Goal: Task Accomplishment & Management: Use online tool/utility

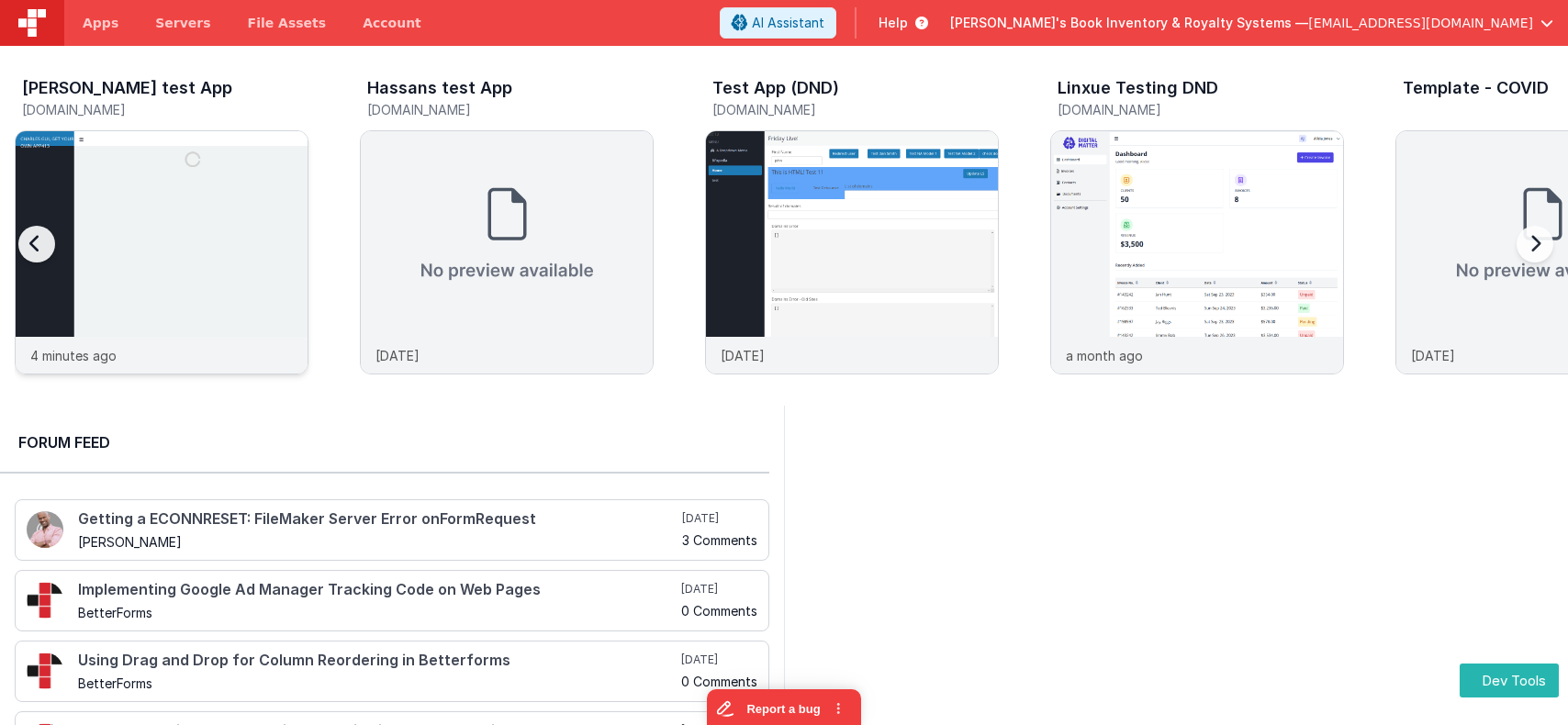
click at [152, 160] on img at bounding box center [161, 277] width 292 height 292
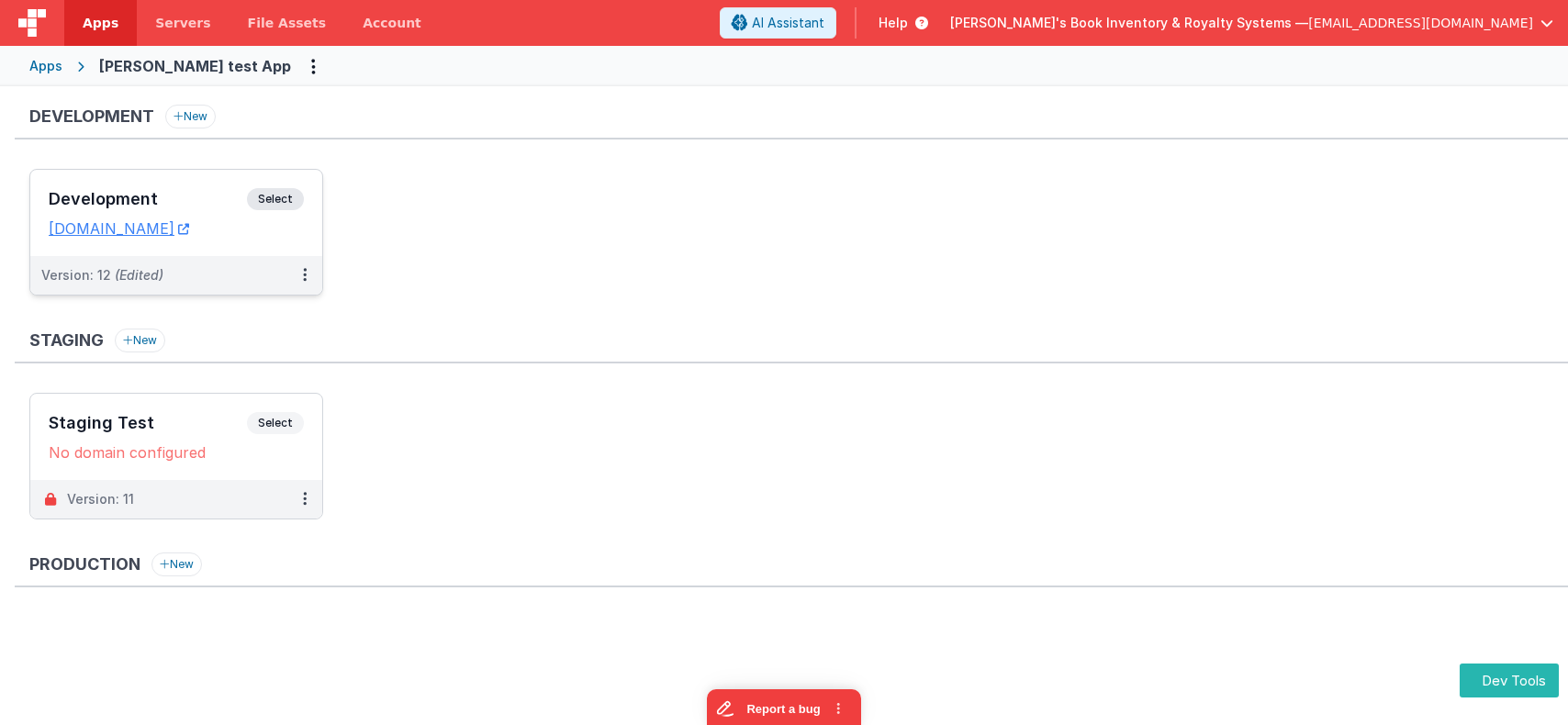
click at [246, 196] on h3 "Development" at bounding box center [148, 198] width 198 height 18
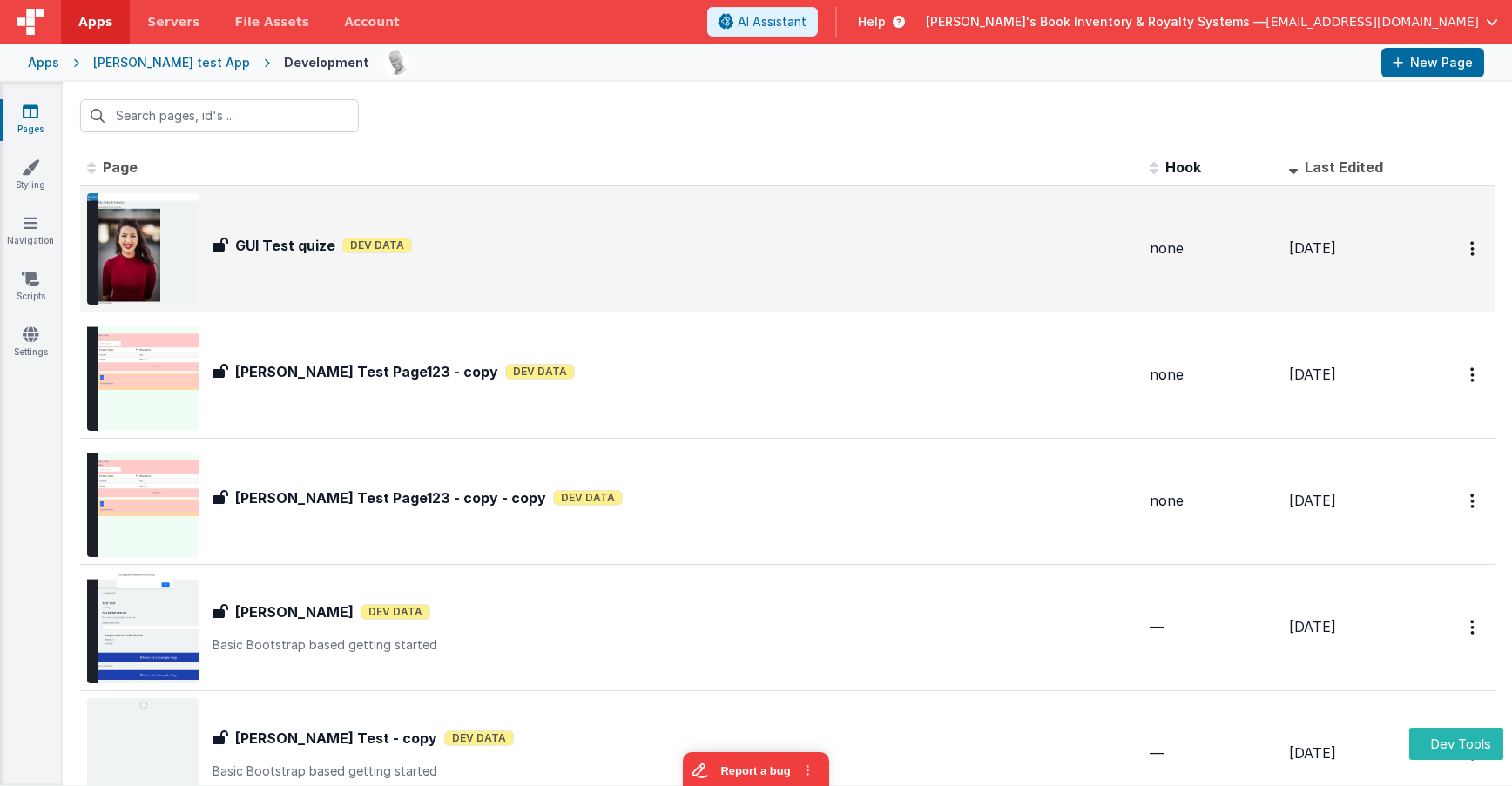
click at [496, 268] on div "GUI Test quize GUI Test quize Dev Data" at bounding box center [611, 249] width 1049 height 111
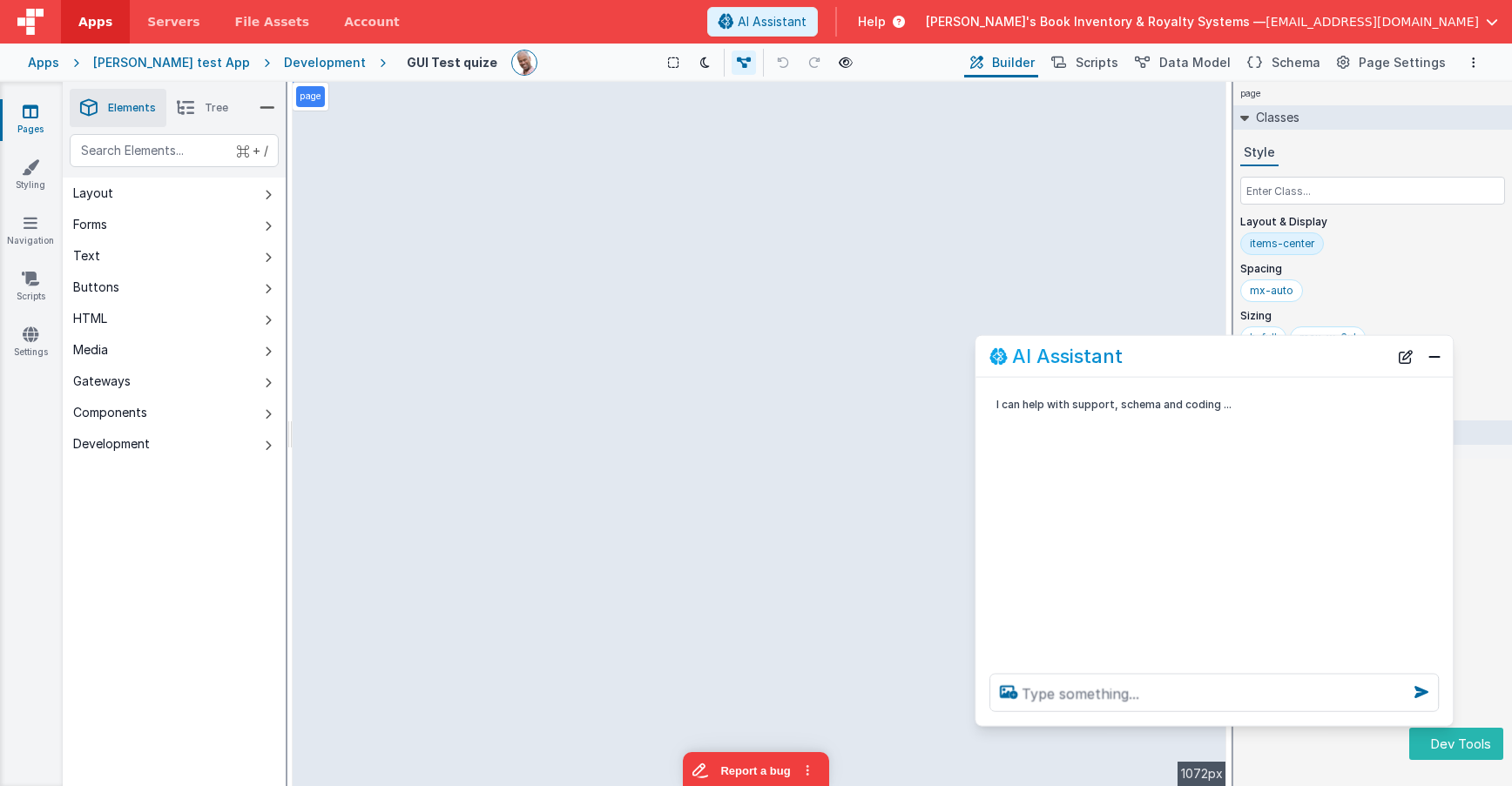
drag, startPoint x: 209, startPoint y: 408, endPoint x: 1133, endPoint y: 404, distance: 924.0
click at [1135, 363] on div "AI Assistant" at bounding box center [1189, 355] width 399 height 21
click at [1108, 687] on textarea at bounding box center [1216, 696] width 450 height 38
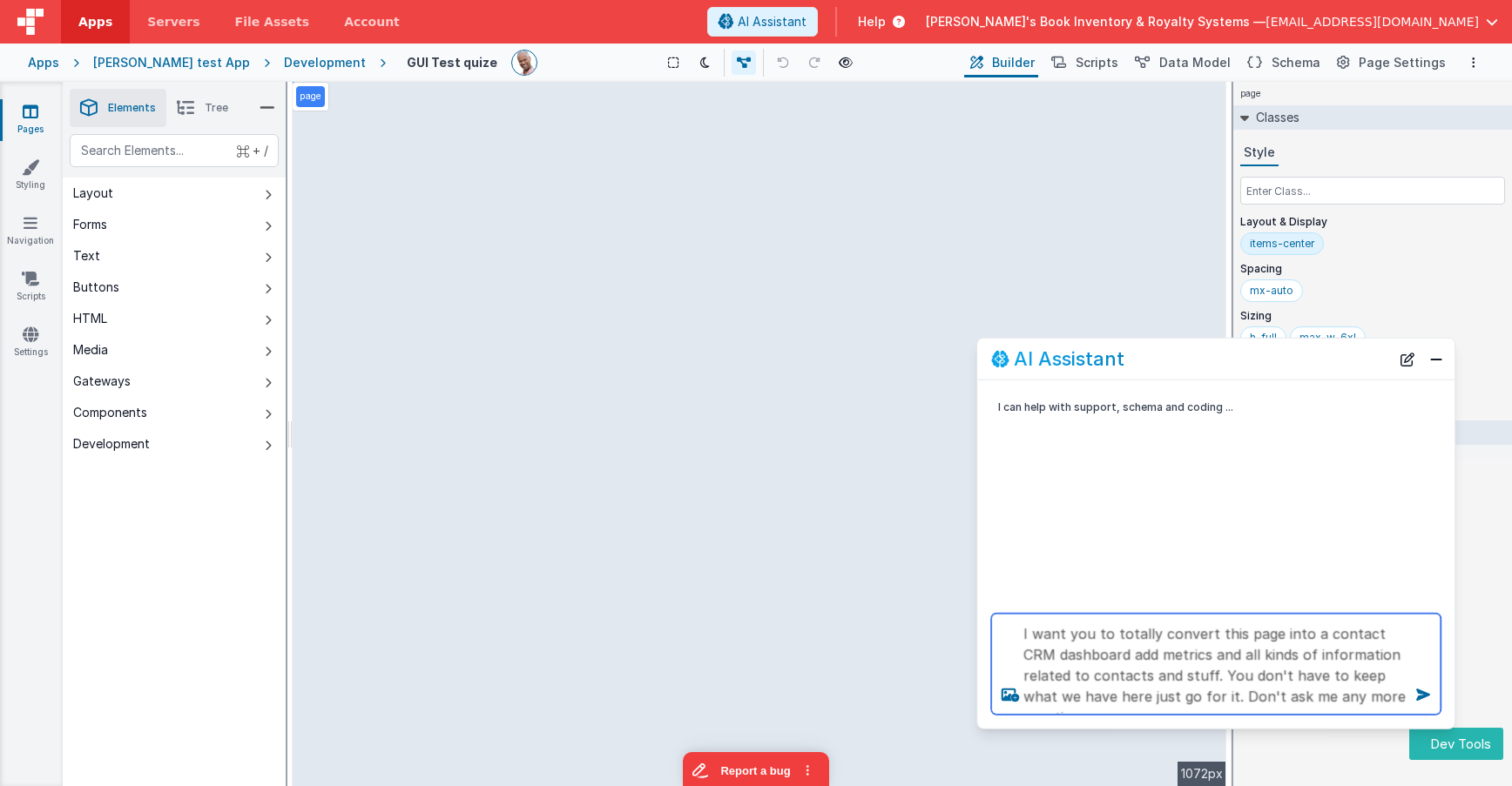
type textarea "I want you to totally convert this page into a contact CRM dashboard add metric…"
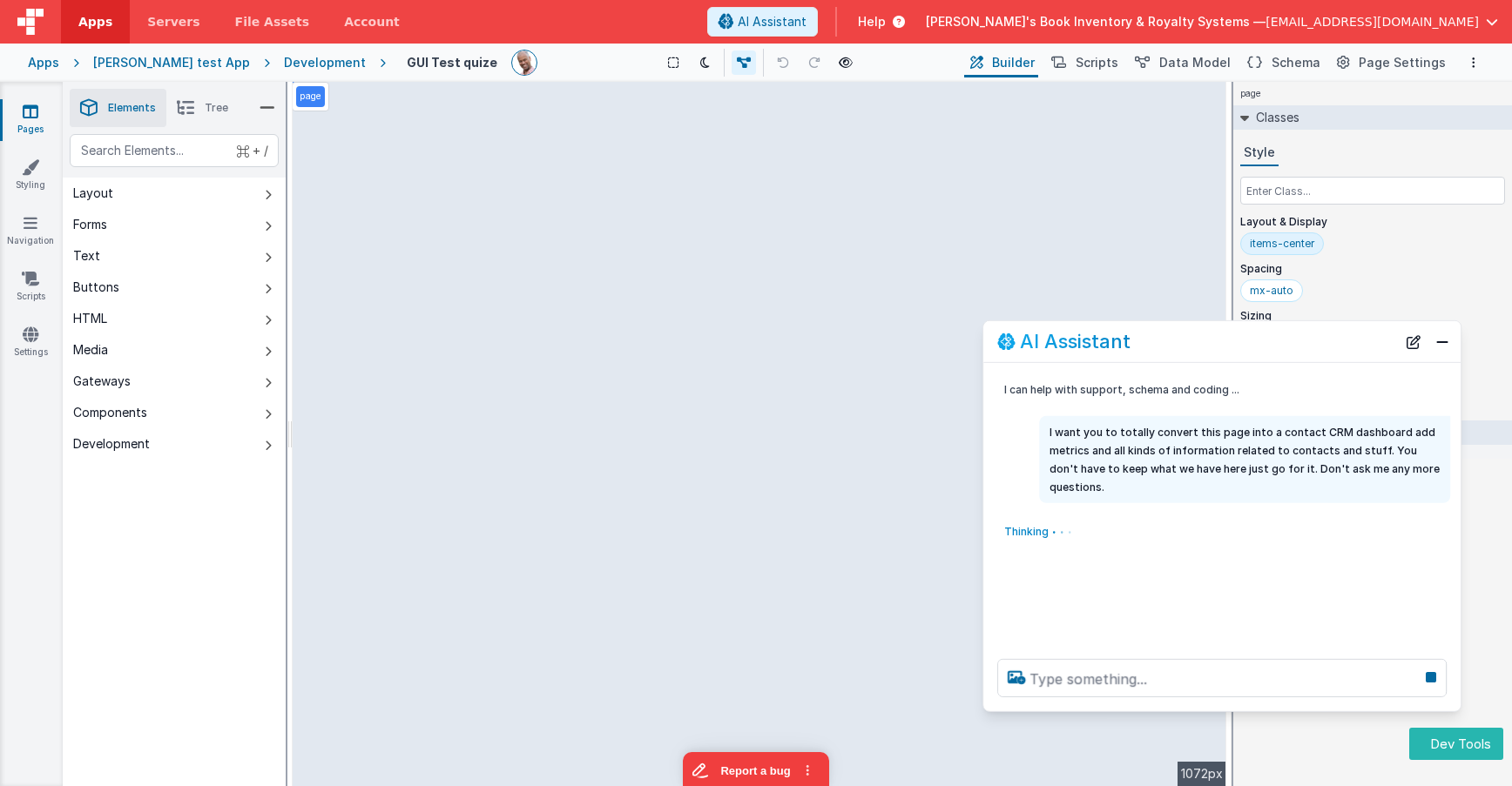
drag, startPoint x: 1216, startPoint y: 358, endPoint x: 1222, endPoint y: 340, distance: 19.0
click at [1222, 340] on div "AI Assistant" at bounding box center [1196, 340] width 399 height 21
click at [192, 103] on icon at bounding box center [185, 107] width 17 height 24
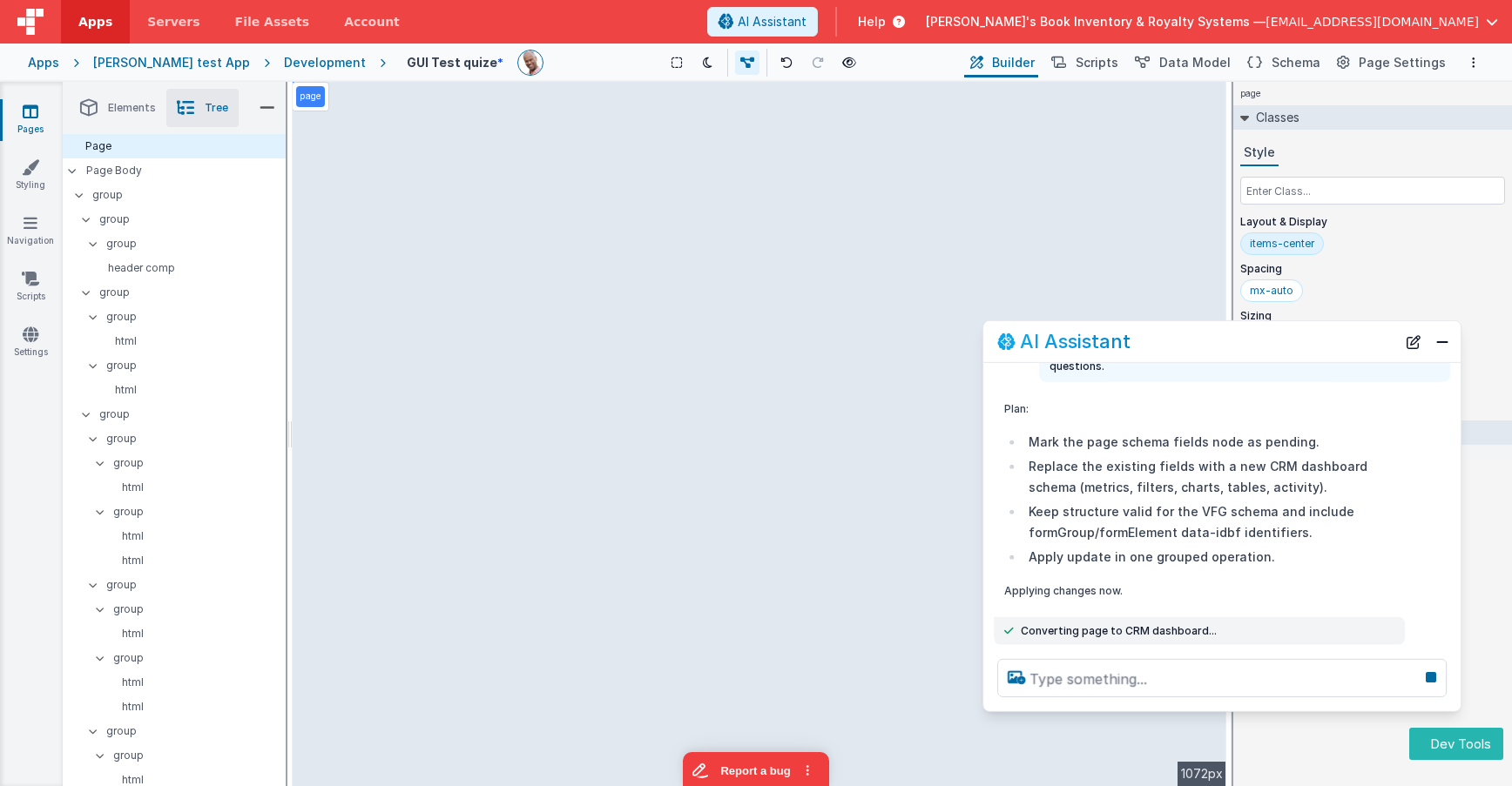
scroll to position [164, 0]
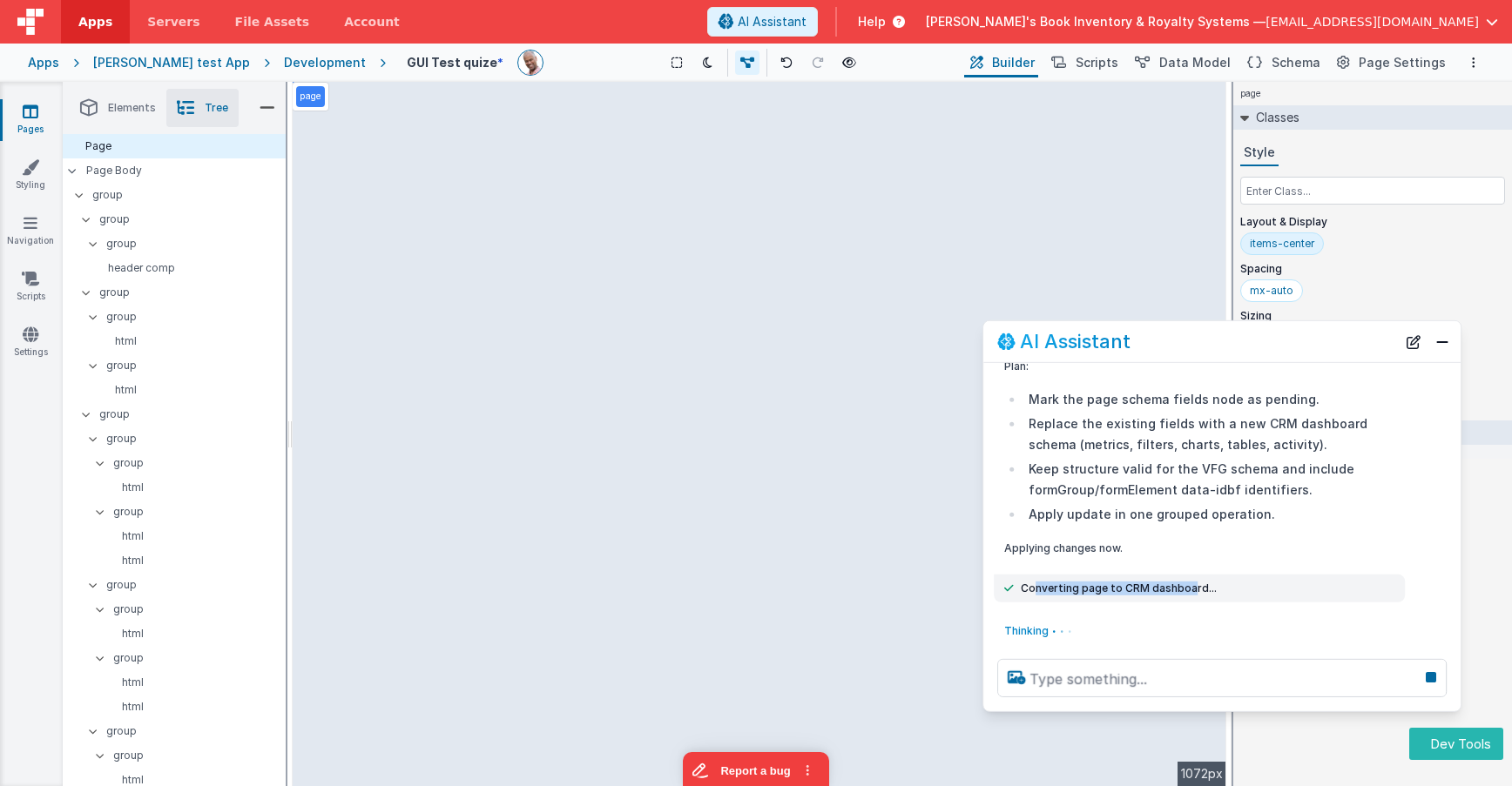
drag, startPoint x: 1189, startPoint y: 588, endPoint x: 1035, endPoint y: 586, distance: 154.0
click at [1035, 586] on span "Converting page to CRM dashboard..." at bounding box center [1119, 589] width 196 height 14
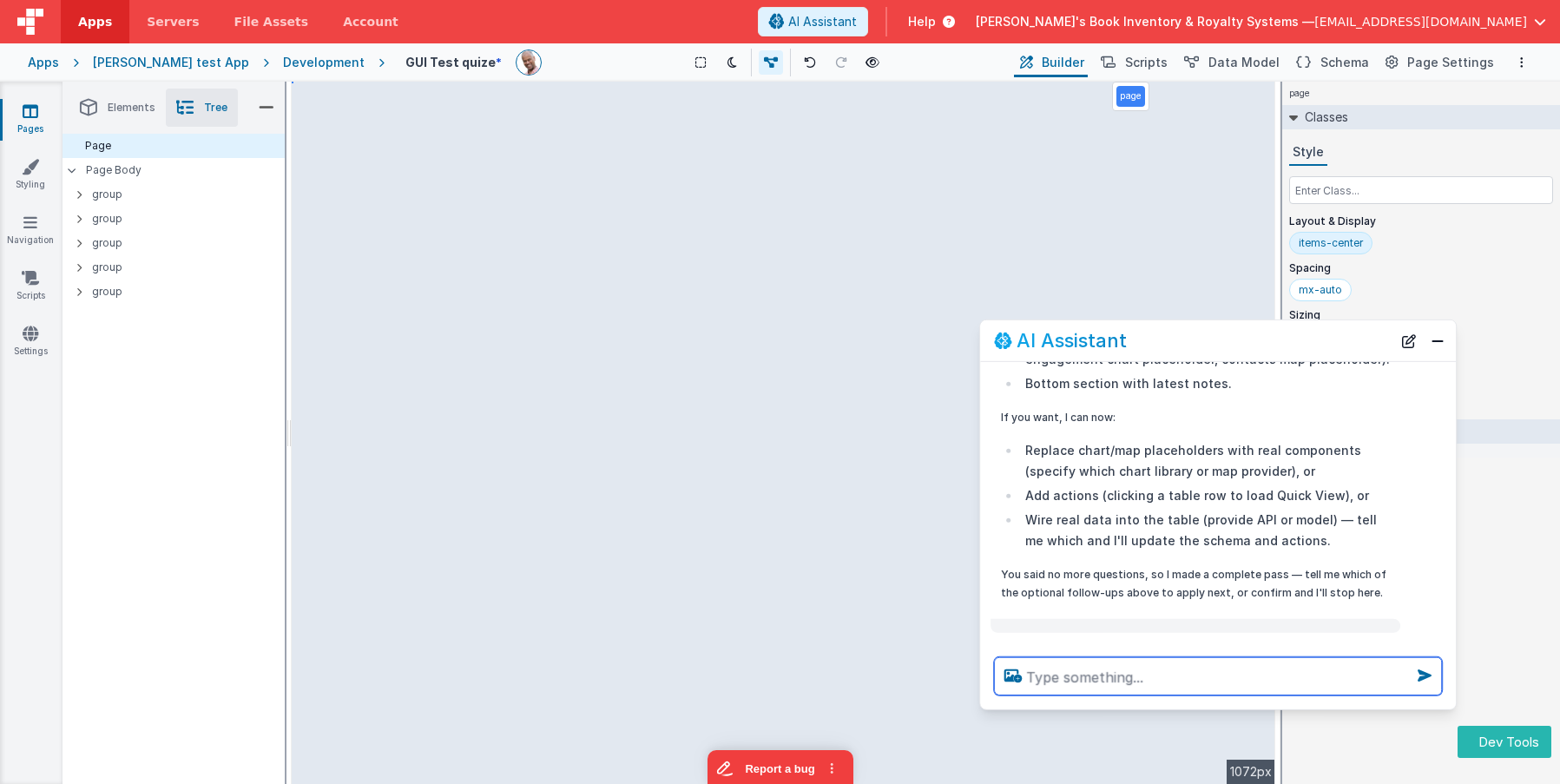
scroll to position [1160, 0]
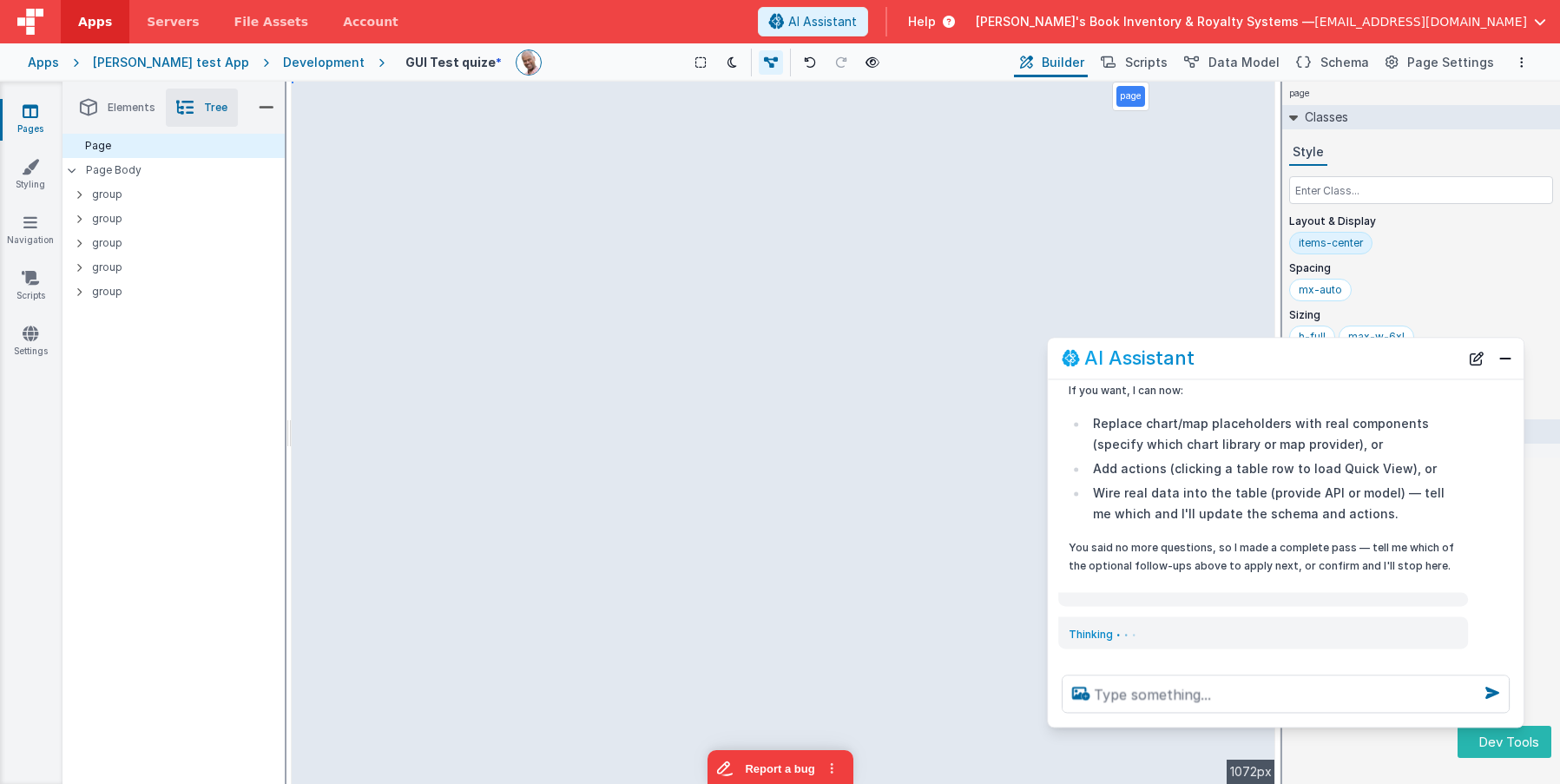
drag, startPoint x: 1281, startPoint y: 349, endPoint x: 1348, endPoint y: 365, distance: 68.9
click at [1348, 365] on div "AI Assistant" at bounding box center [1260, 358] width 397 height 21
click at [1482, 368] on button "New Chat" at bounding box center [1478, 357] width 24 height 24
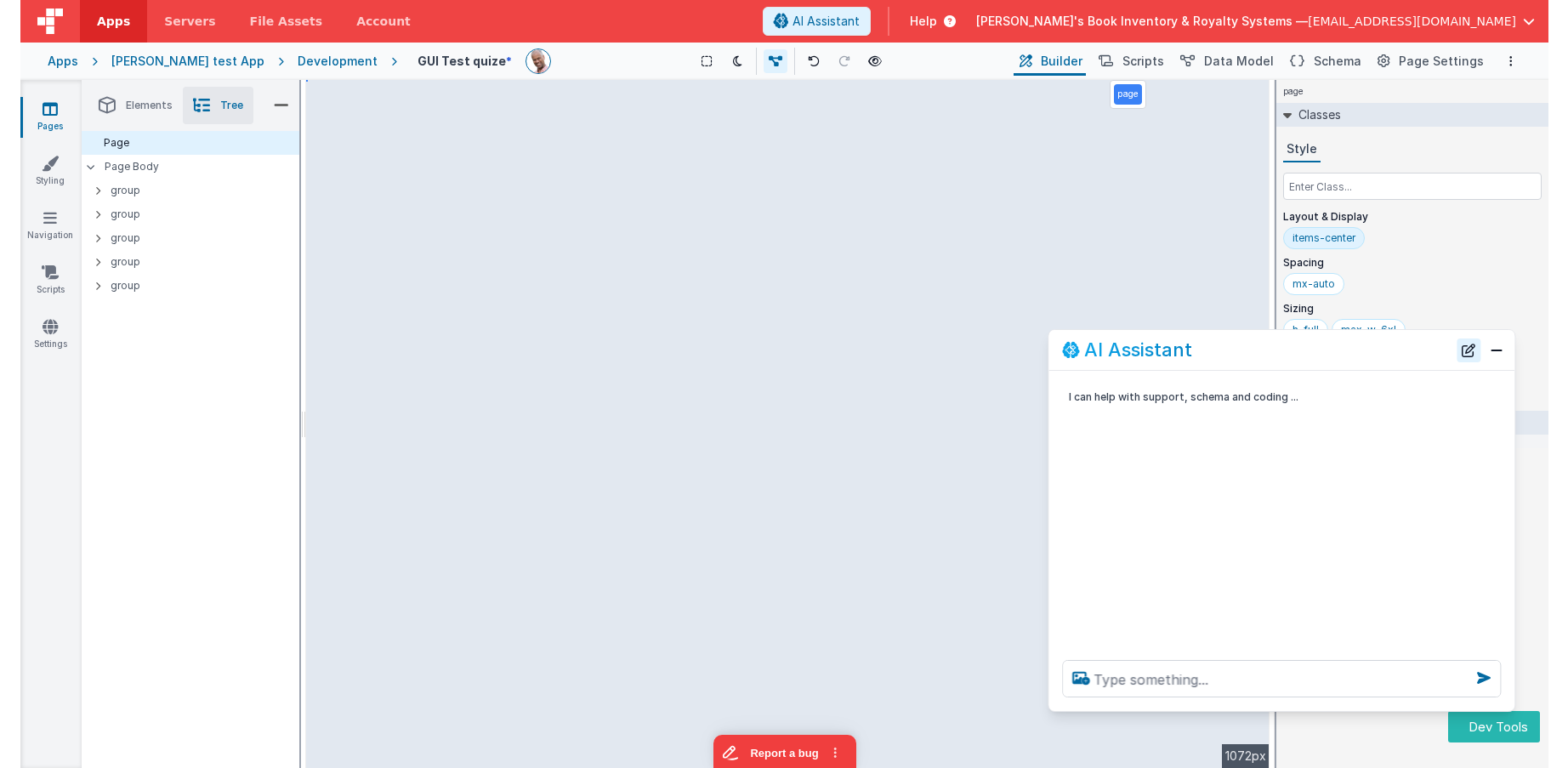
scroll to position [0, 0]
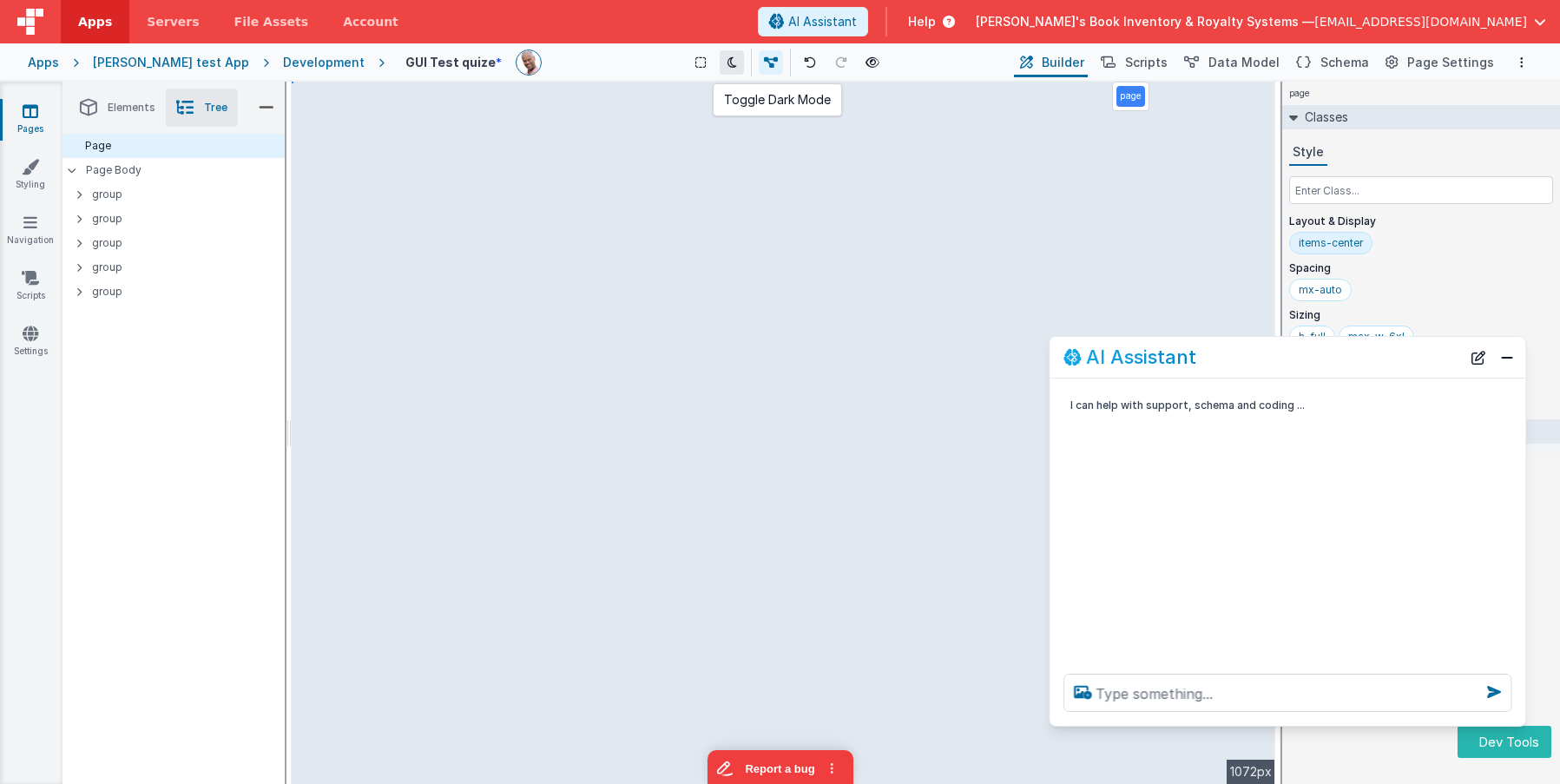
click at [728, 60] on icon at bounding box center [732, 63] width 10 height 13
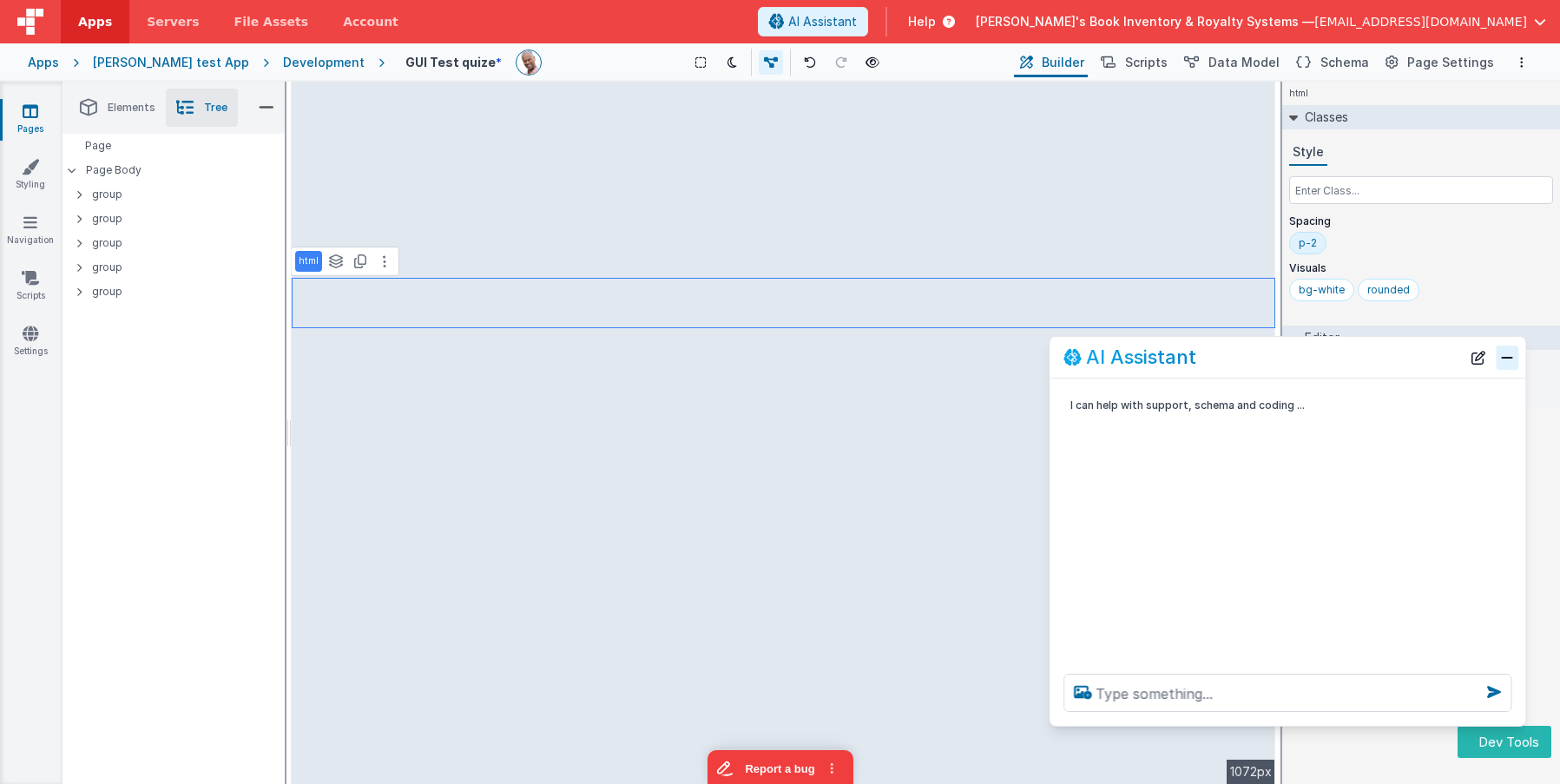
click at [1482, 361] on button "Close" at bounding box center [1506, 357] width 22 height 24
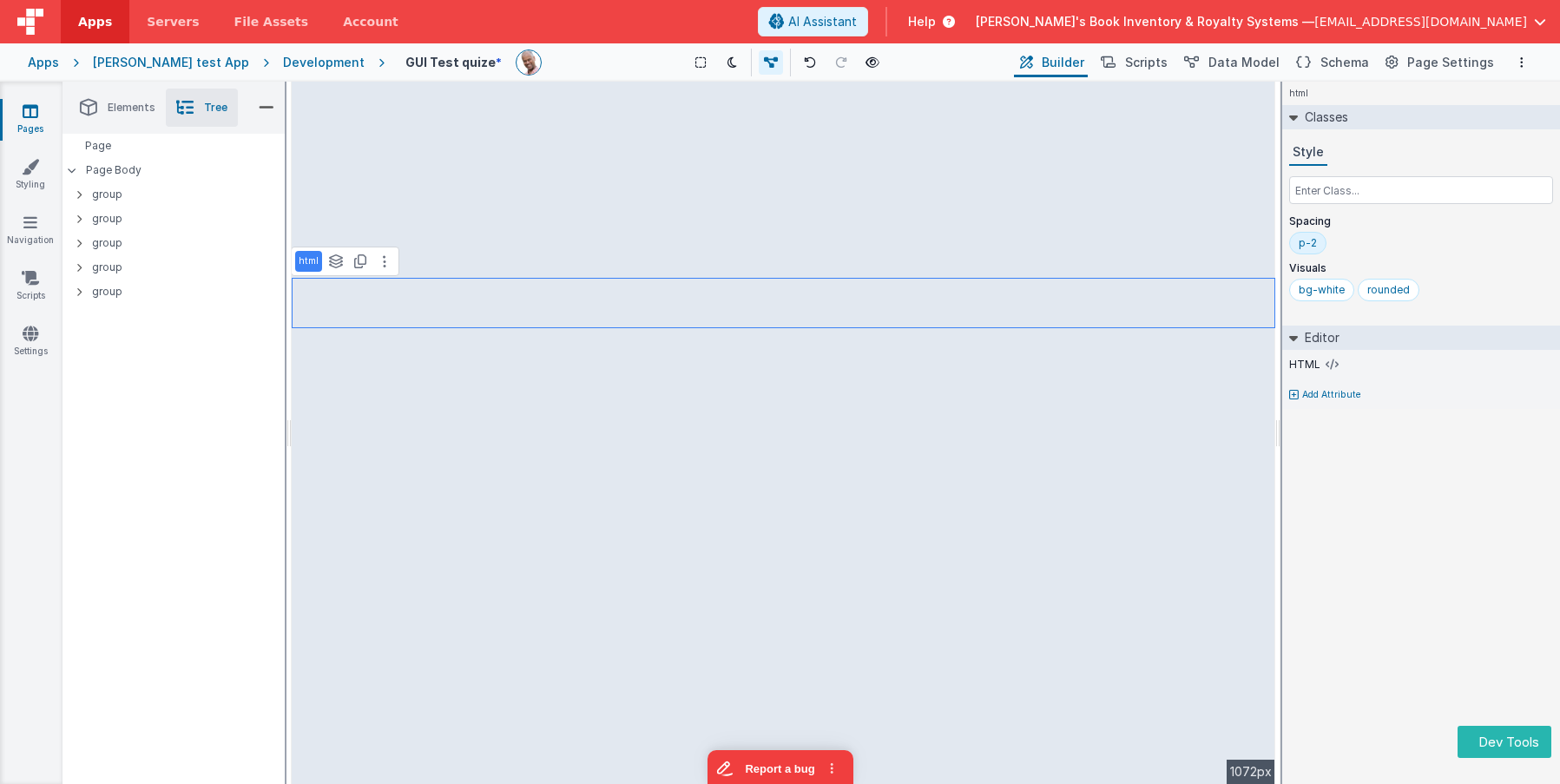
select select "avatar"
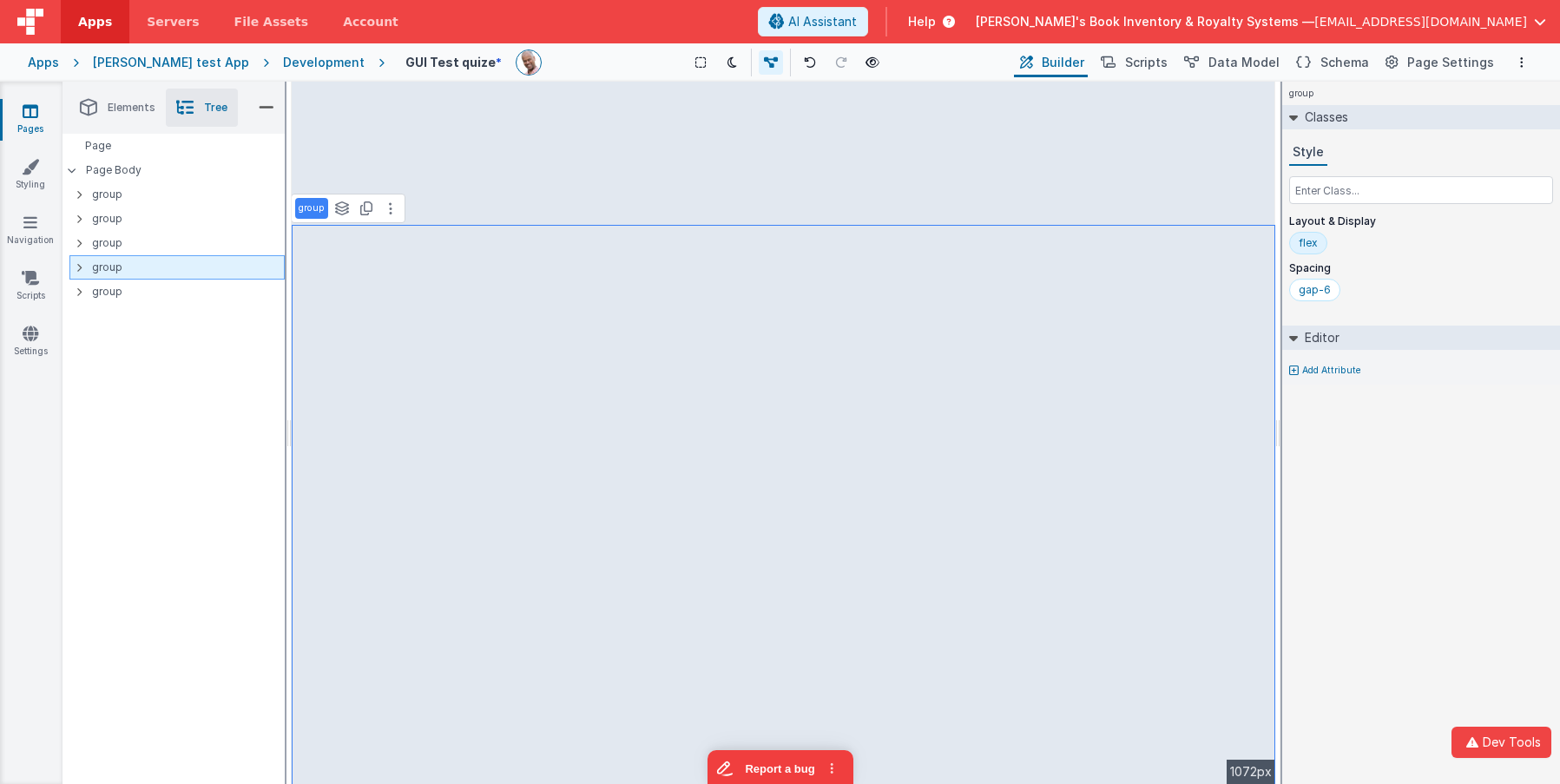
click at [80, 269] on icon at bounding box center [79, 268] width 5 height 14
click at [80, 268] on icon at bounding box center [79, 268] width 5 height 14
click at [95, 267] on p "group" at bounding box center [188, 267] width 192 height 19
click at [79, 268] on icon at bounding box center [79, 268] width 5 height 14
click at [104, 294] on p "group" at bounding box center [191, 291] width 185 height 19
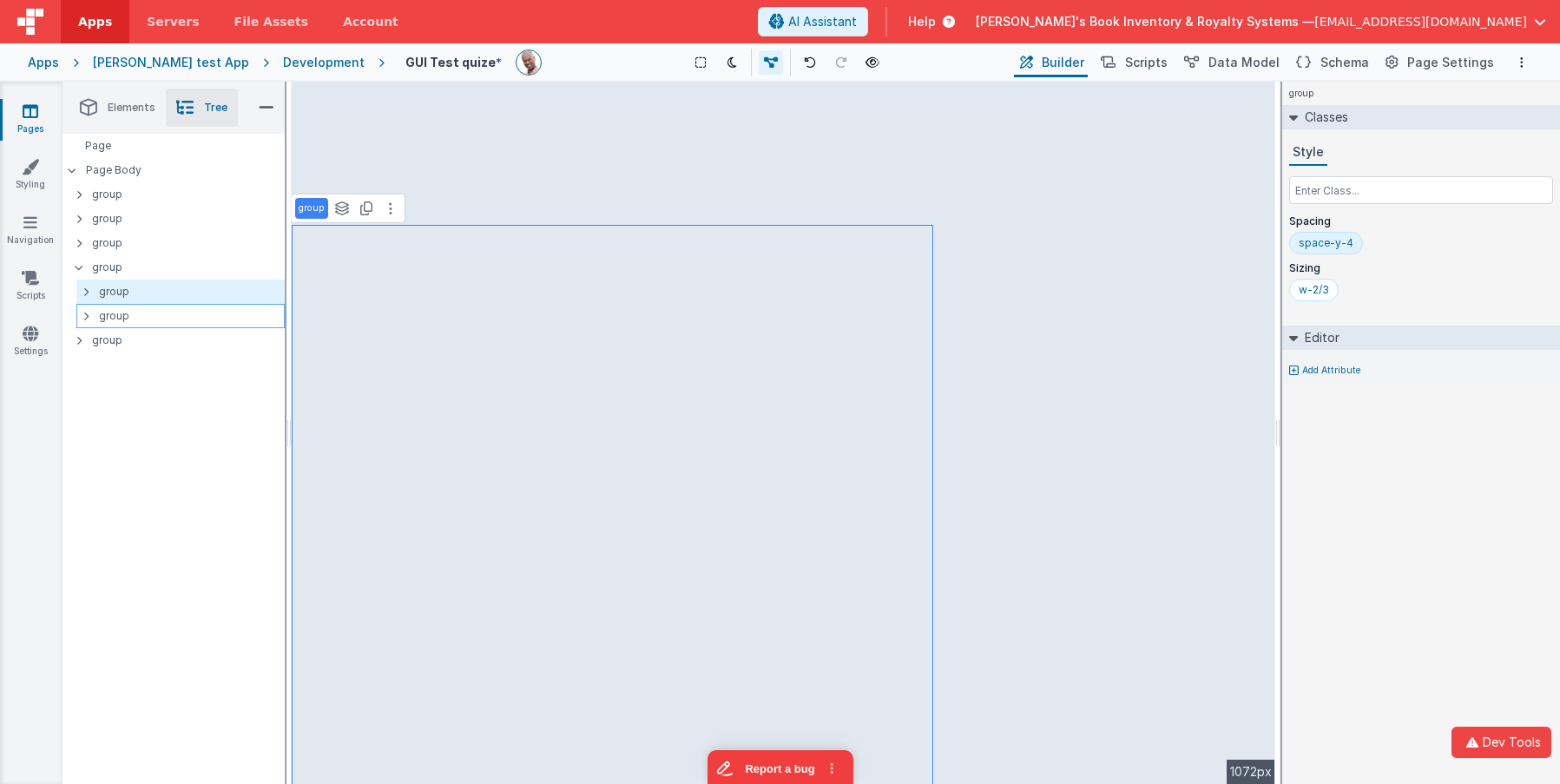
click at [84, 314] on icon at bounding box center [86, 316] width 5 height 14
click at [110, 319] on p "group" at bounding box center [191, 315] width 185 height 19
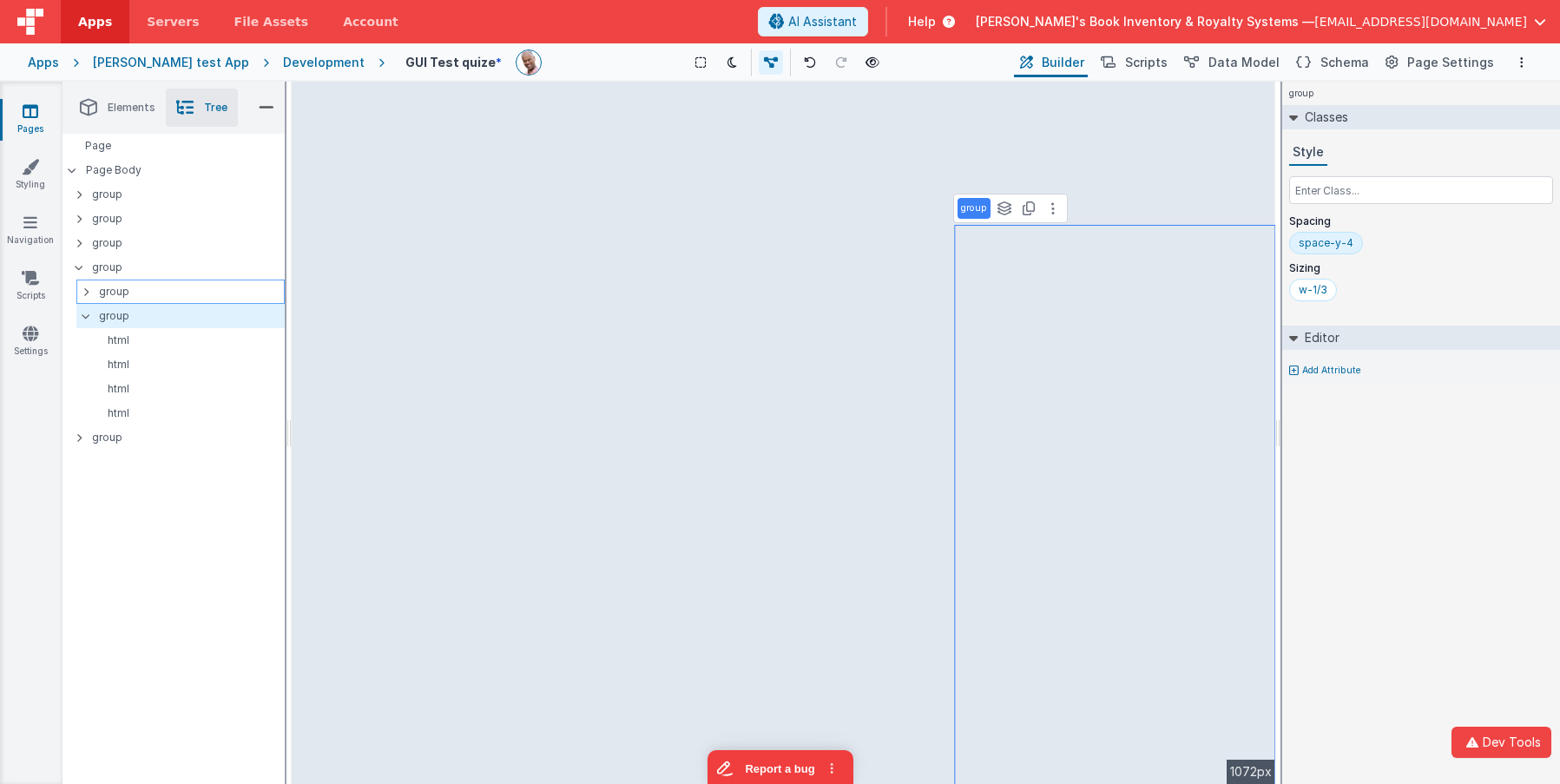
click at [113, 291] on p "group" at bounding box center [191, 291] width 185 height 19
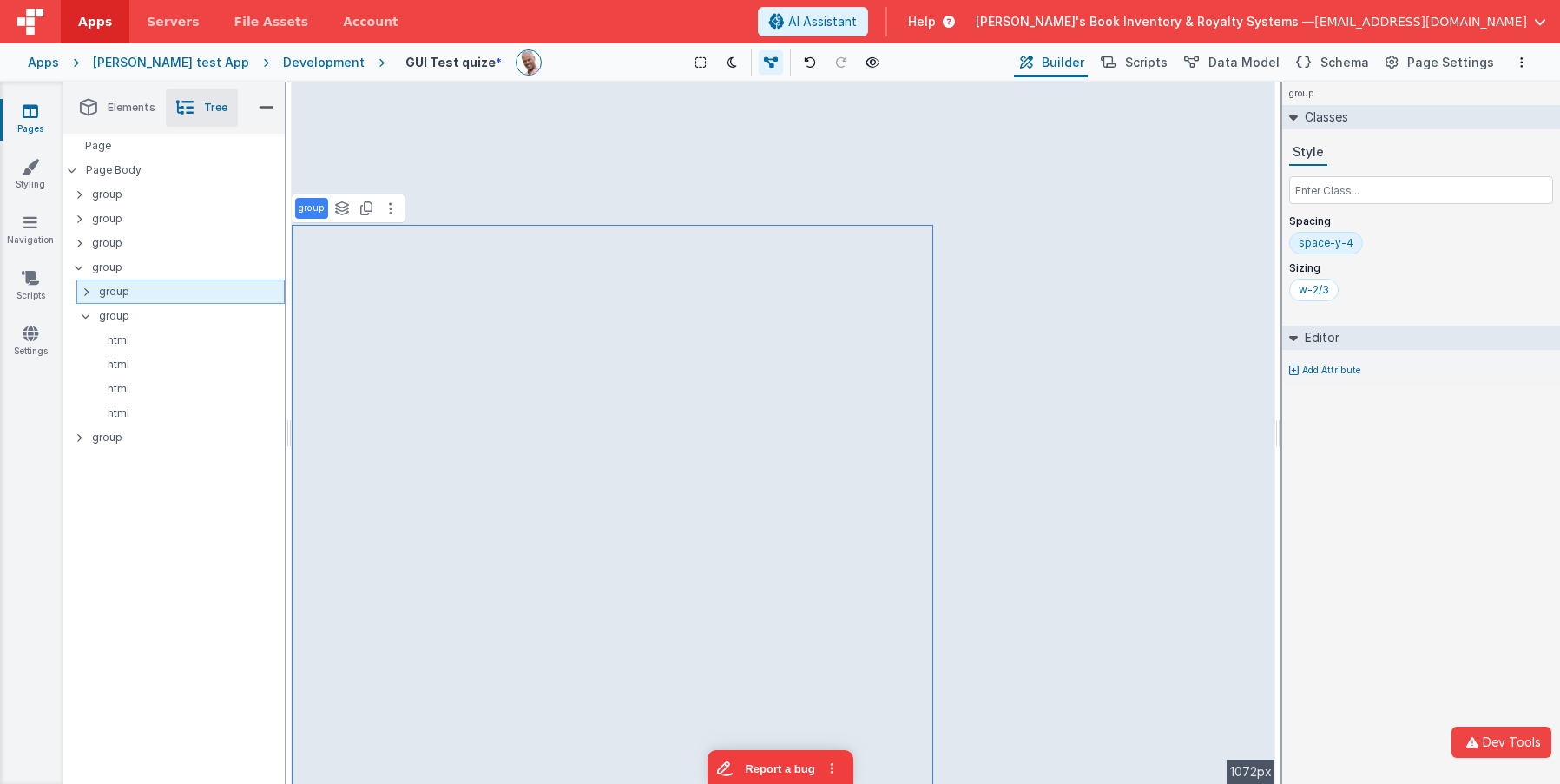
click at [111, 291] on p "group" at bounding box center [191, 291] width 185 height 19
click at [89, 291] on div at bounding box center [91, 292] width 16 height 14
click at [114, 291] on p "group" at bounding box center [191, 291] width 185 height 19
click at [135, 322] on p "Contacts Table" at bounding box center [187, 316] width 194 height 14
select select "avatar"
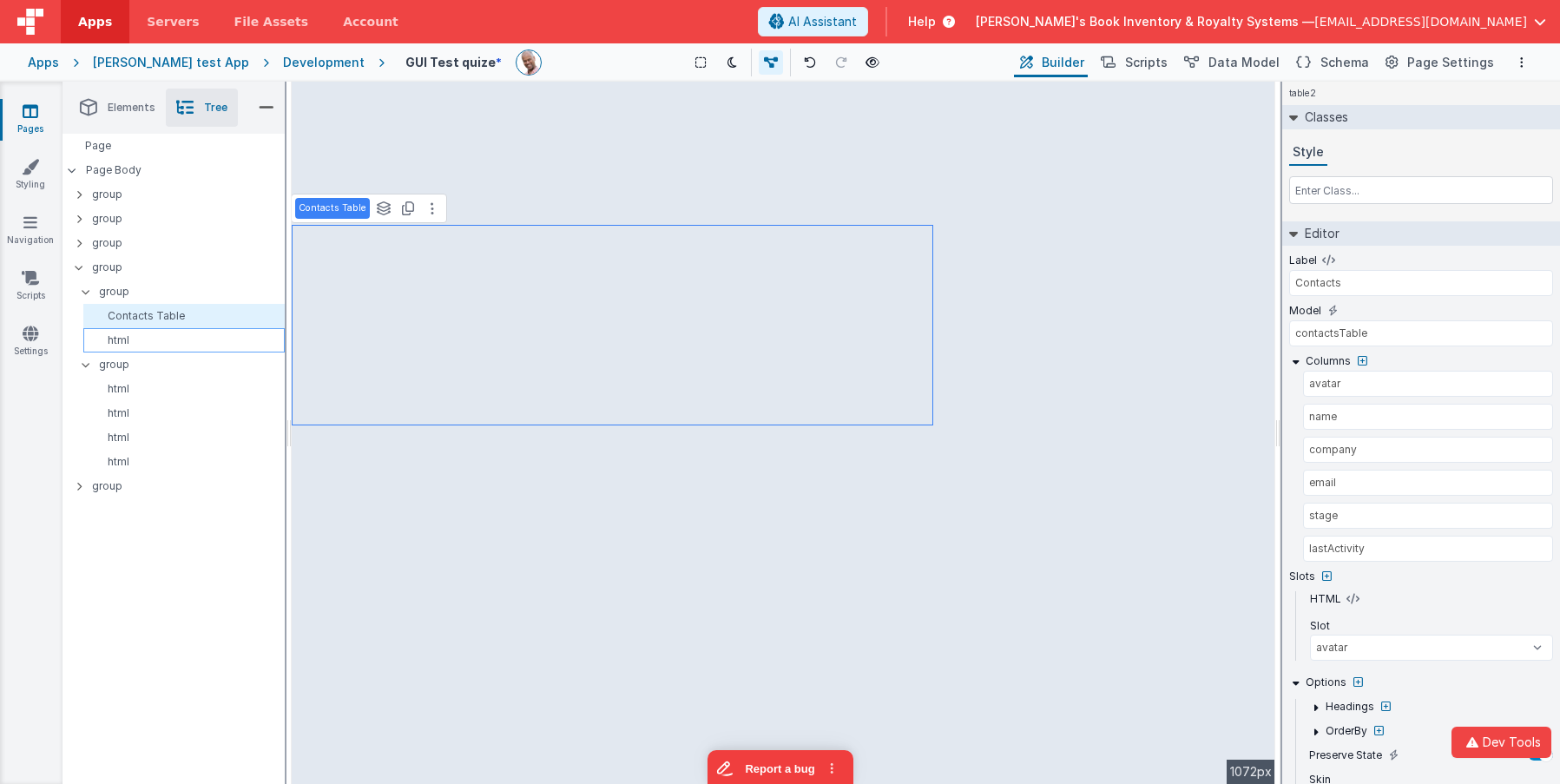
click at [132, 346] on p "html" at bounding box center [187, 340] width 194 height 14
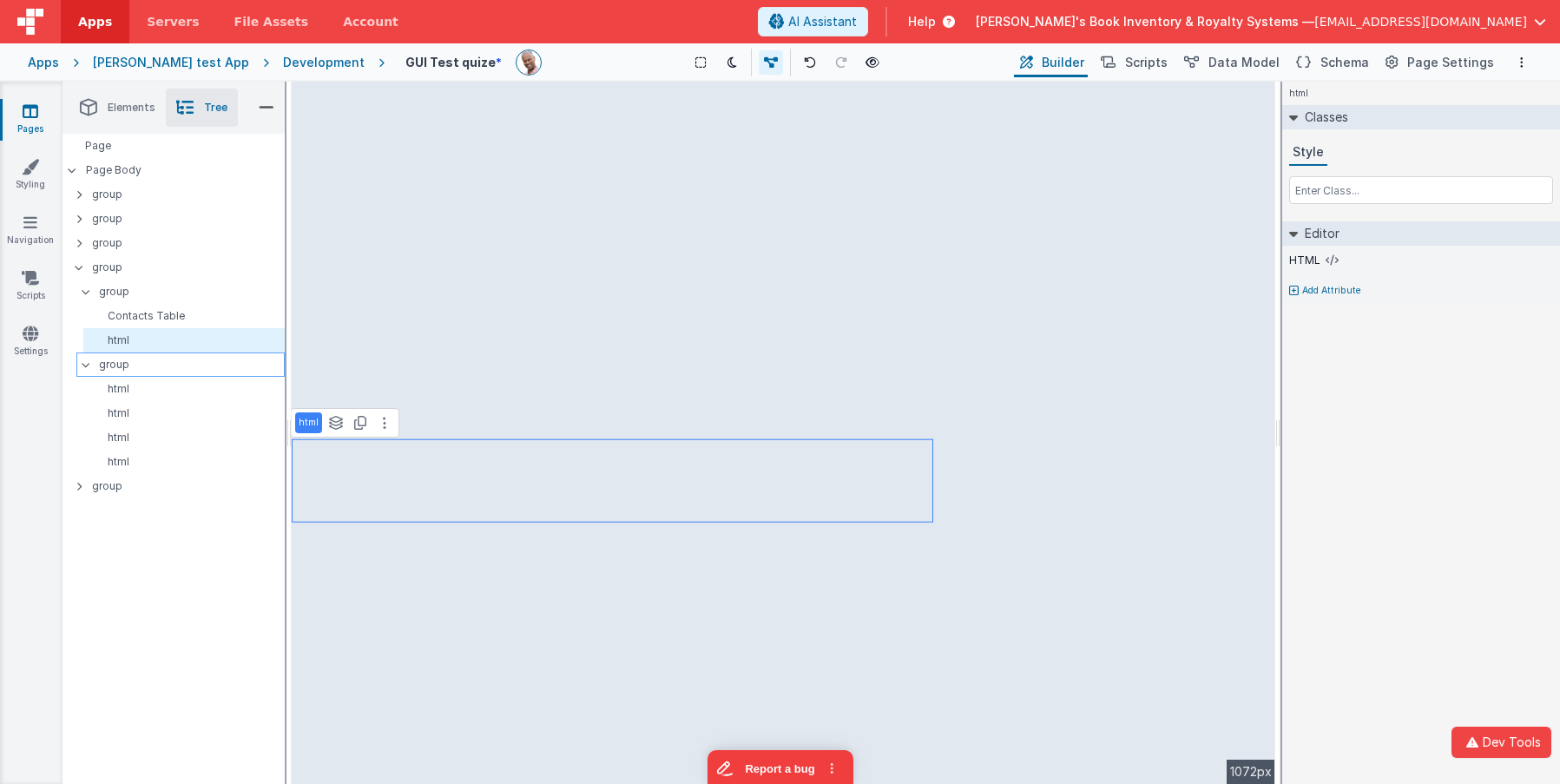
drag, startPoint x: 124, startPoint y: 362, endPoint x: 125, endPoint y: 371, distance: 9.1
click at [124, 362] on p "group" at bounding box center [191, 364] width 185 height 19
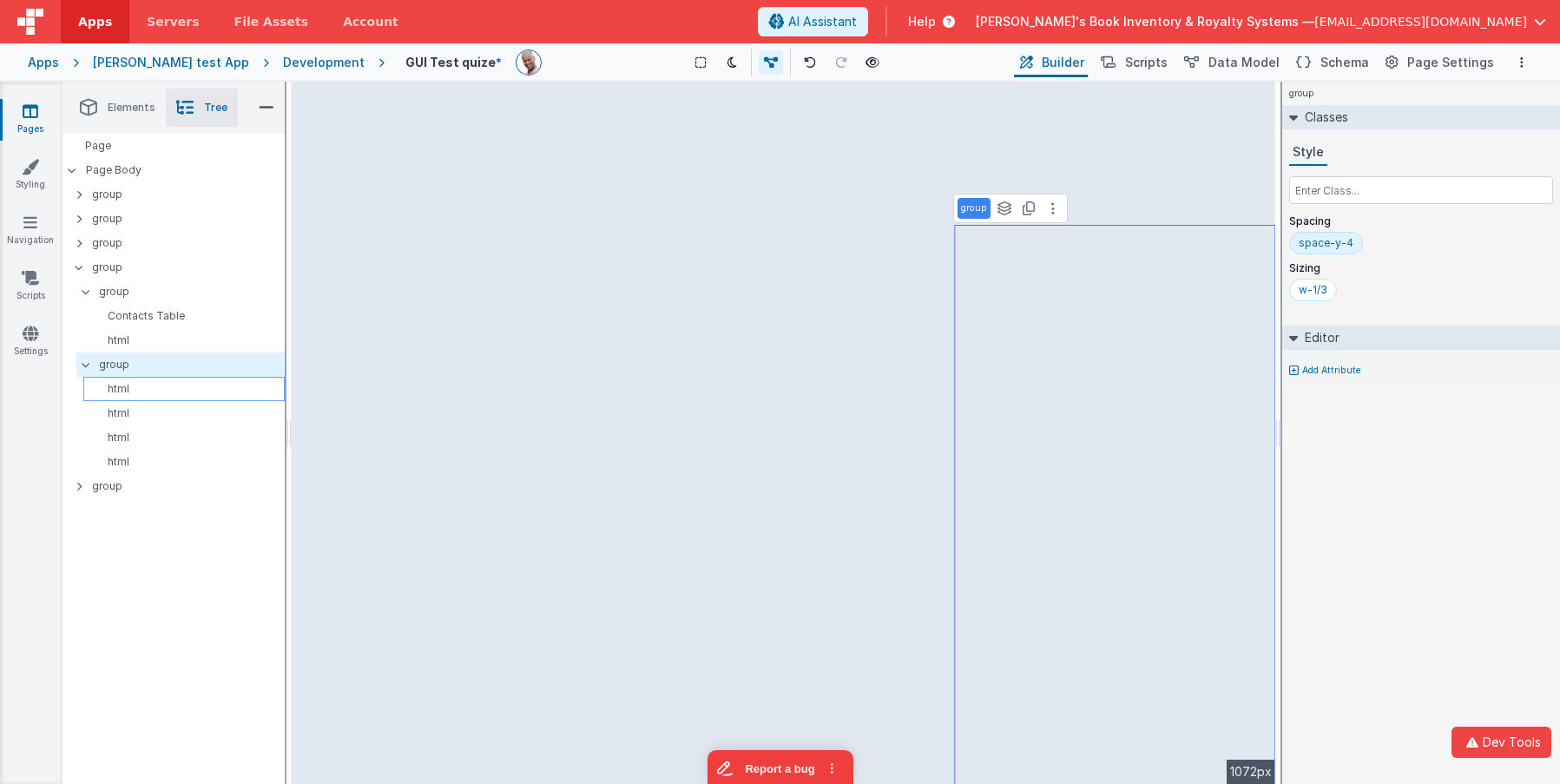
drag, startPoint x: 125, startPoint y: 387, endPoint x: 132, endPoint y: 398, distance: 13.0
click at [125, 387] on p "html" at bounding box center [187, 389] width 194 height 14
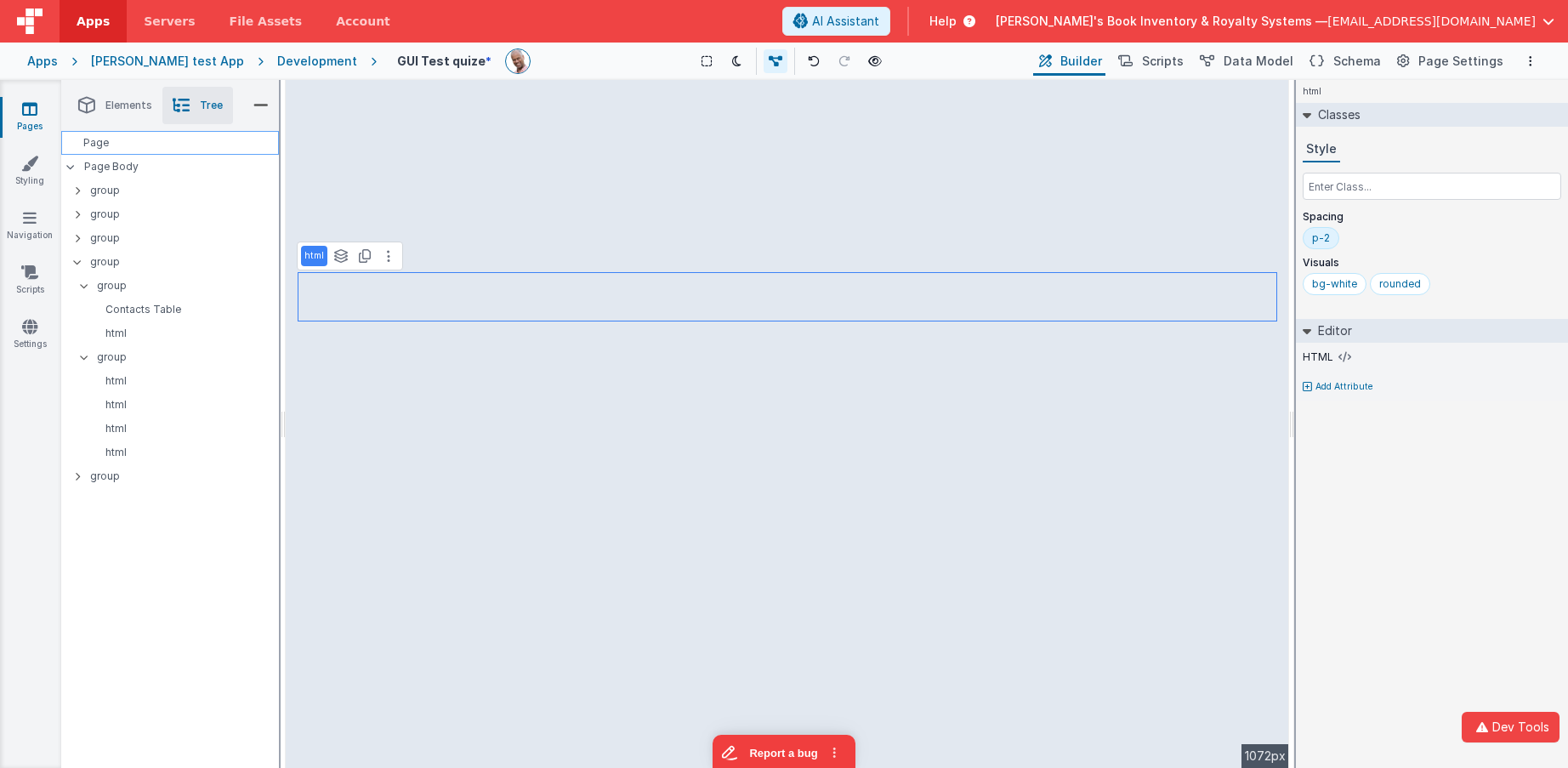
drag, startPoint x: 108, startPoint y: 146, endPoint x: 143, endPoint y: 144, distance: 35.1
click at [107, 146] on div "Page" at bounding box center [170, 143] width 218 height 24
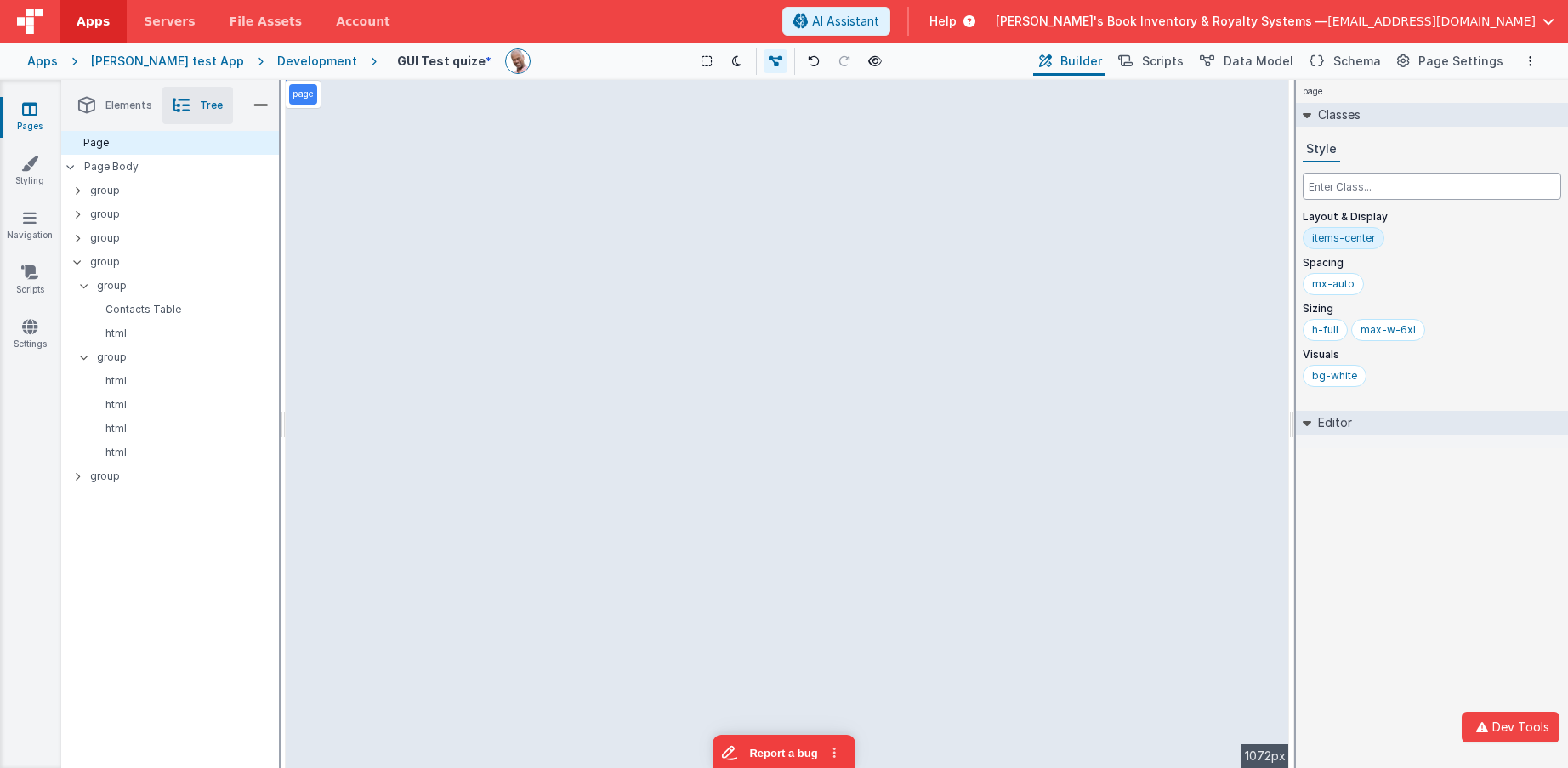
click at [1323, 183] on input "text" at bounding box center [1432, 185] width 259 height 27
type input "[*>div]mb-0"
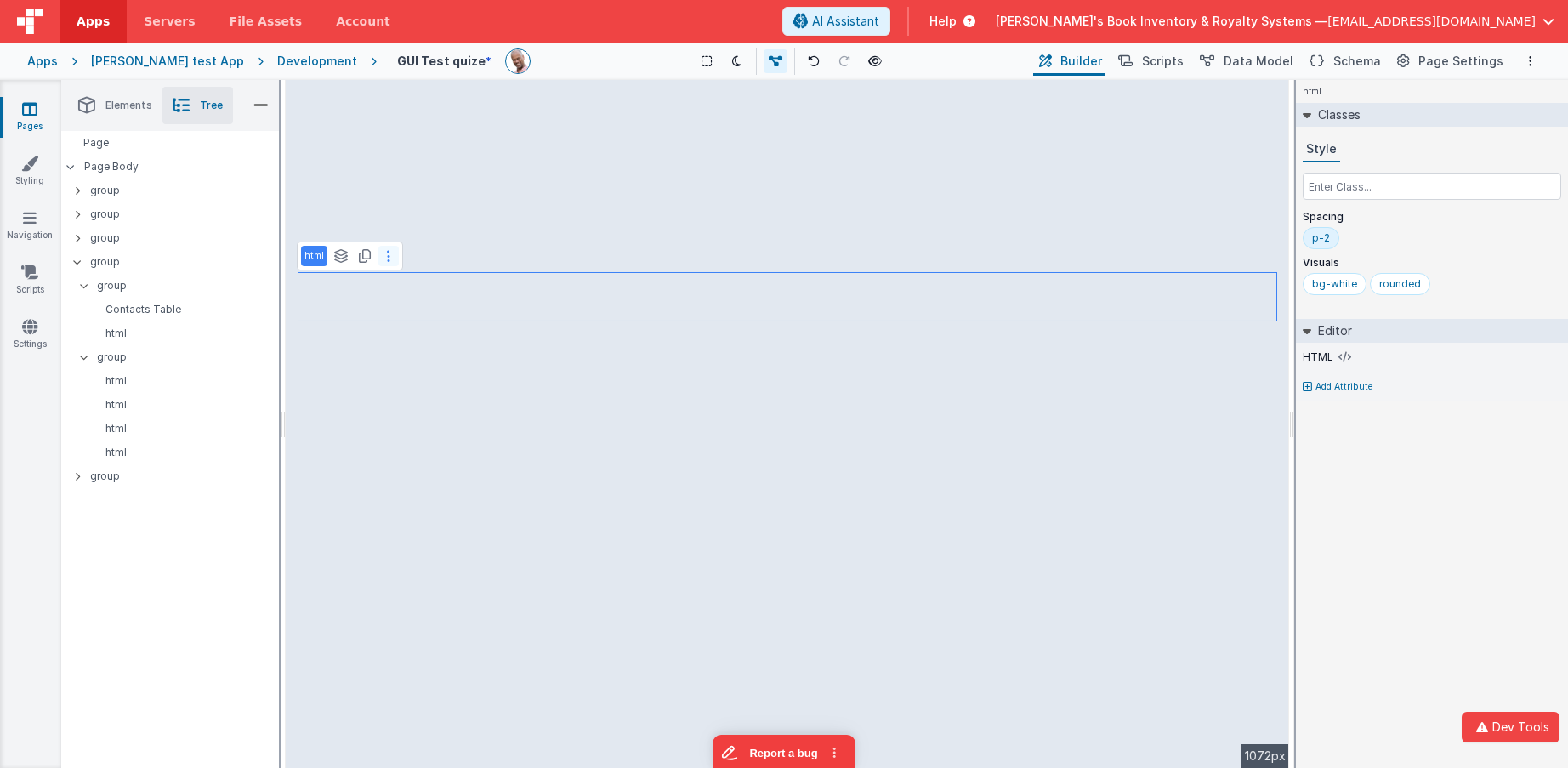
click at [394, 262] on button at bounding box center [388, 255] width 20 height 20
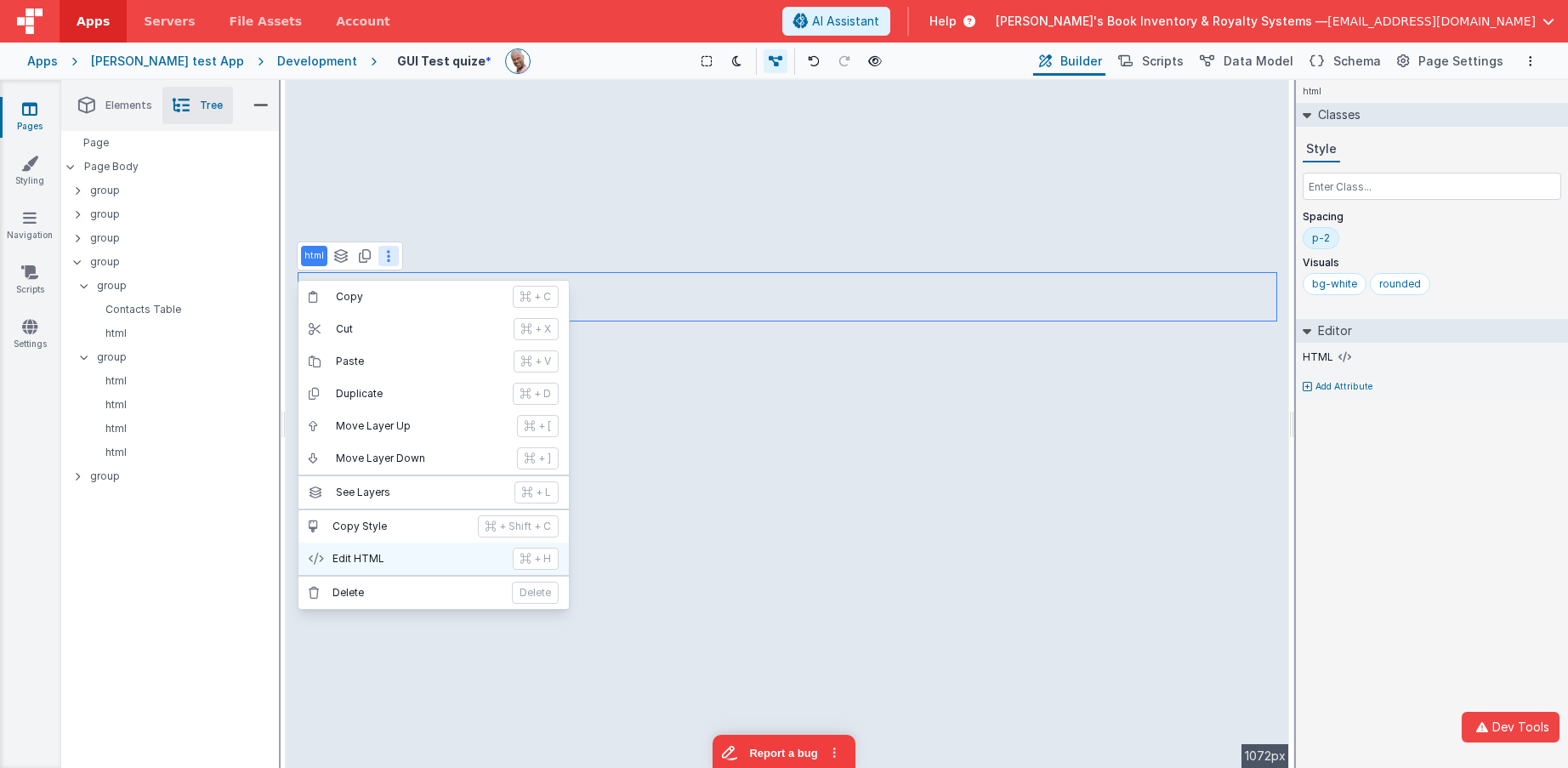
click at [417, 557] on p "Edit HTML" at bounding box center [417, 559] width 170 height 14
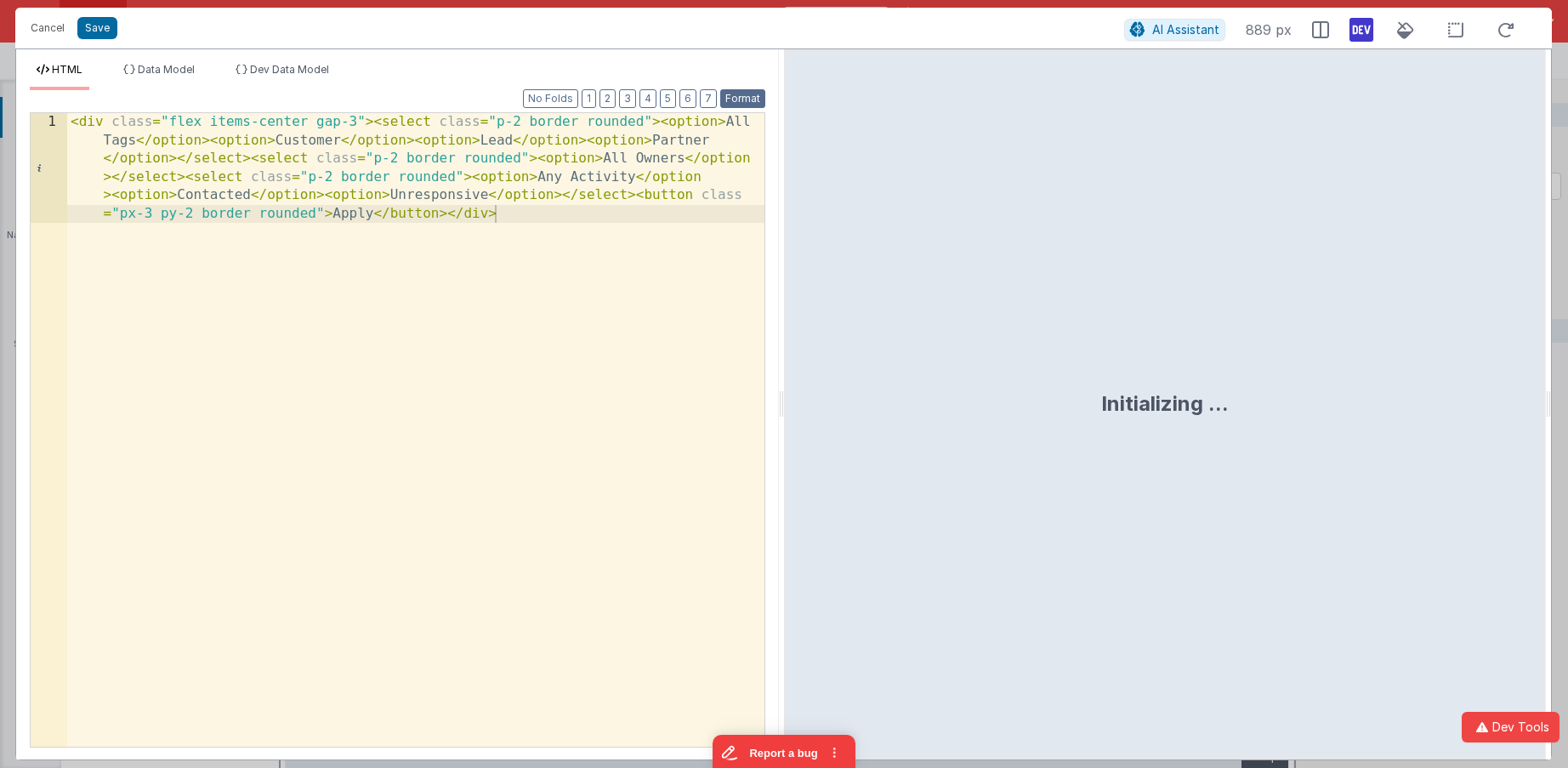
click at [756, 101] on button "Format" at bounding box center [743, 98] width 45 height 18
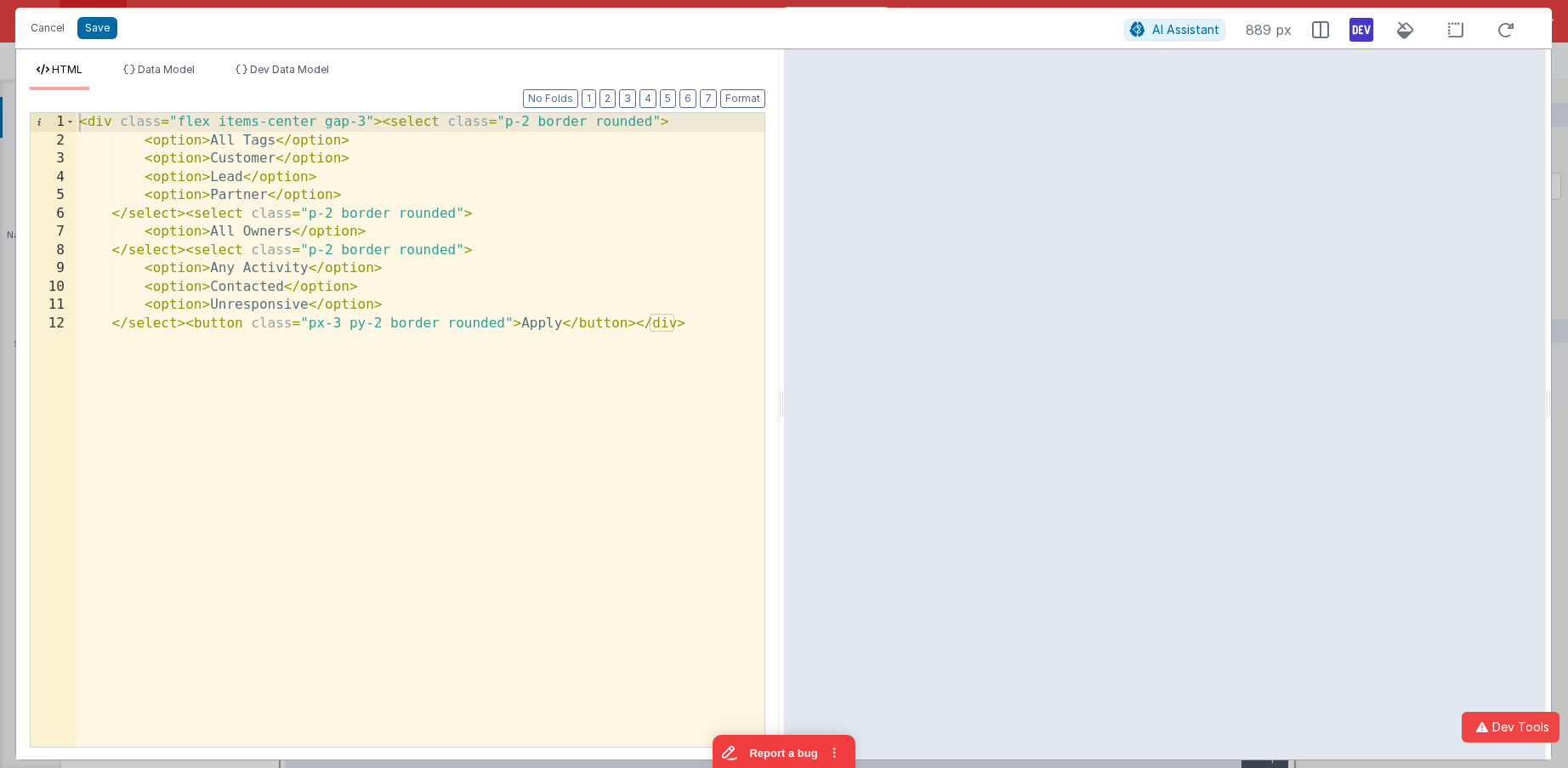
click at [387, 193] on div "< div class = "flex items-center gap-3" > < select class = "p-2 border rounded"…" at bounding box center [421, 448] width 689 height 670
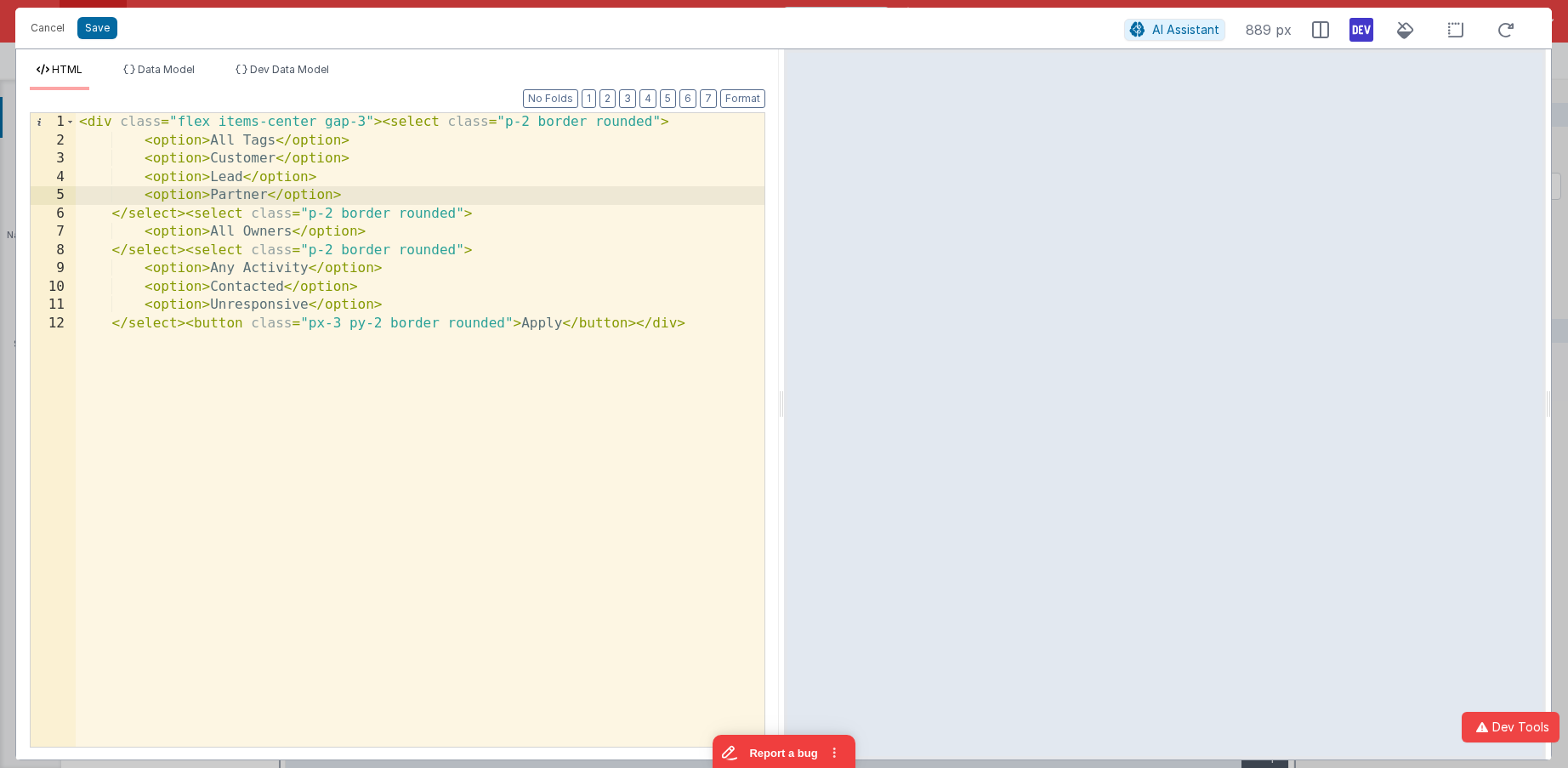
click at [206, 117] on div "< div class = "flex items-center gap-3" > < select class = "p-2 border rounded"…" at bounding box center [421, 448] width 689 height 670
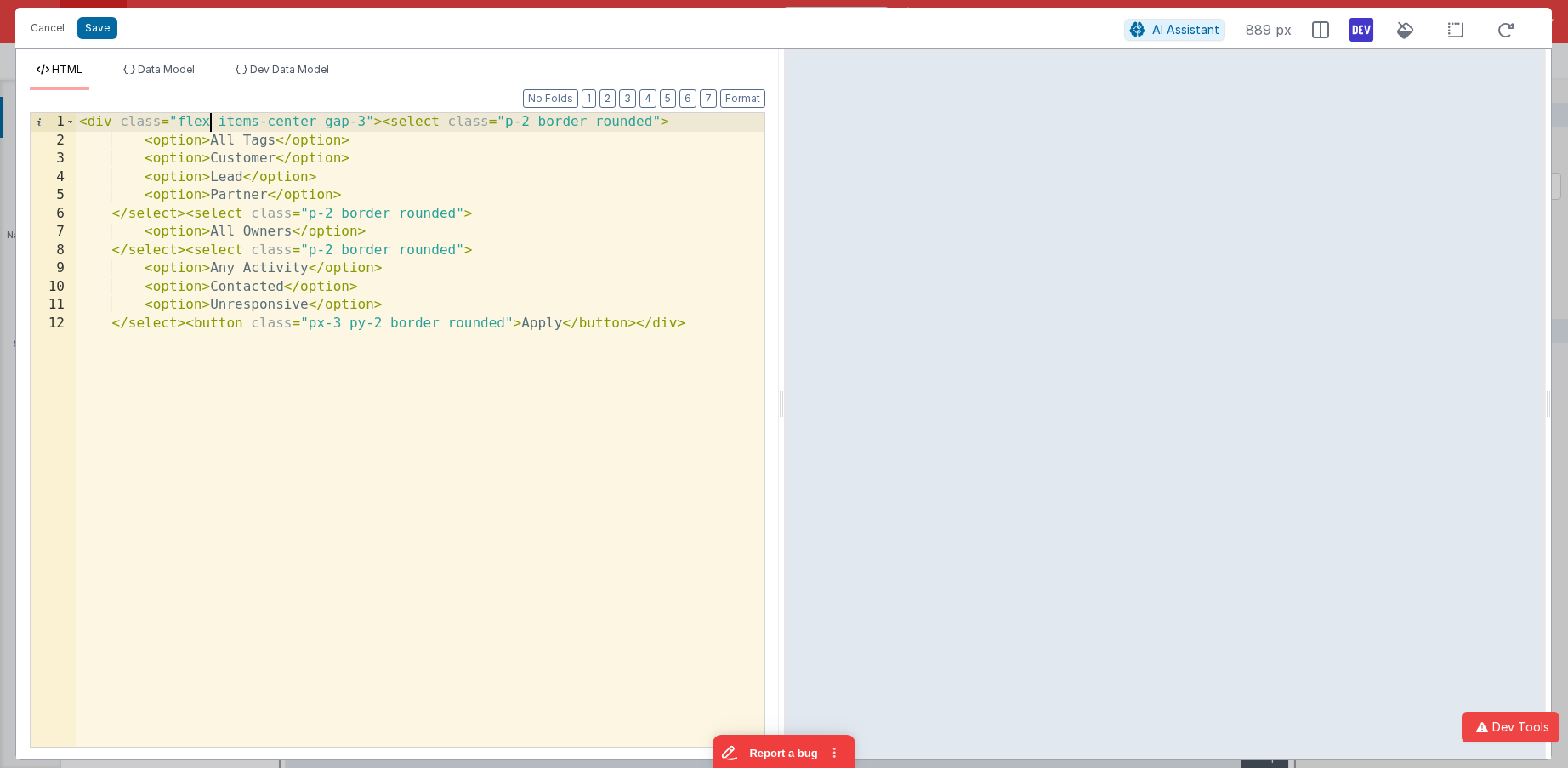
click at [584, 314] on div "< div class = "flex items-center gap-3" > < select class = "p-2 border rounded"…" at bounding box center [421, 448] width 689 height 670
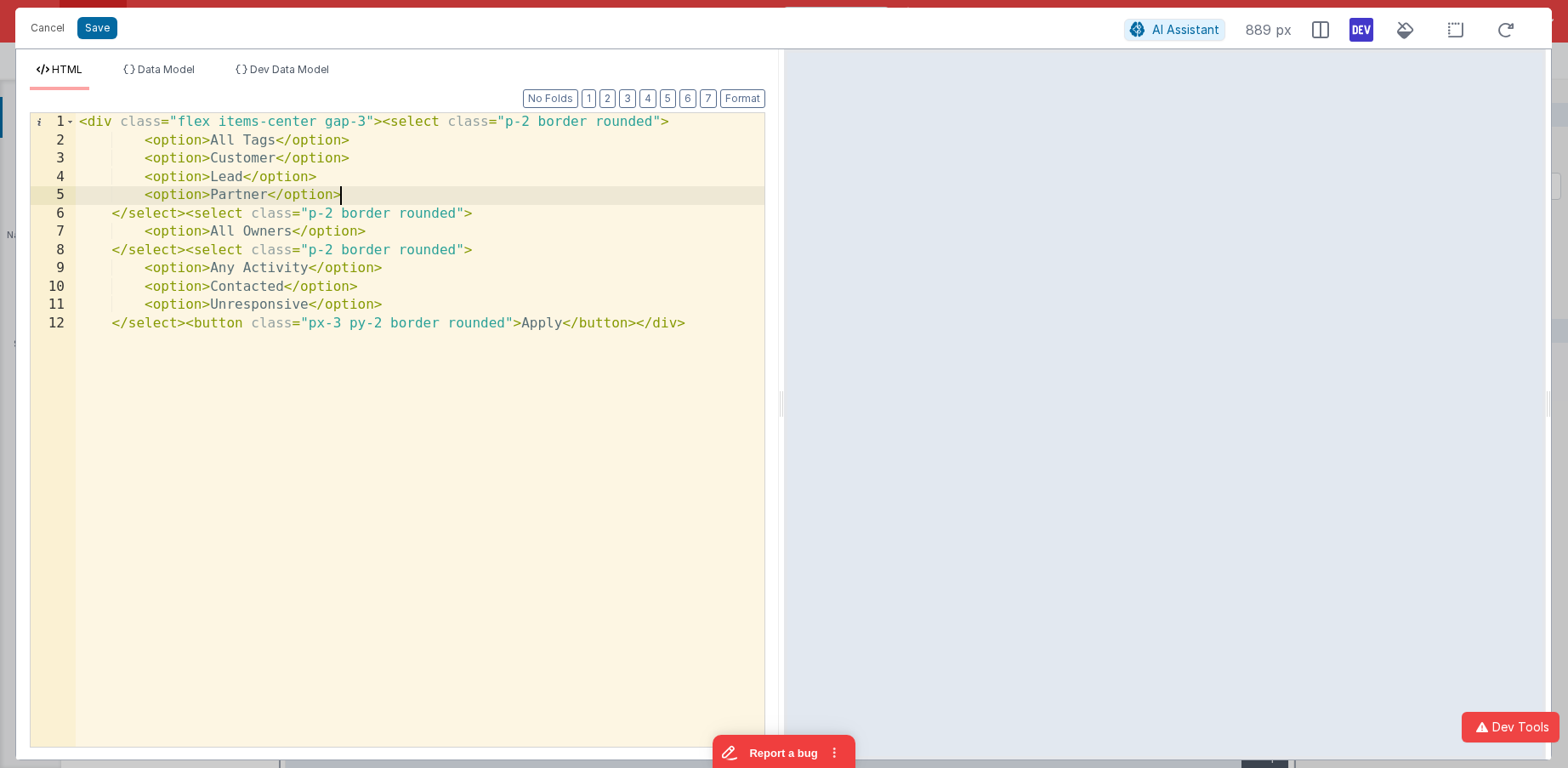
click at [501, 197] on div "< div class = "flex items-center gap-3" > < select class = "p-2 border rounded"…" at bounding box center [421, 448] width 689 height 670
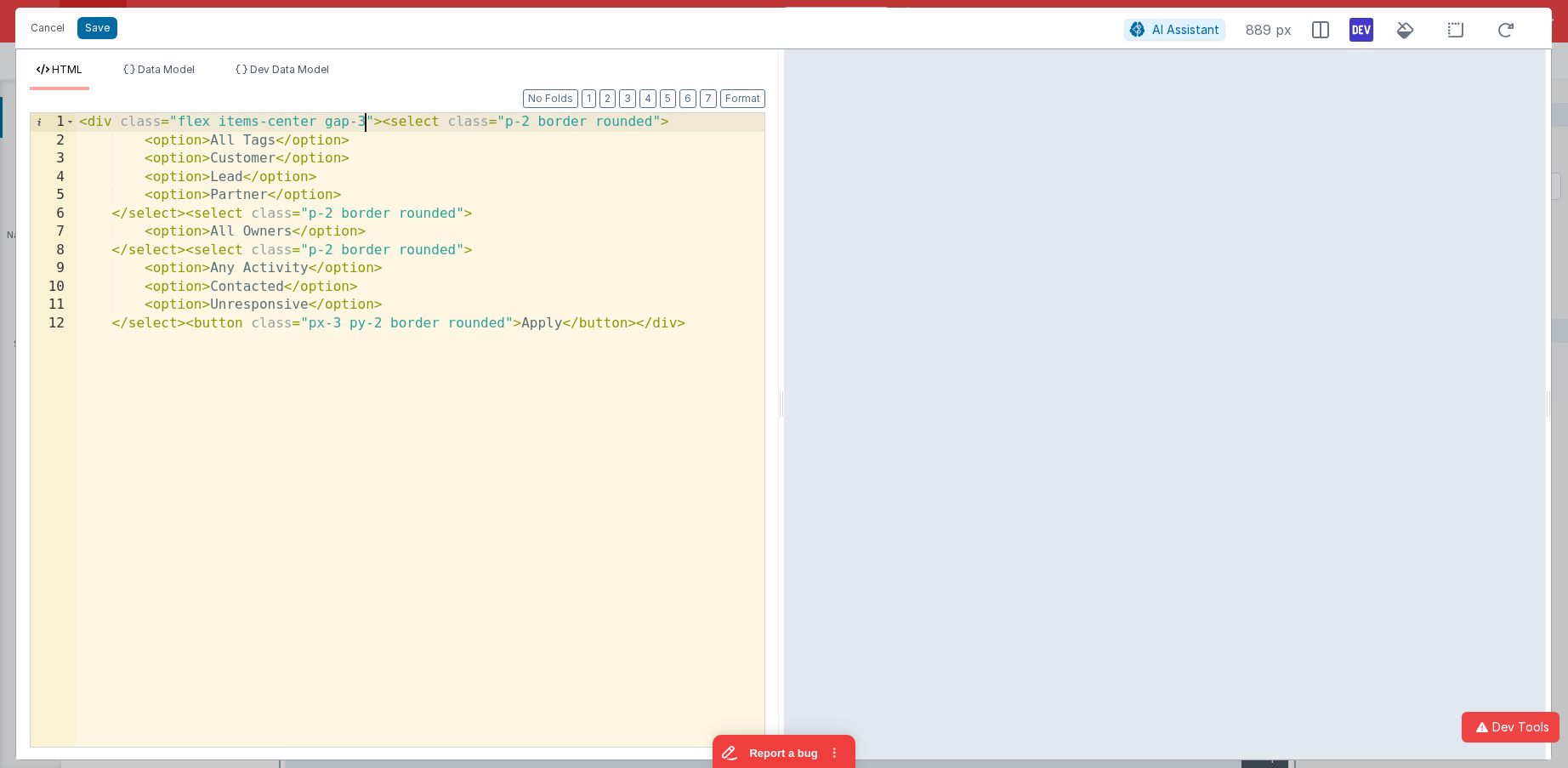
click at [362, 122] on div "< div class = "flex items-center gap-3" > < select class = "p-2 border rounded"…" at bounding box center [421, 448] width 689 height 670
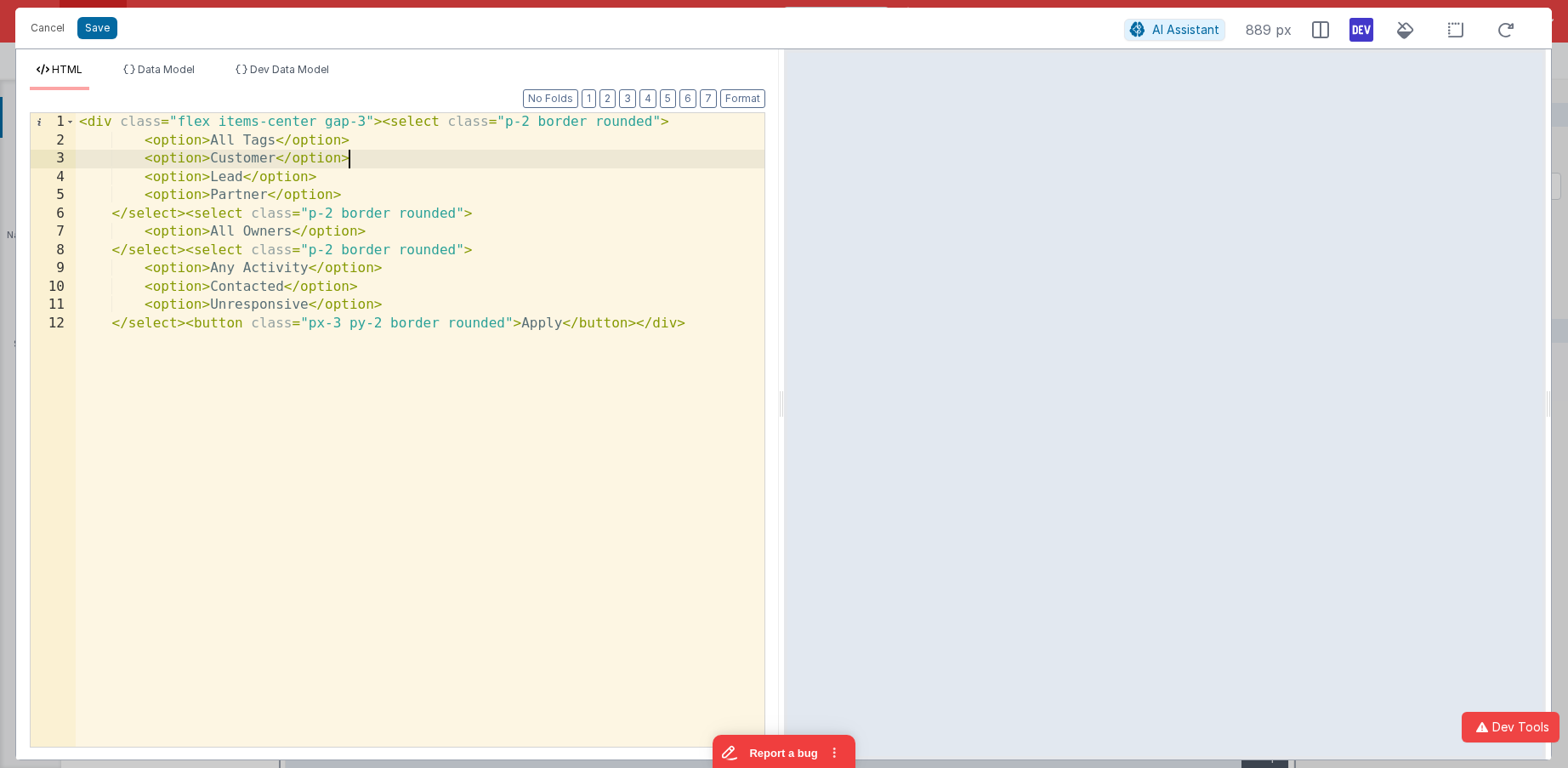
drag, startPoint x: 405, startPoint y: 161, endPoint x: 388, endPoint y: 161, distance: 17.0
click at [405, 161] on div "< div class = "flex items-center gap-3" > < select class = "p-2 border rounded"…" at bounding box center [421, 448] width 689 height 670
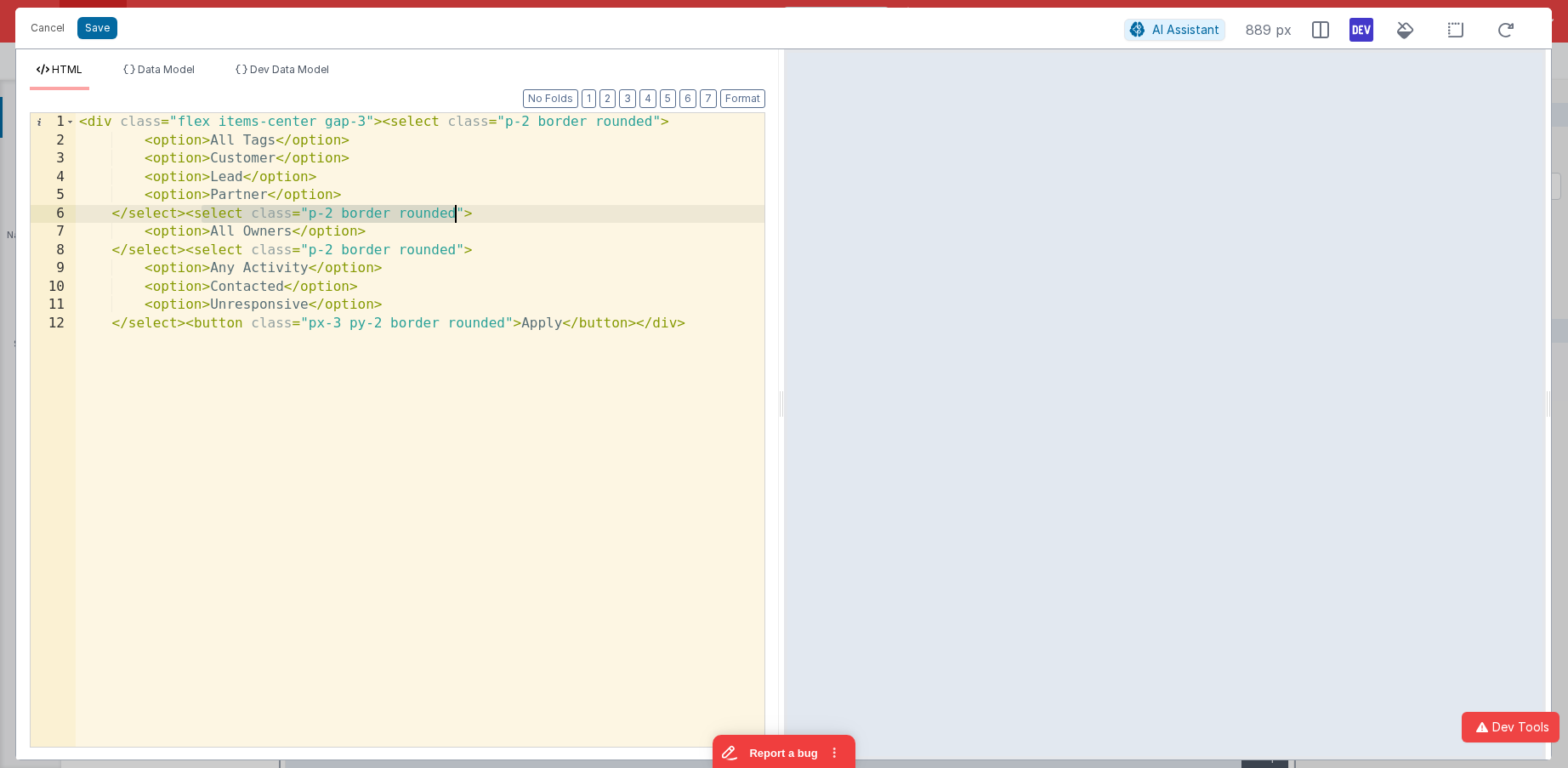
drag, startPoint x: 249, startPoint y: 212, endPoint x: 484, endPoint y: 213, distance: 235.0
click at [481, 213] on div "< div class = "flex items-center gap-3" > < select class = "p-2 border rounded"…" at bounding box center [421, 448] width 689 height 670
click at [484, 213] on div "< div class = "flex items-center gap-3" > < select class = "p-2 border rounded"…" at bounding box center [421, 448] width 689 height 670
click at [336, 217] on div "< div class = "flex items-center gap-3" > < select class = "p-2 border rounded"…" at bounding box center [421, 448] width 689 height 670
click at [45, 28] on button "Cancel" at bounding box center [47, 27] width 51 height 24
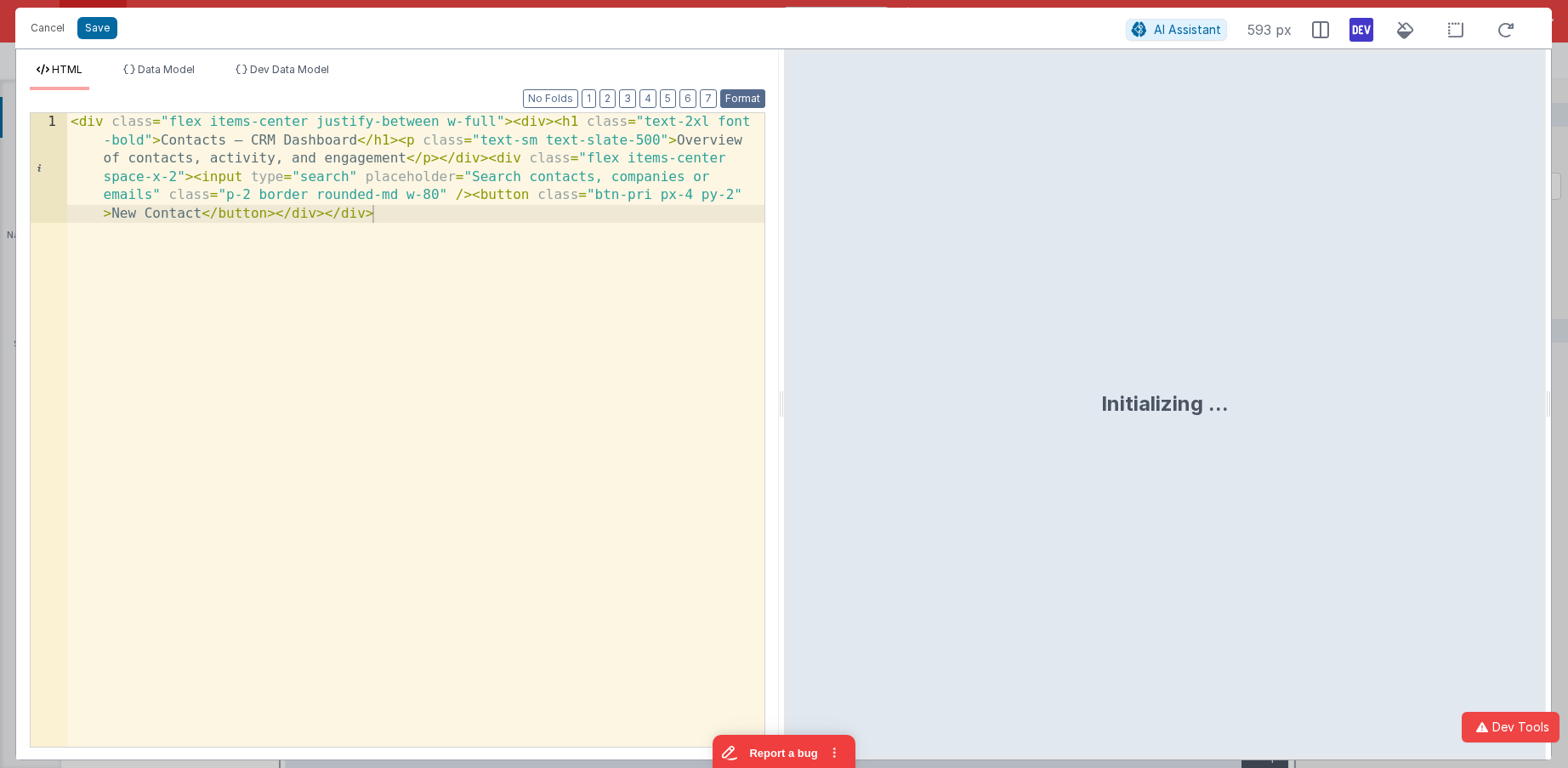
click at [744, 94] on button "Format" at bounding box center [743, 98] width 45 height 18
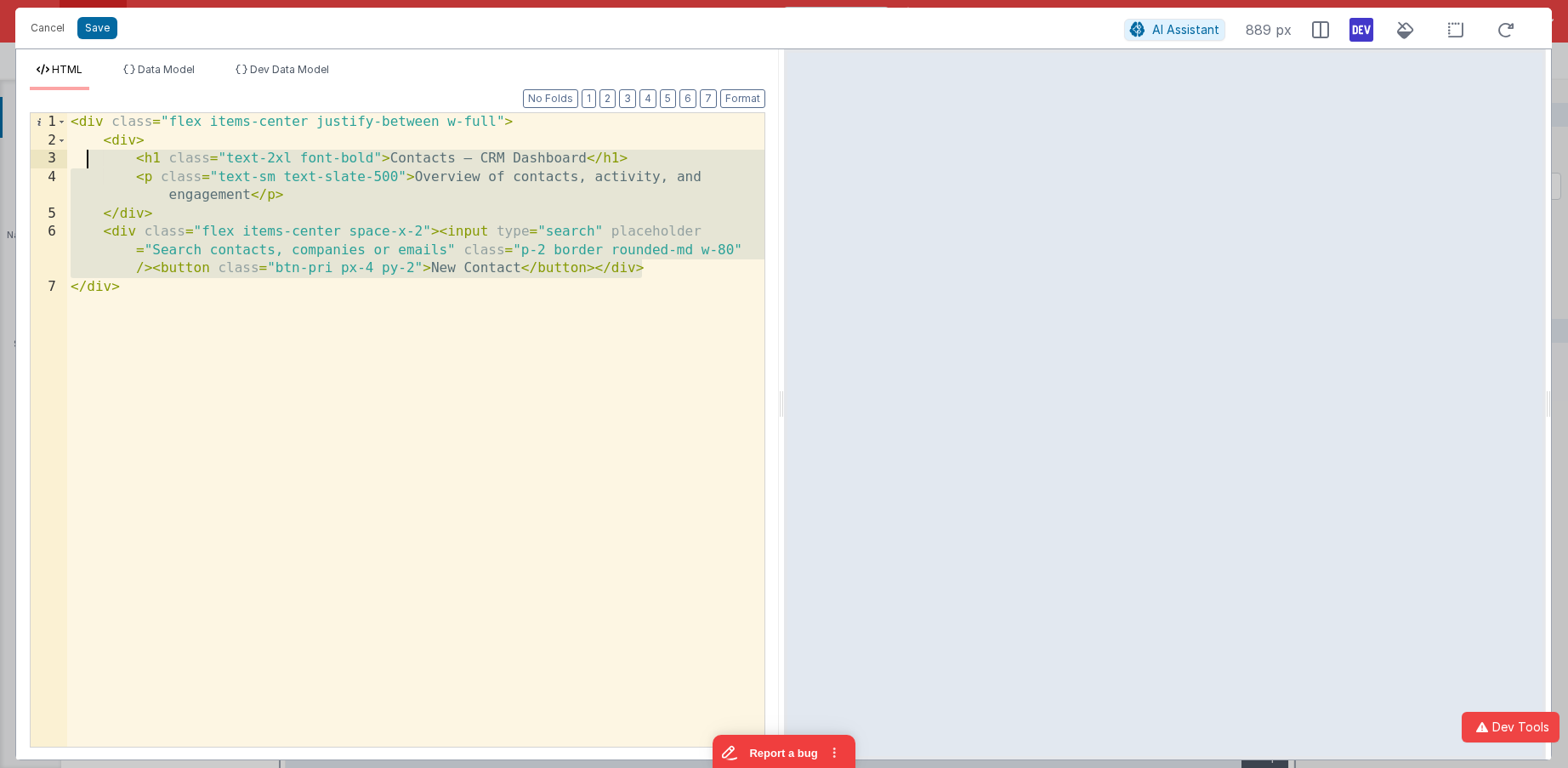
drag, startPoint x: 653, startPoint y: 272, endPoint x: 75, endPoint y: 122, distance: 597.1
click at [75, 122] on div "< div class = "flex items-center justify-between w-full" > < div > < h1 class =…" at bounding box center [415, 448] width 697 height 670
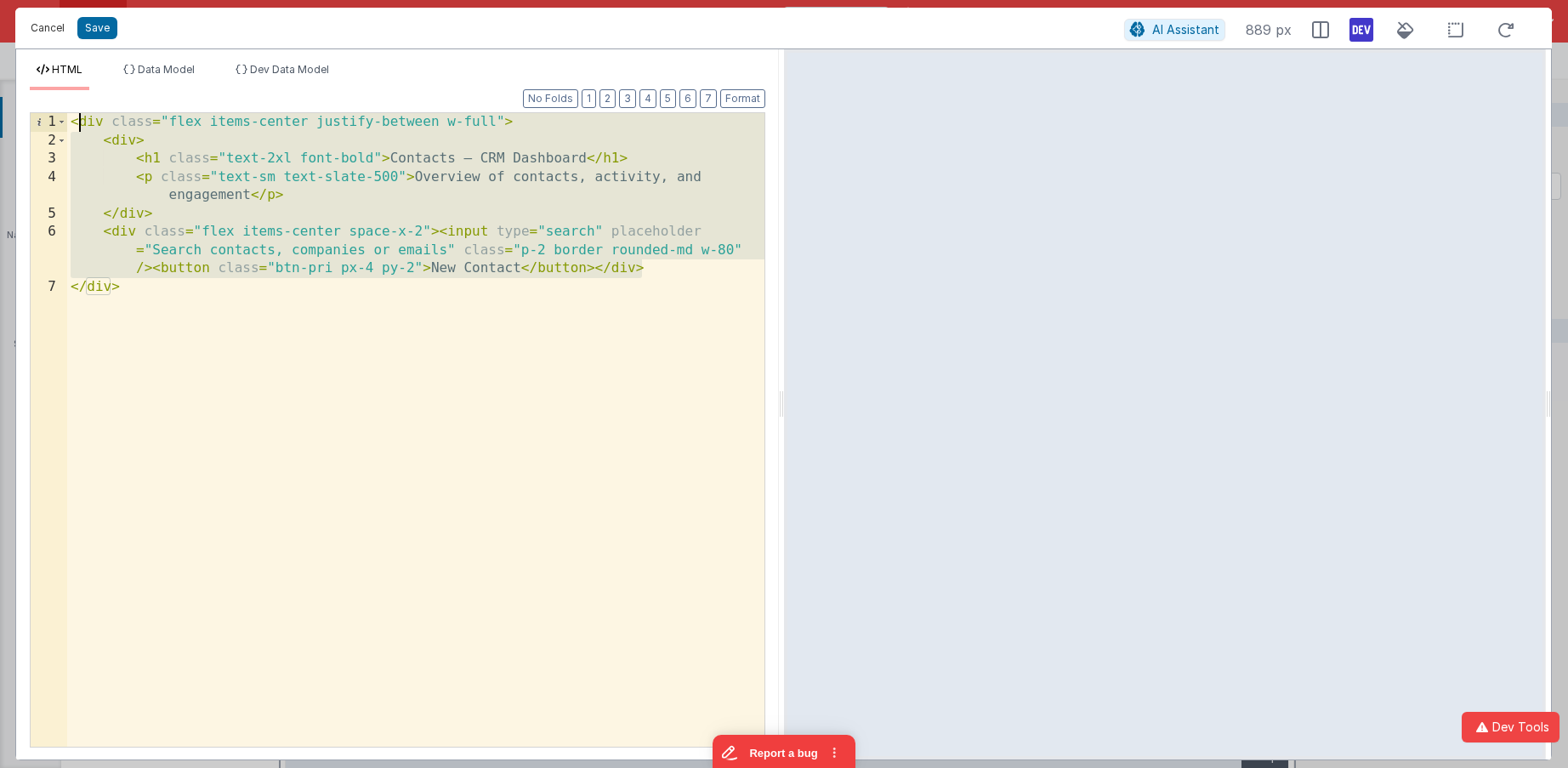
click at [54, 23] on button "Cancel" at bounding box center [47, 27] width 51 height 24
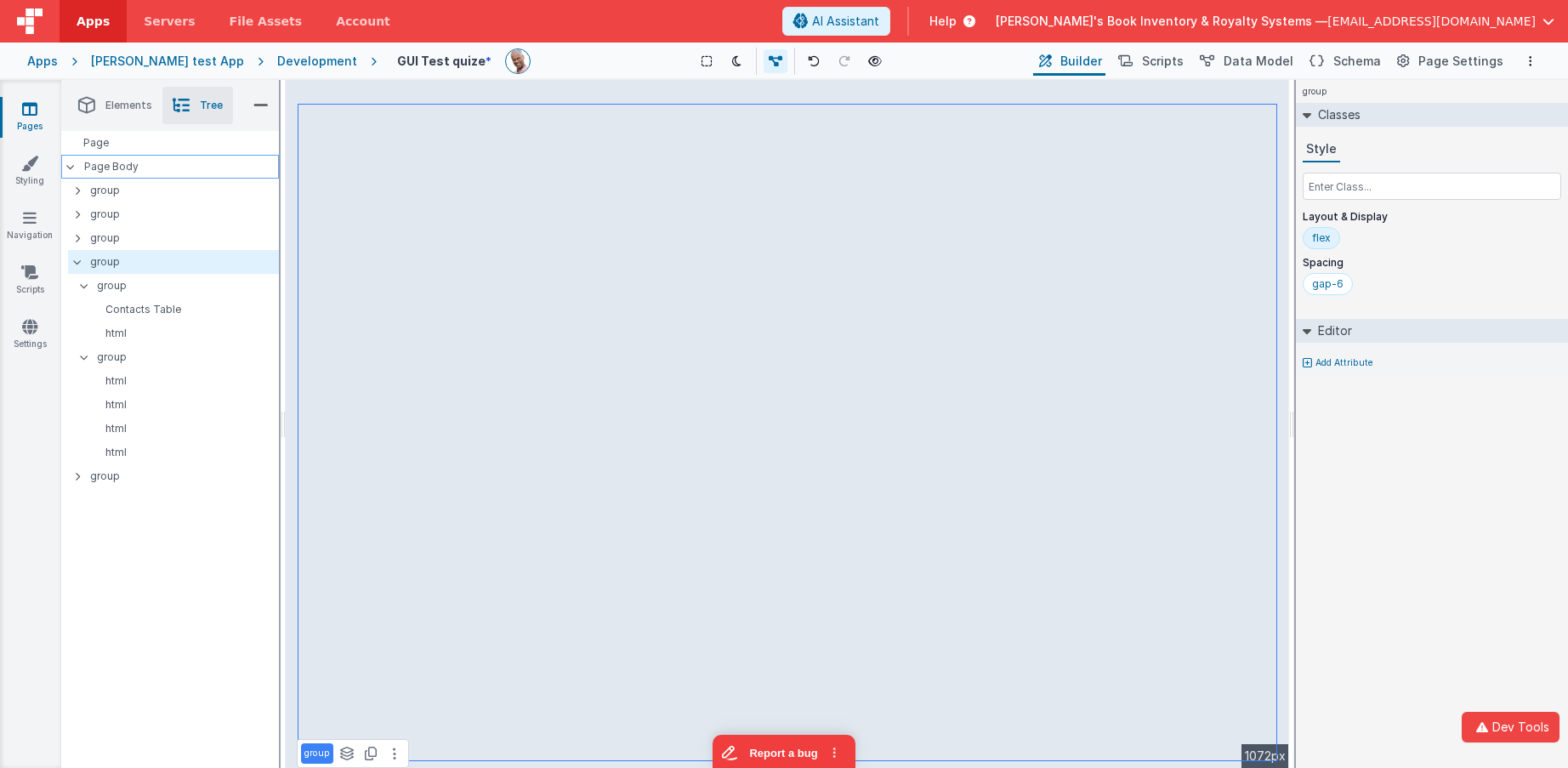
click at [134, 160] on p "Page Body" at bounding box center [181, 167] width 195 height 14
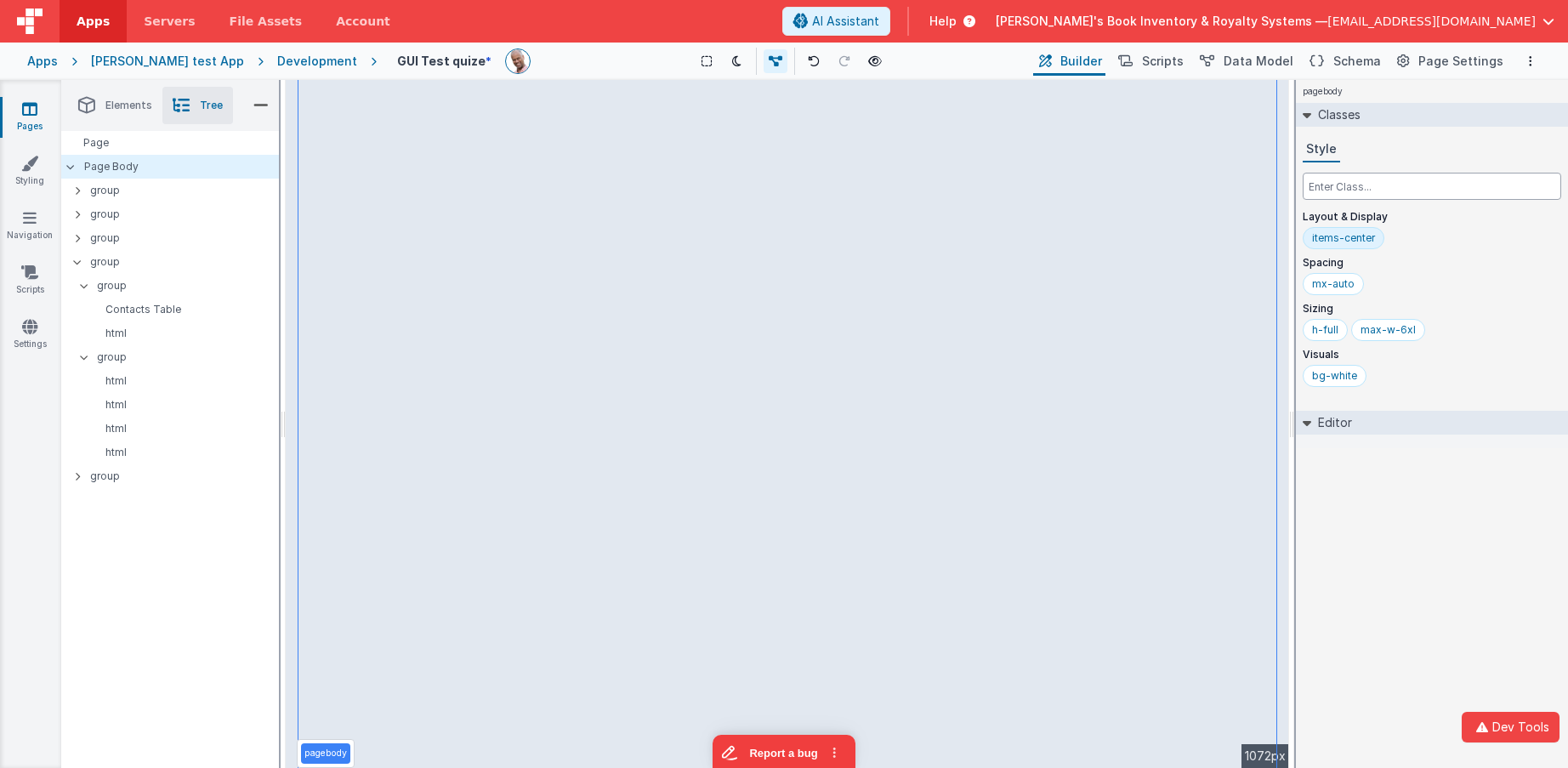
click at [1452, 187] on input "text" at bounding box center [1432, 185] width 259 height 27
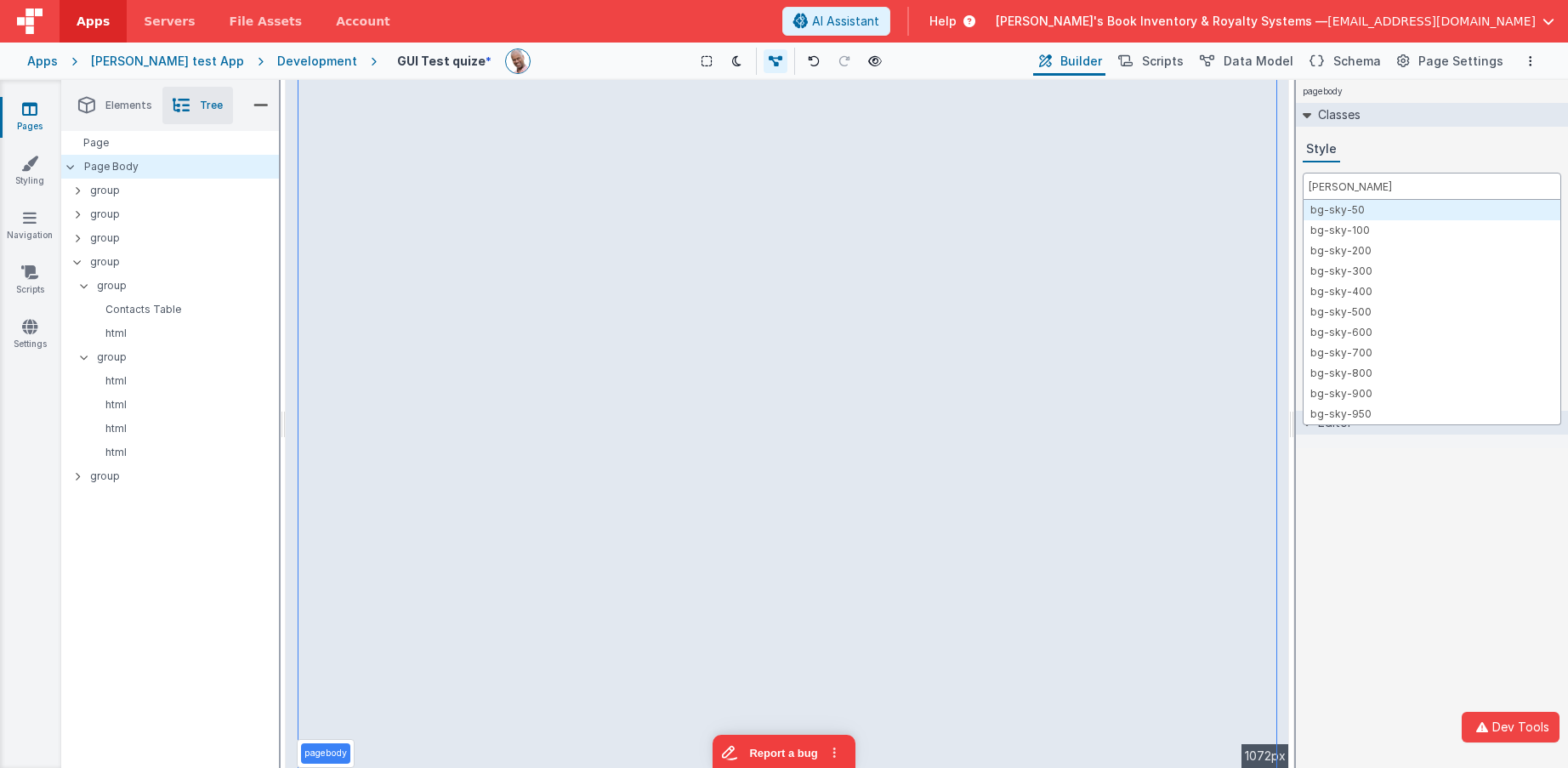
type input "bg-sky"
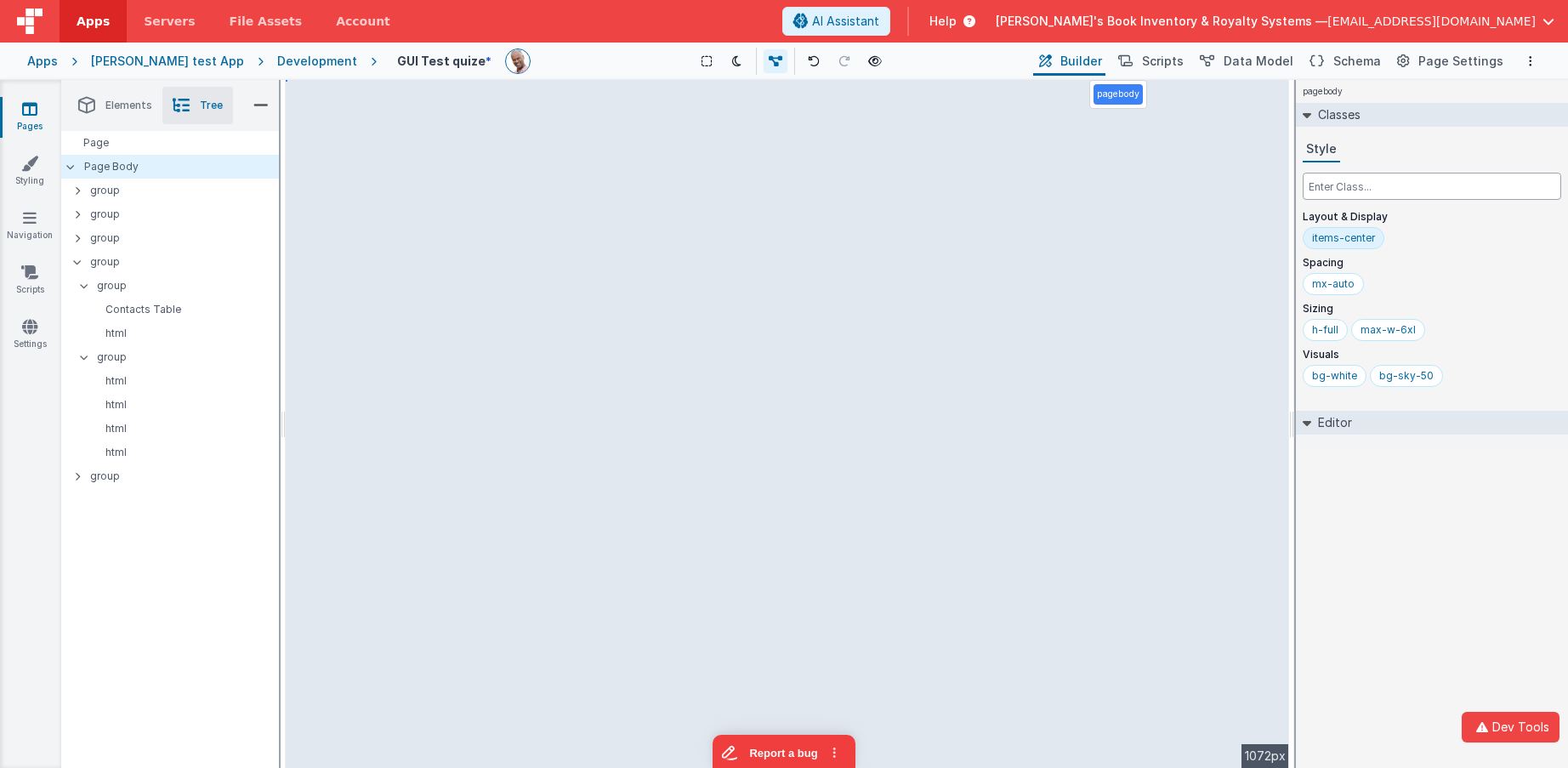
click at [1403, 190] on input "text" at bounding box center [1432, 185] width 259 height 27
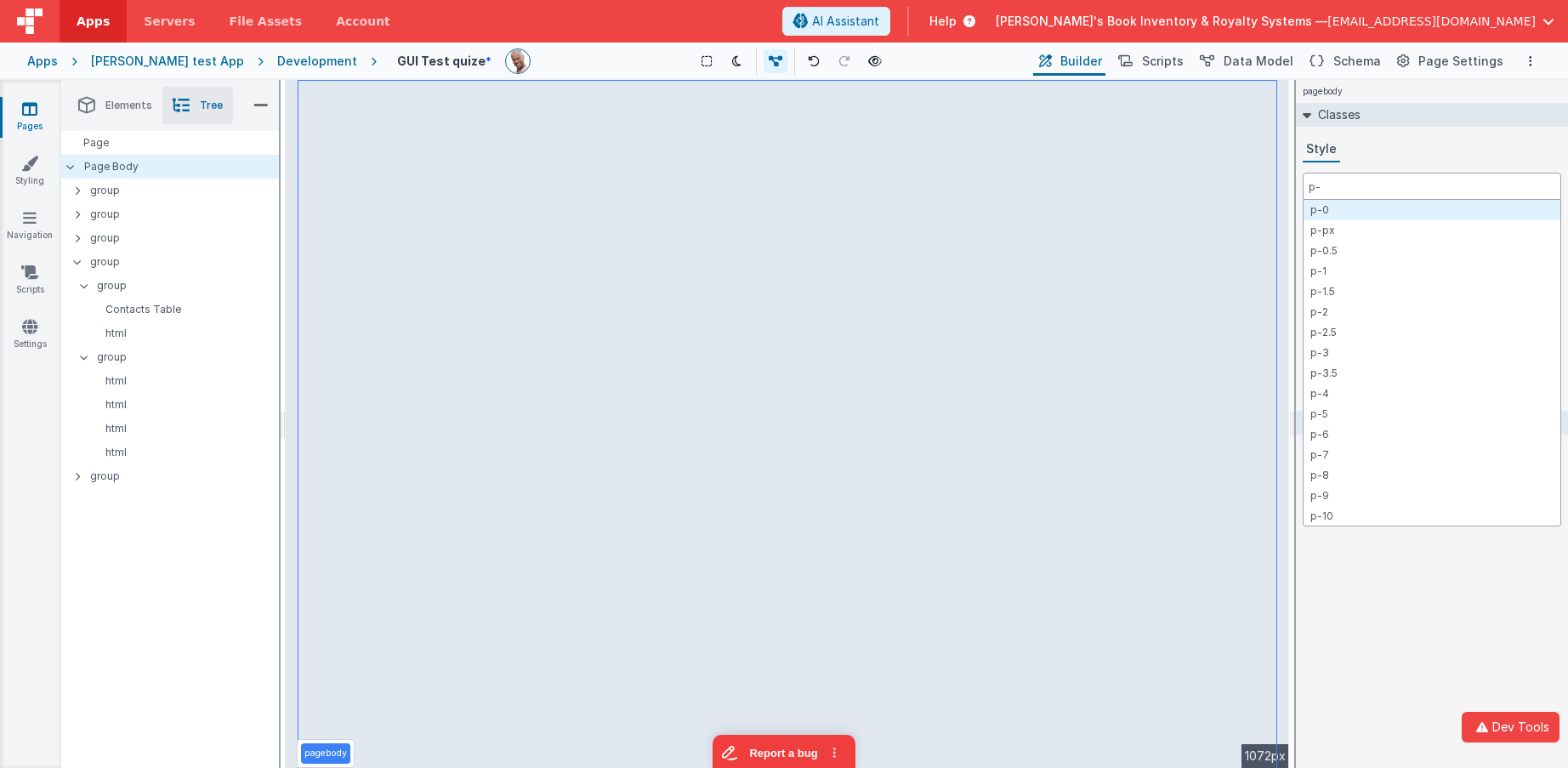
type input "p-1"
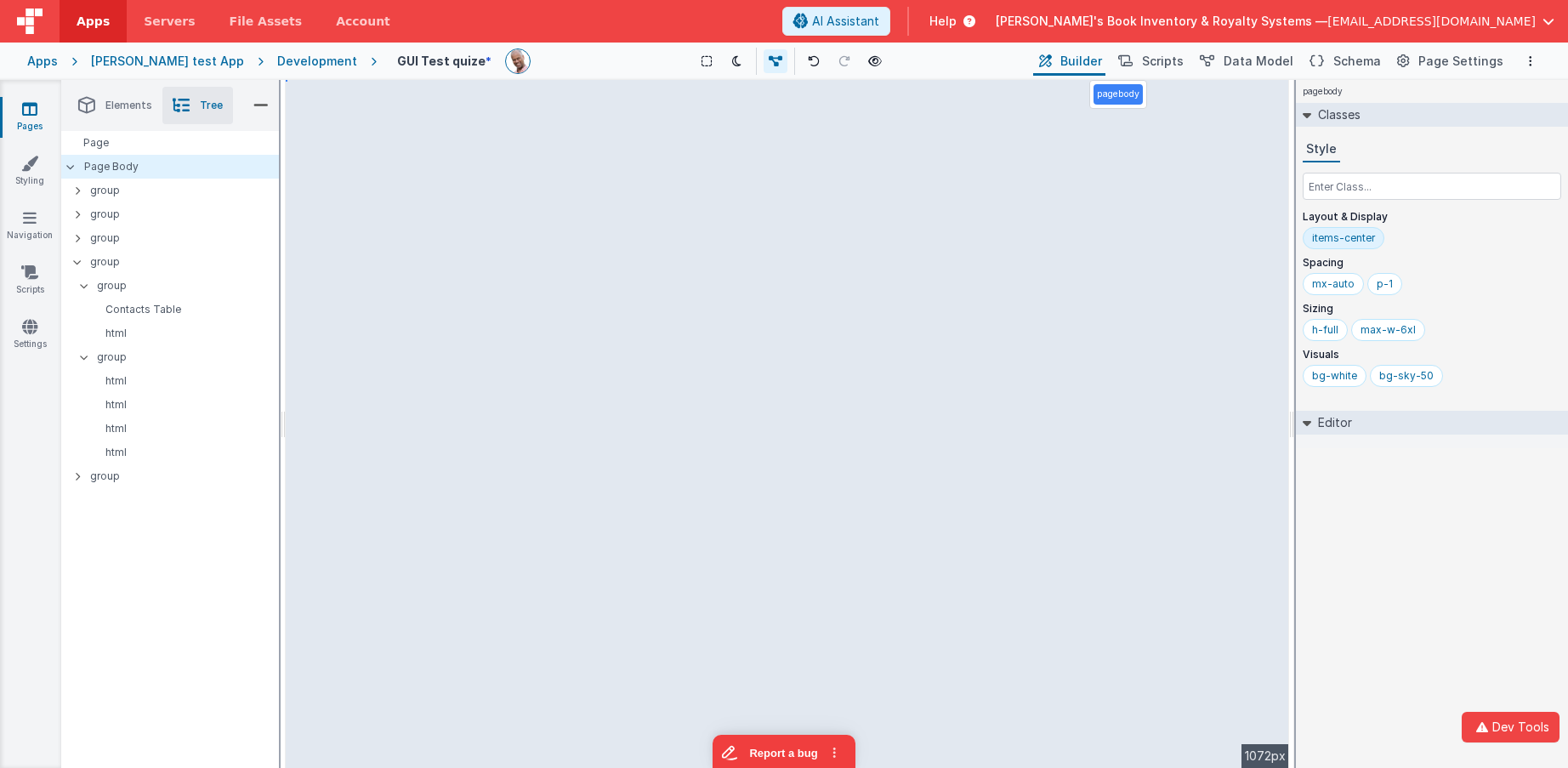
click at [1390, 527] on div "pagebody Classes Style Layout & Display items-center Spacing mx-auto p-1 Sizing…" at bounding box center [1432, 423] width 272 height 688
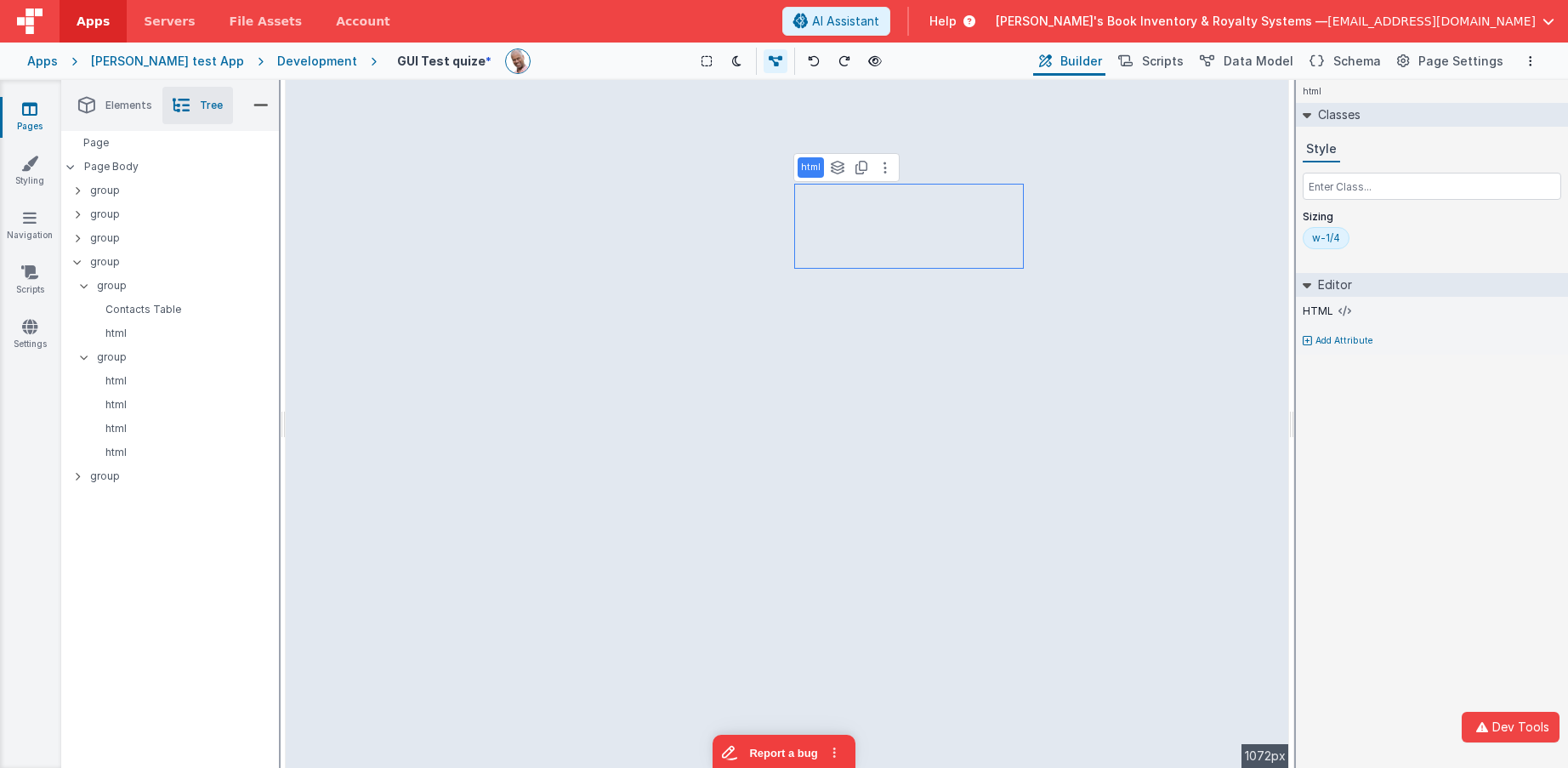
select select "avatar"
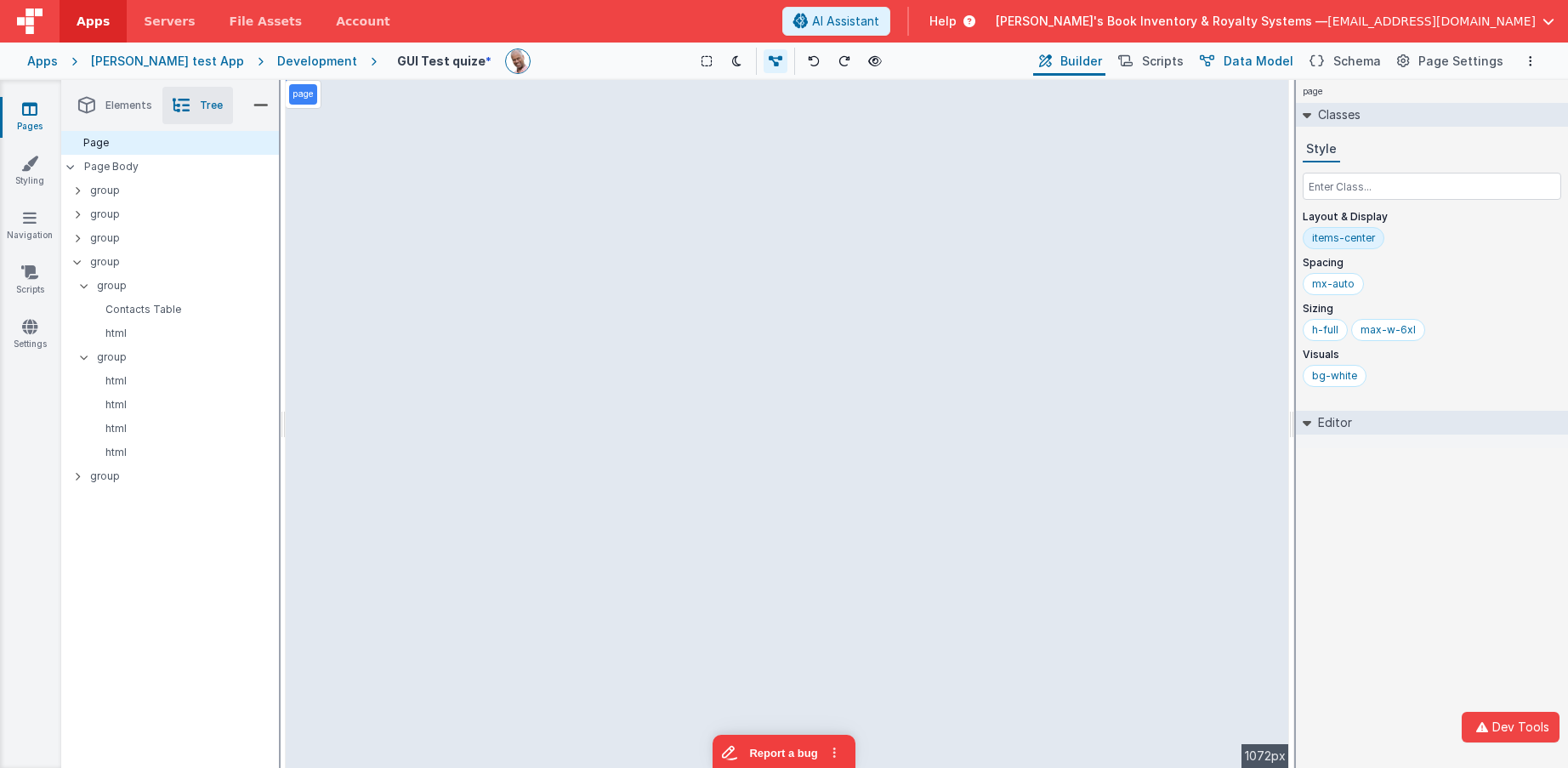
click at [1266, 60] on span "Data Model" at bounding box center [1258, 60] width 70 height 17
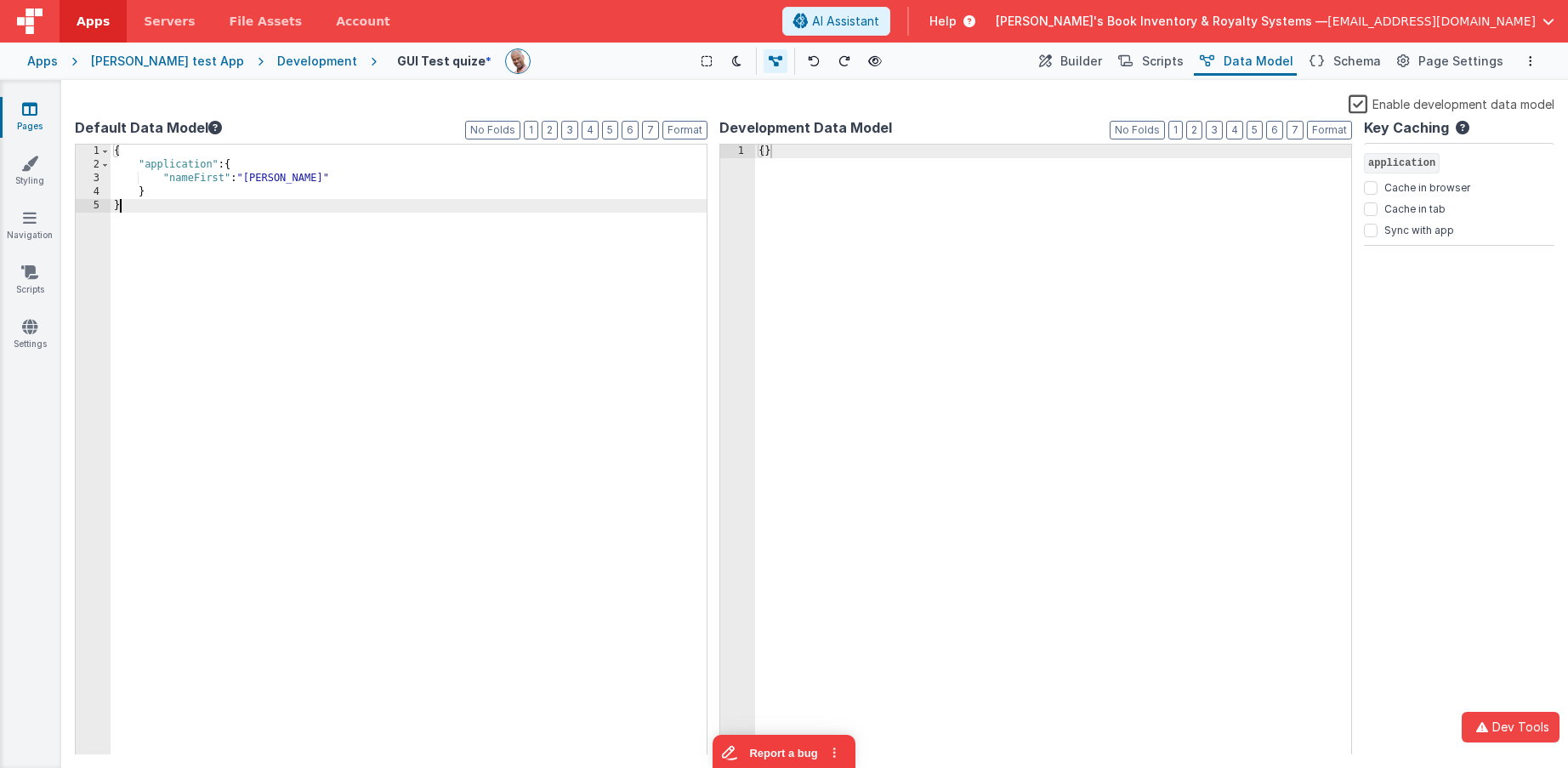
drag, startPoint x: 585, startPoint y: 217, endPoint x: 749, endPoint y: 208, distance: 164.2
click at [596, 215] on div "{ "application" : { "nameFirst" : "[PERSON_NAME]" } }" at bounding box center [408, 463] width 596 height 638
click at [1028, 213] on div "{ }" at bounding box center [1053, 463] width 596 height 638
click at [1102, 64] on span "Builder" at bounding box center [1082, 60] width 42 height 17
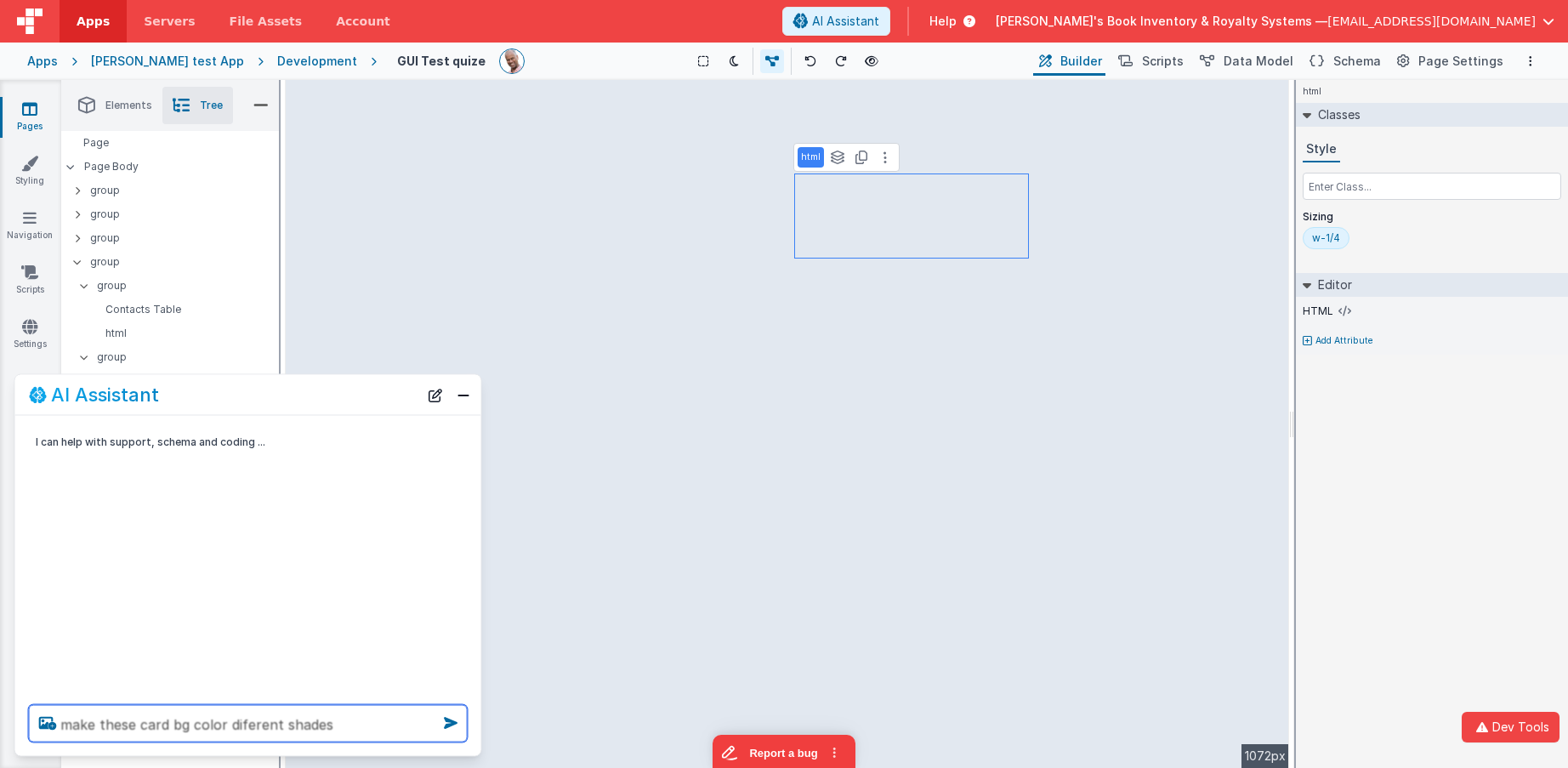
type textarea "make these card bg color diferent shades"
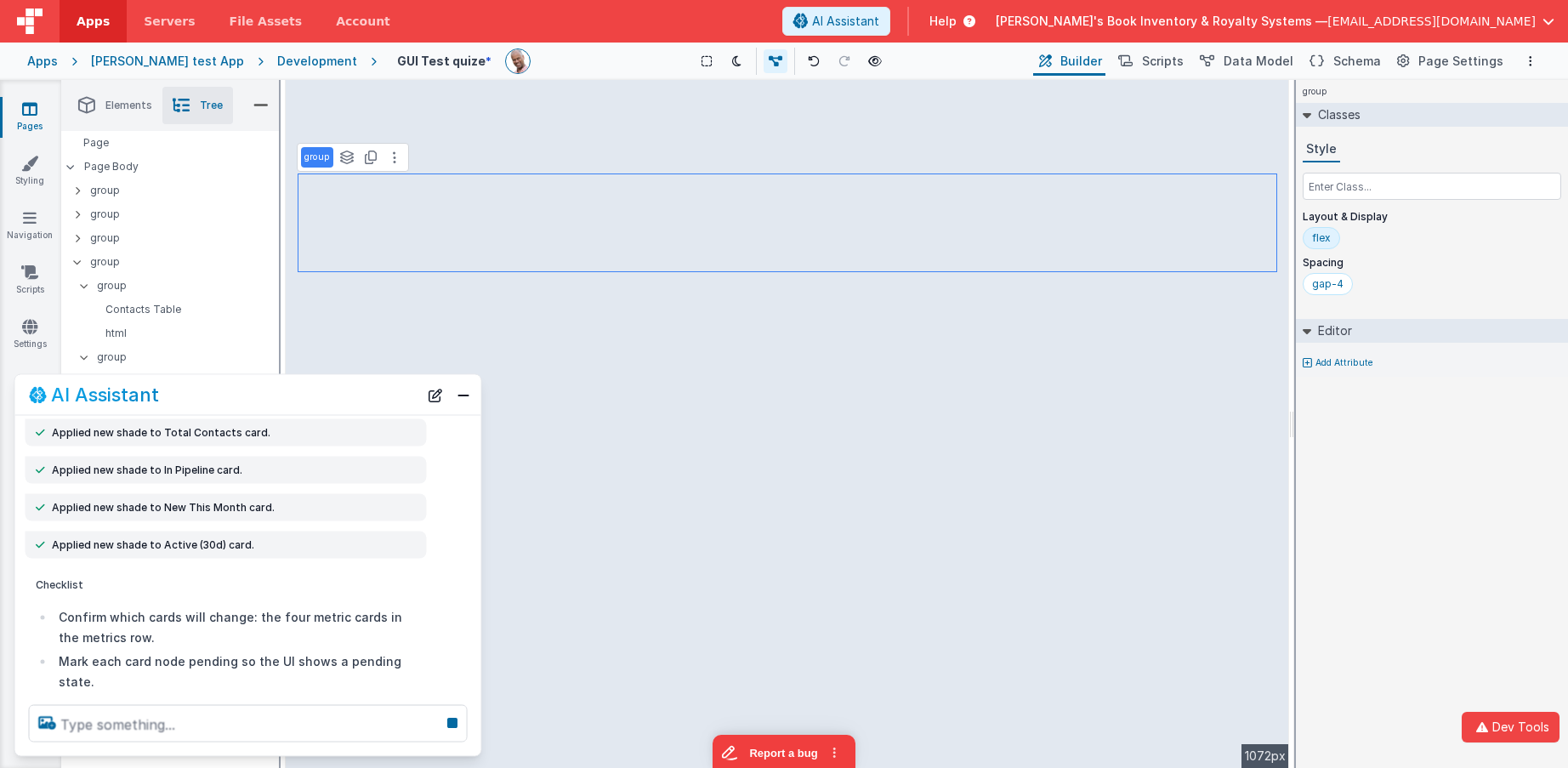
scroll to position [125, 0]
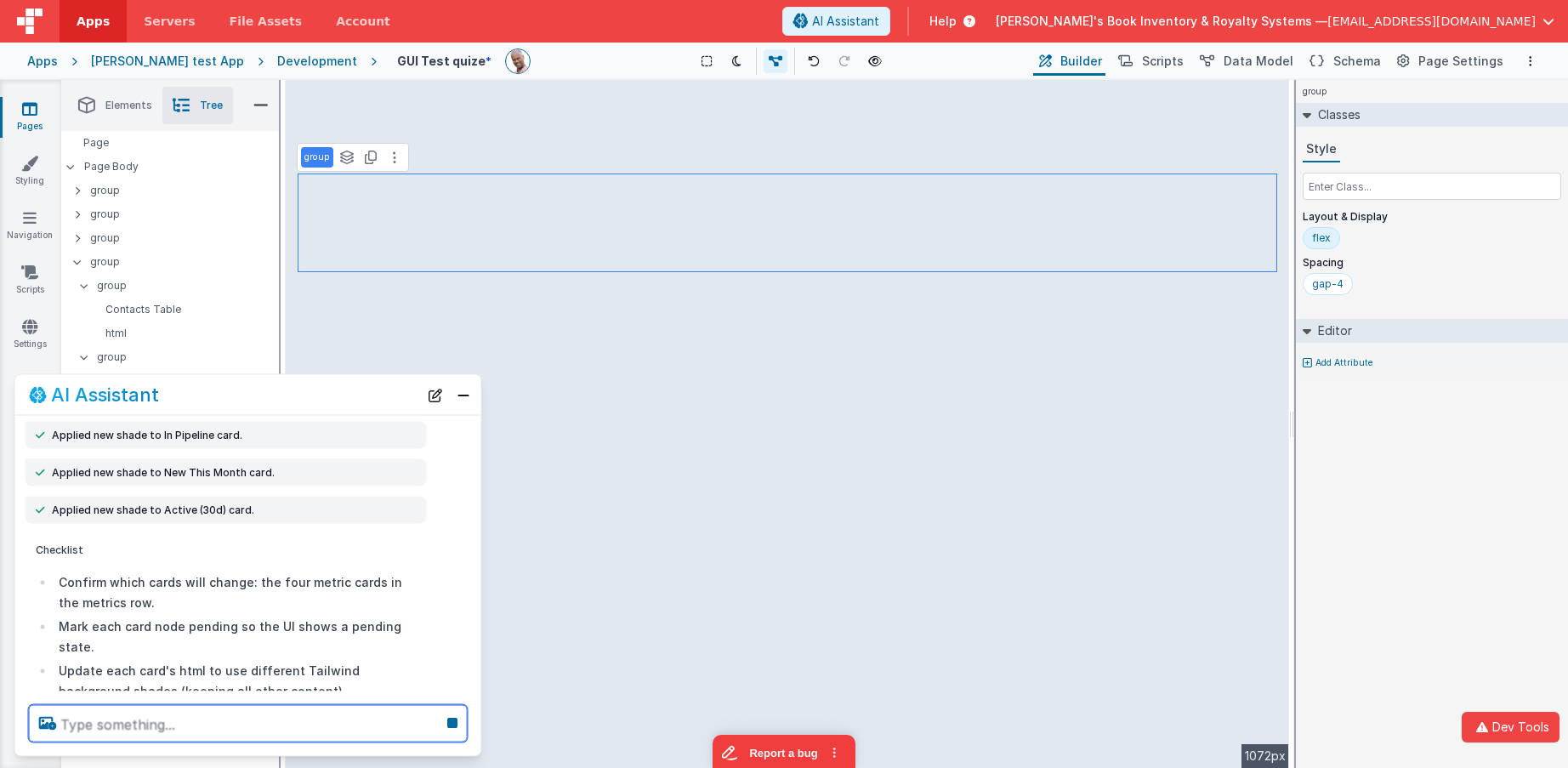
click at [341, 671] on textarea at bounding box center [248, 723] width 439 height 38
type textarea "give this whole page some color, go for it"
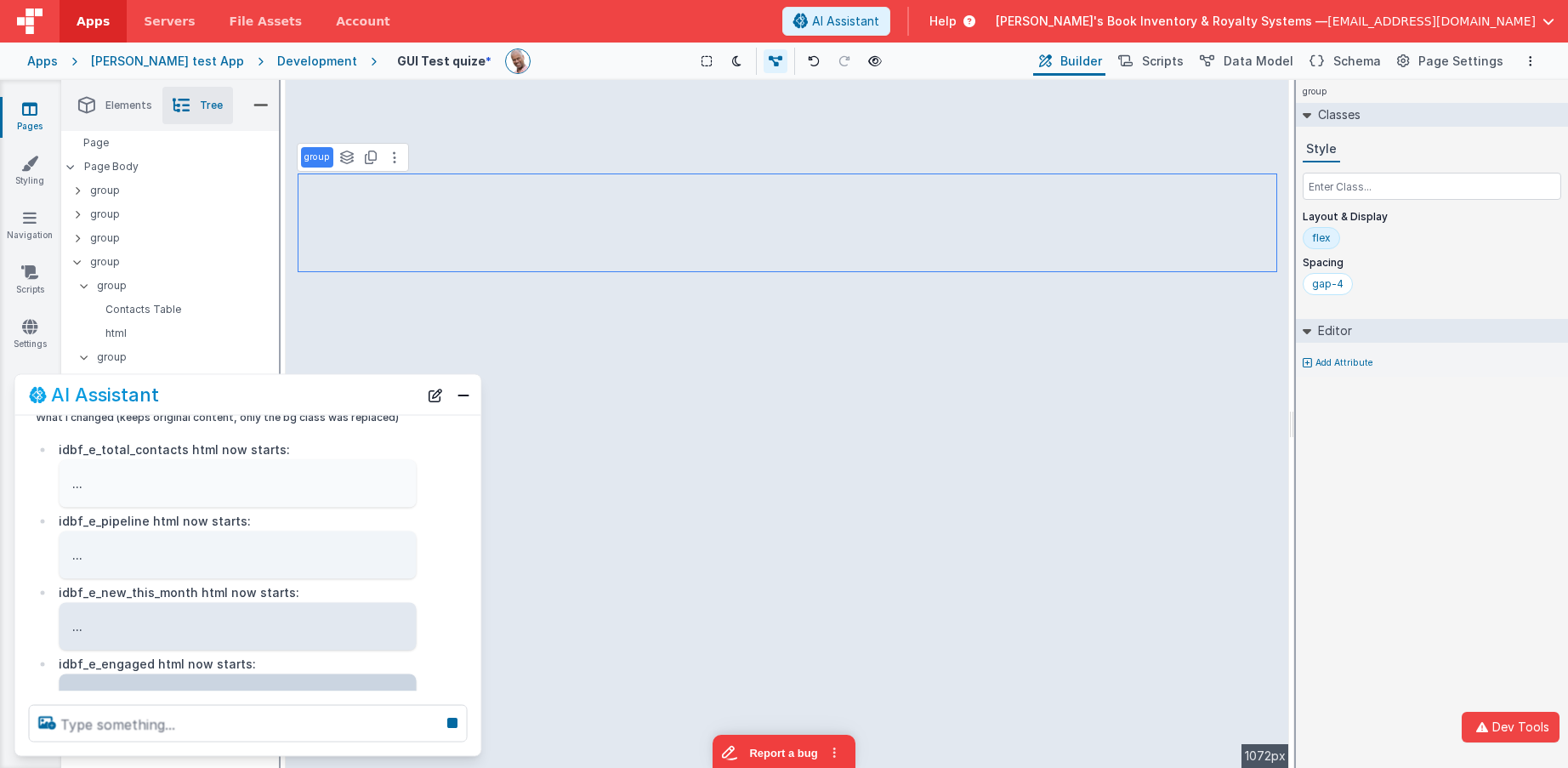
scroll to position [884, 0]
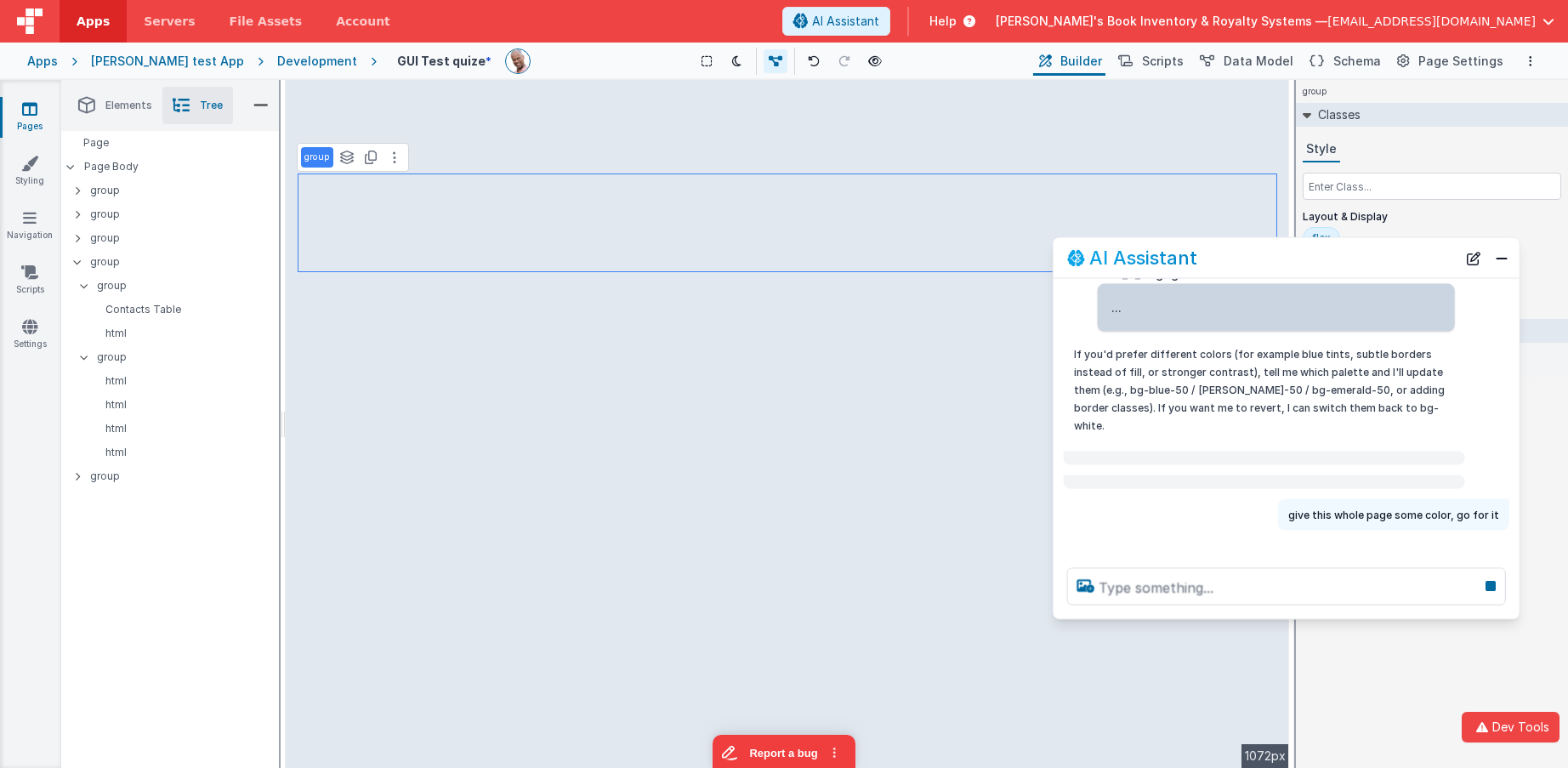
drag, startPoint x: 303, startPoint y: 404, endPoint x: 1341, endPoint y: 267, distance: 1047.0
click at [1341, 267] on div "AI Assistant" at bounding box center [1261, 257] width 389 height 20
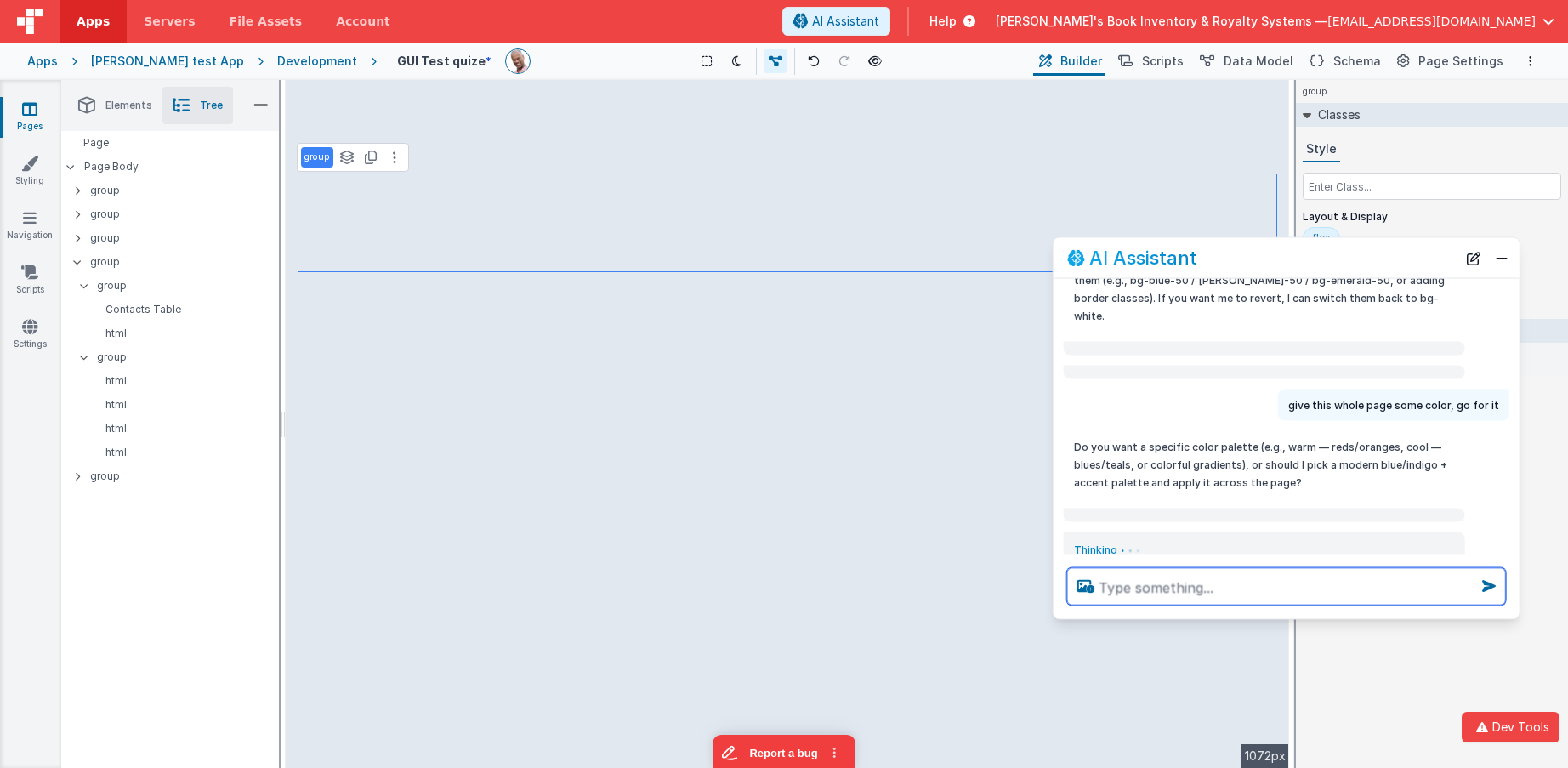
scroll to position [1018, 0]
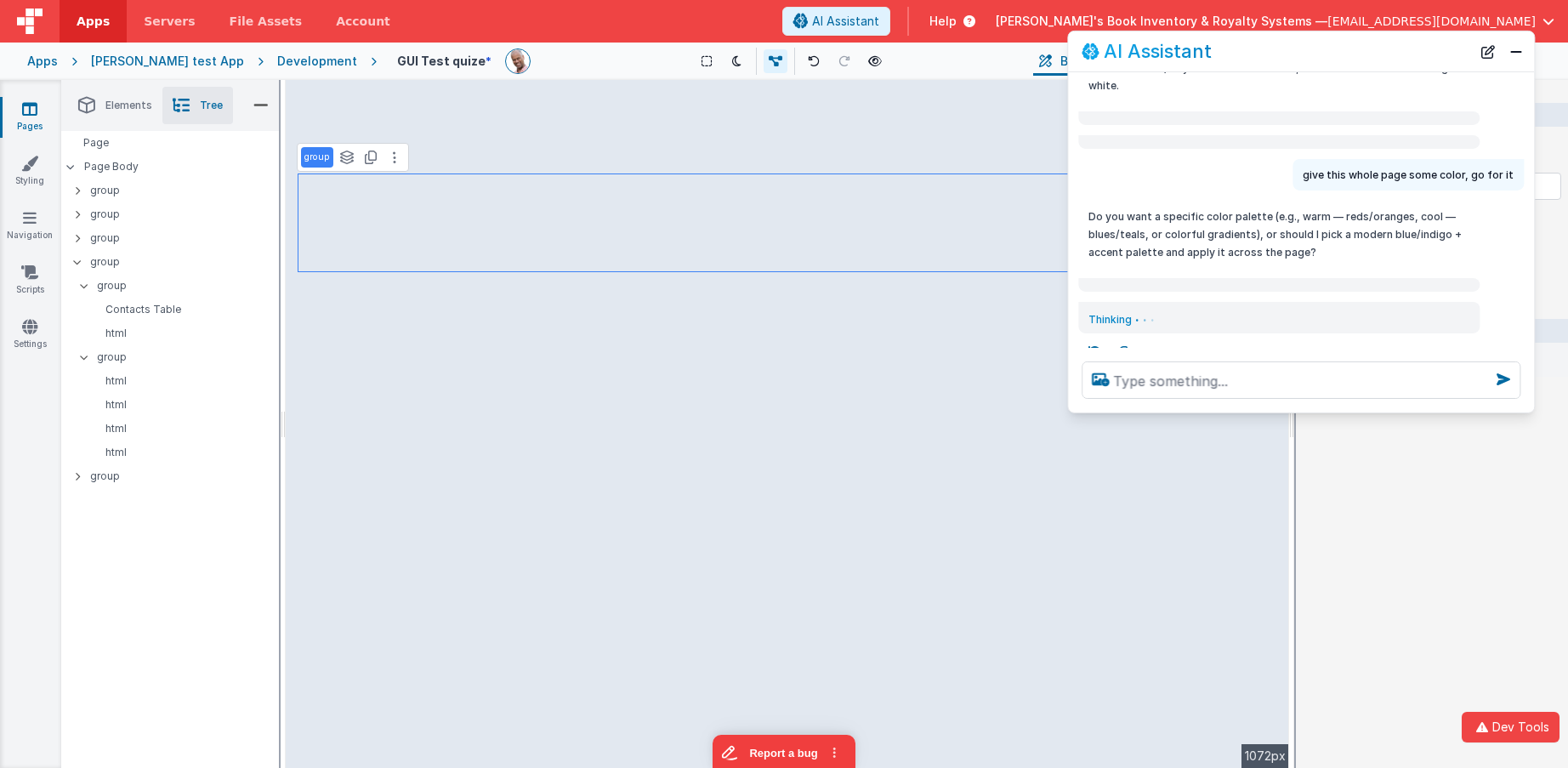
drag, startPoint x: 1358, startPoint y: 226, endPoint x: 1348, endPoint y: 50, distance: 176.3
click at [1348, 50] on div "AI Assistant" at bounding box center [1276, 51] width 389 height 20
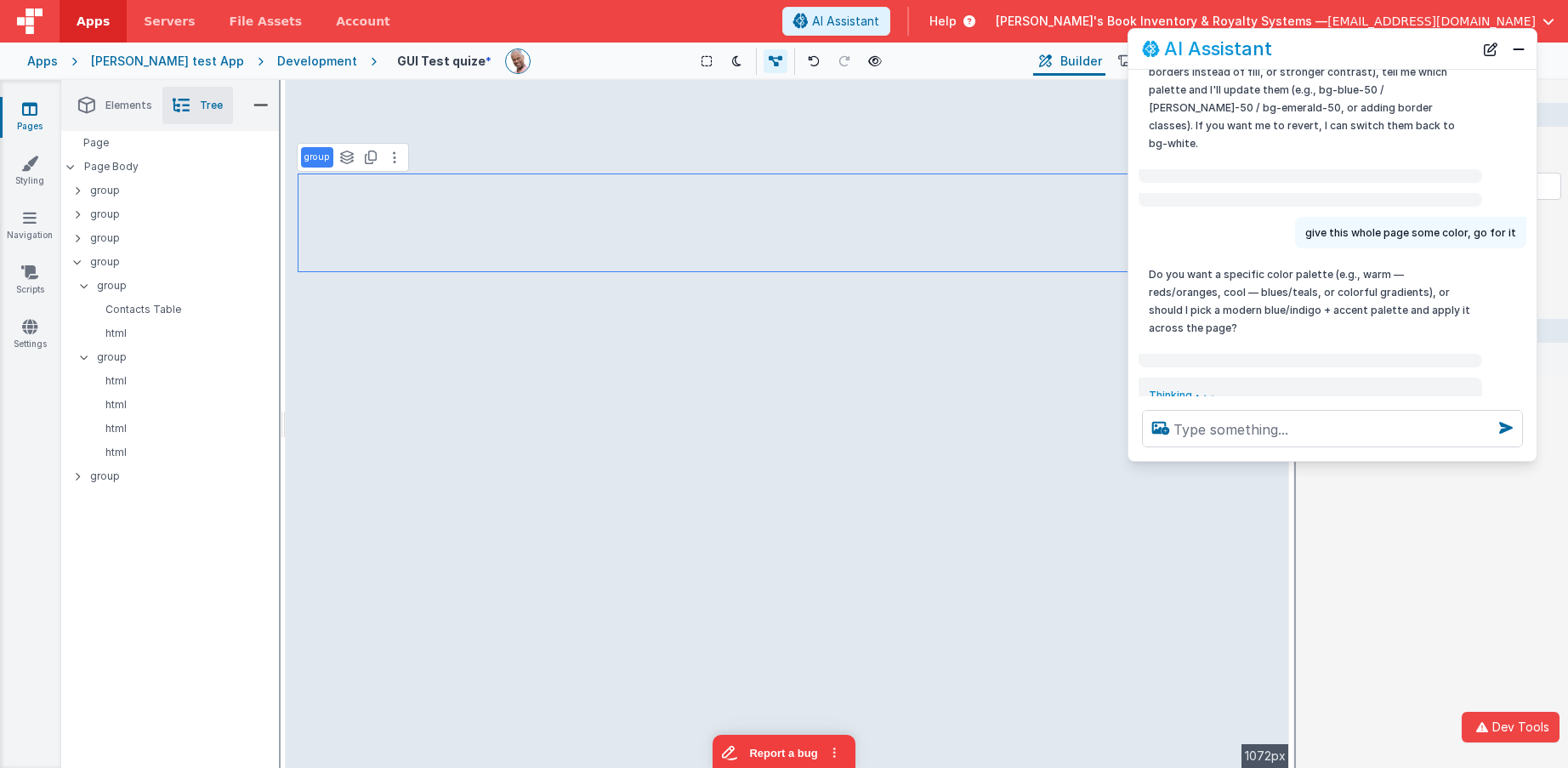
scroll to position [1021, 0]
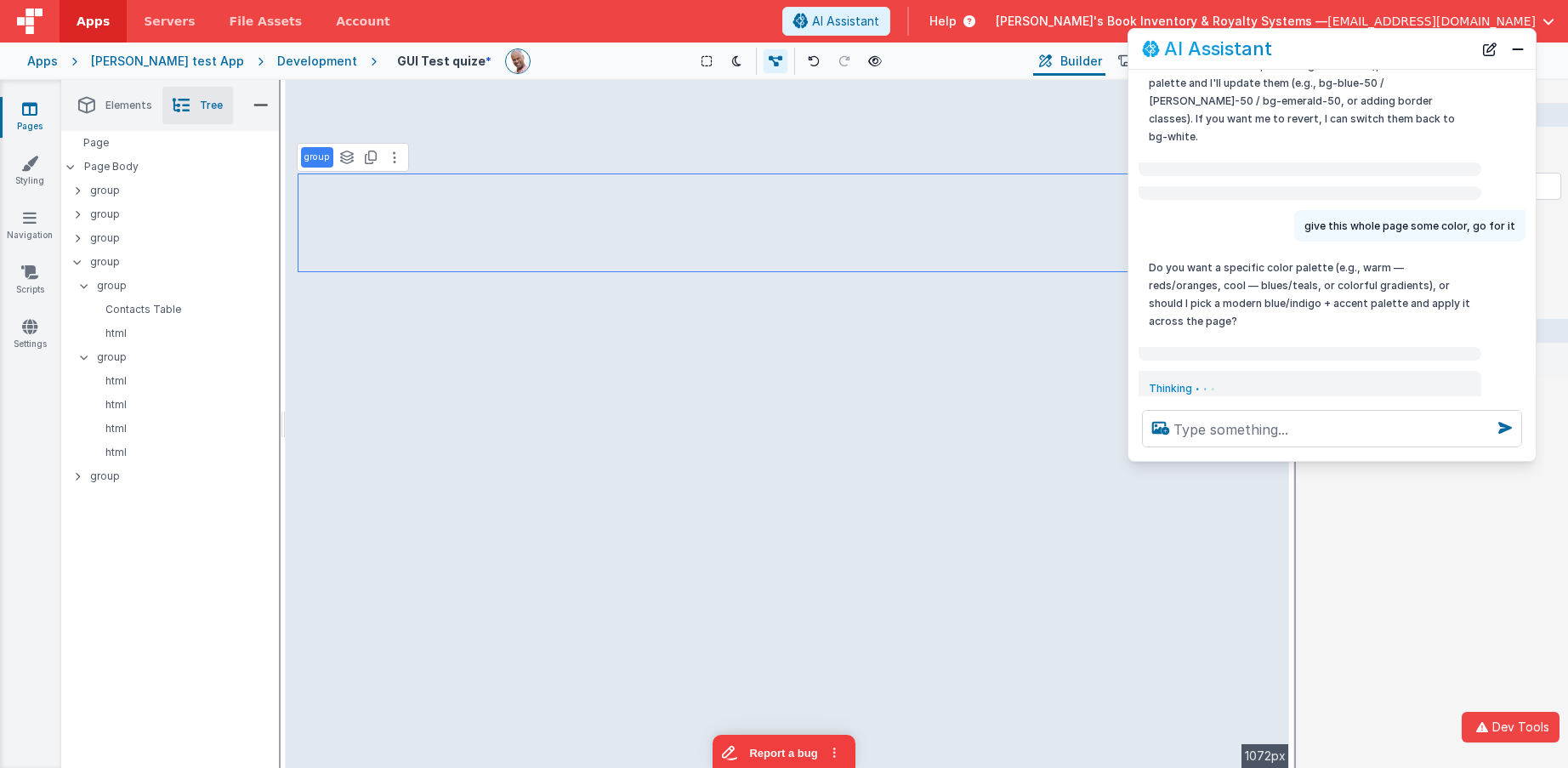
drag, startPoint x: 1076, startPoint y: 406, endPoint x: 1134, endPoint y: 457, distance: 77.2
click at [1134, 457] on div at bounding box center [1332, 429] width 408 height 65
click at [1164, 408] on icon at bounding box center [1155, 421] width 27 height 27
type textarea "give this whole page some color, go for it"
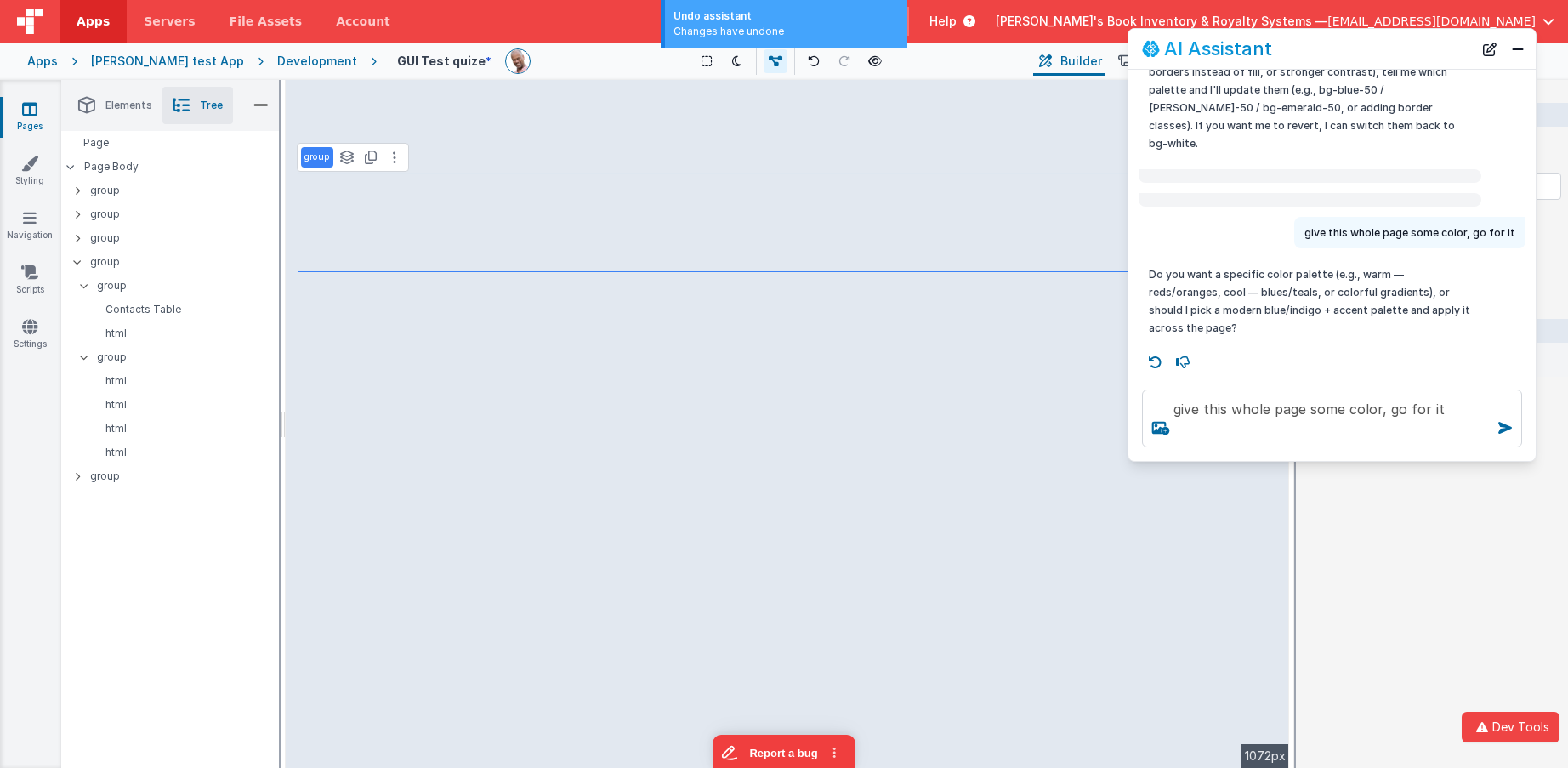
scroll to position [975, 0]
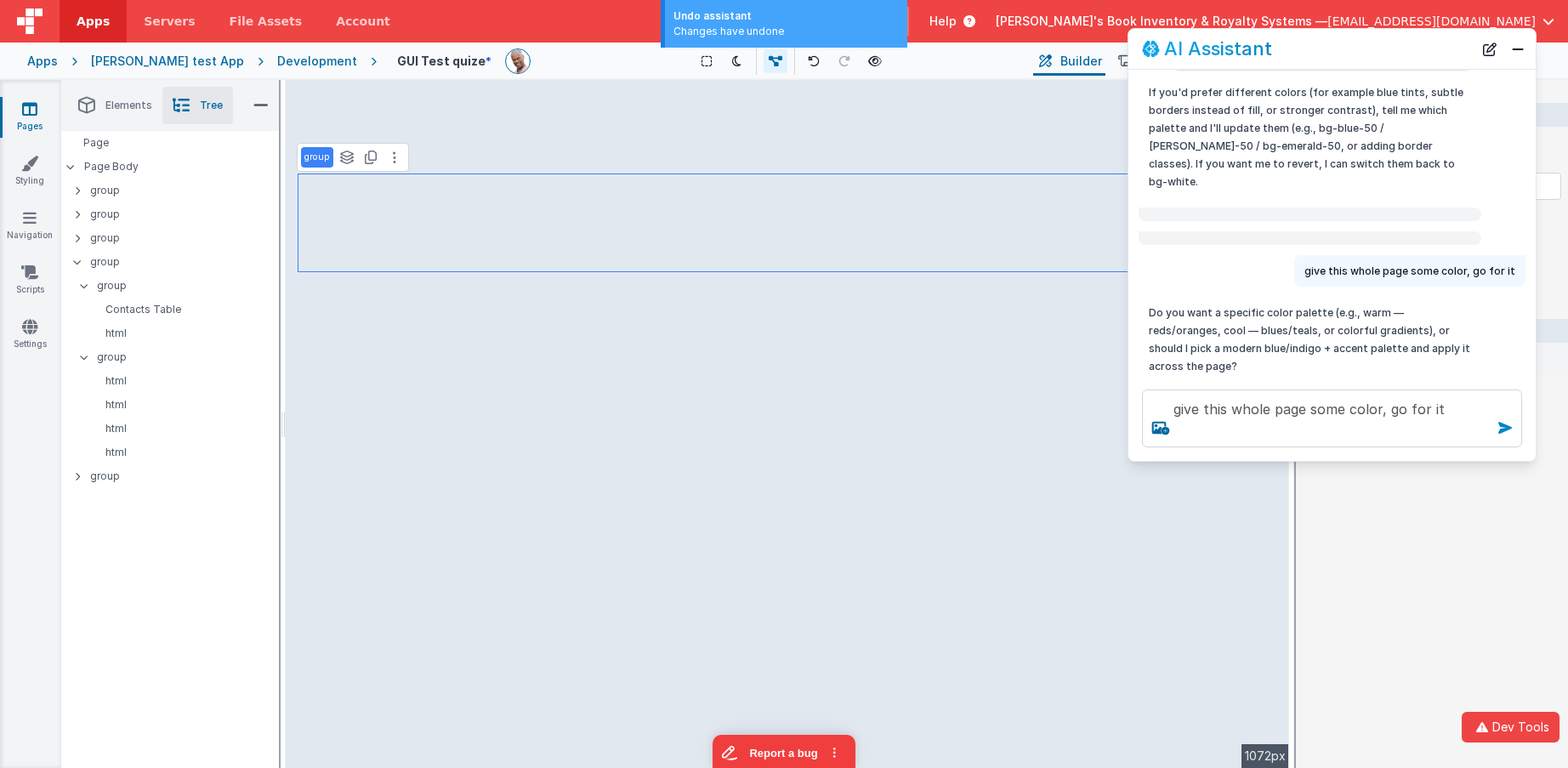
click at [1452, 423] on icon at bounding box center [1504, 428] width 27 height 27
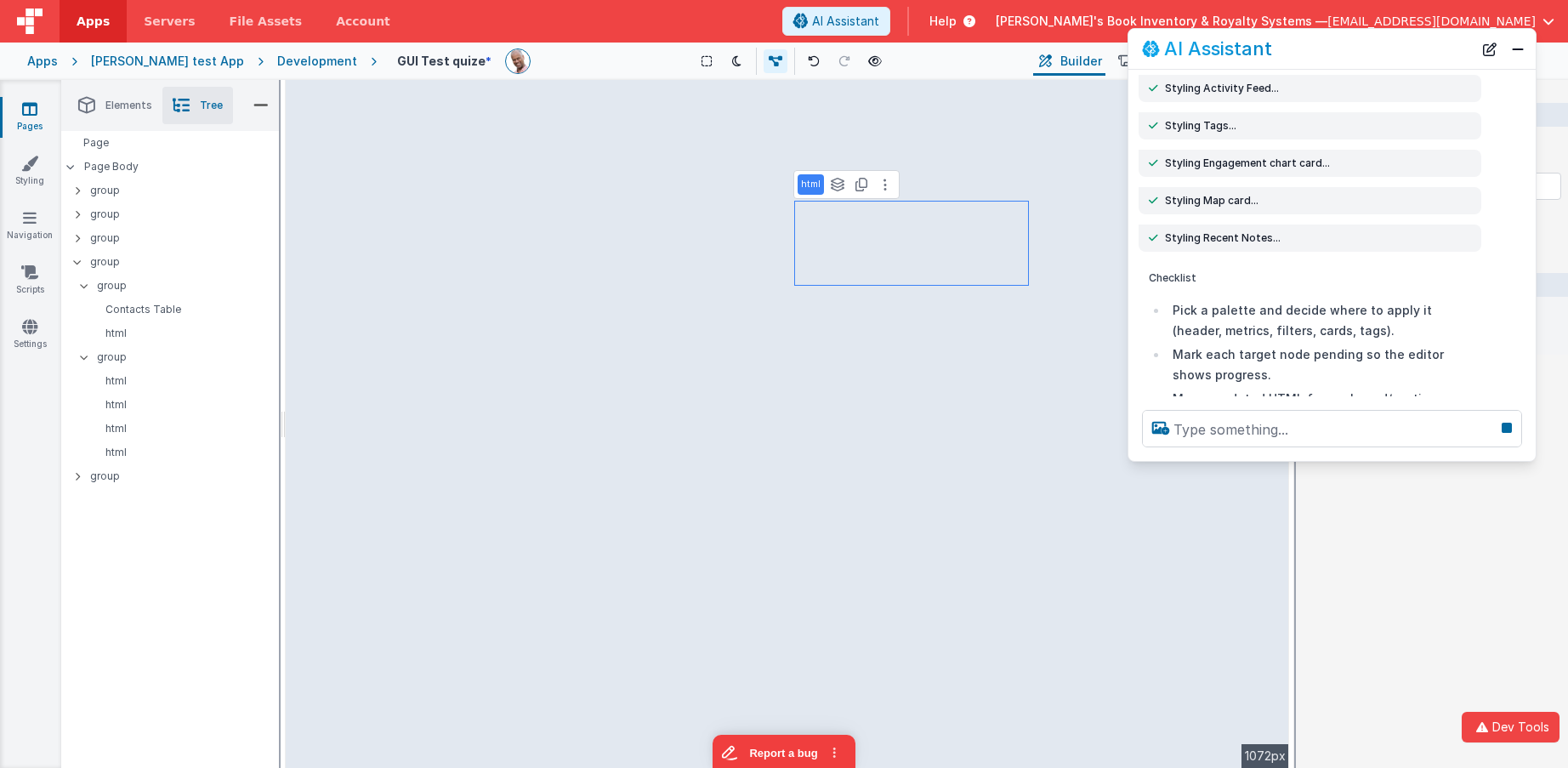
scroll to position [1552, 0]
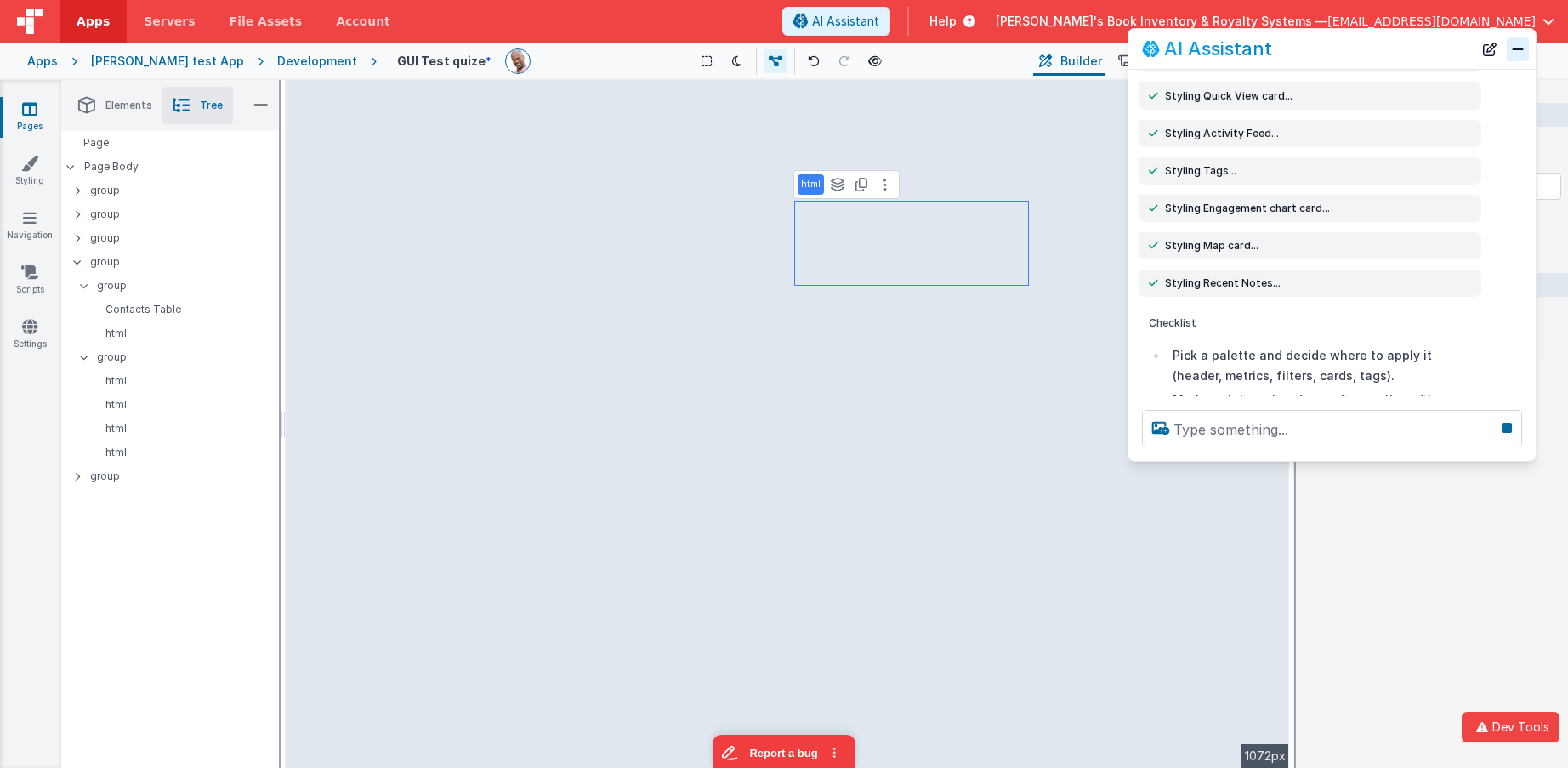
click at [1452, 52] on button "Close" at bounding box center [1517, 49] width 22 height 24
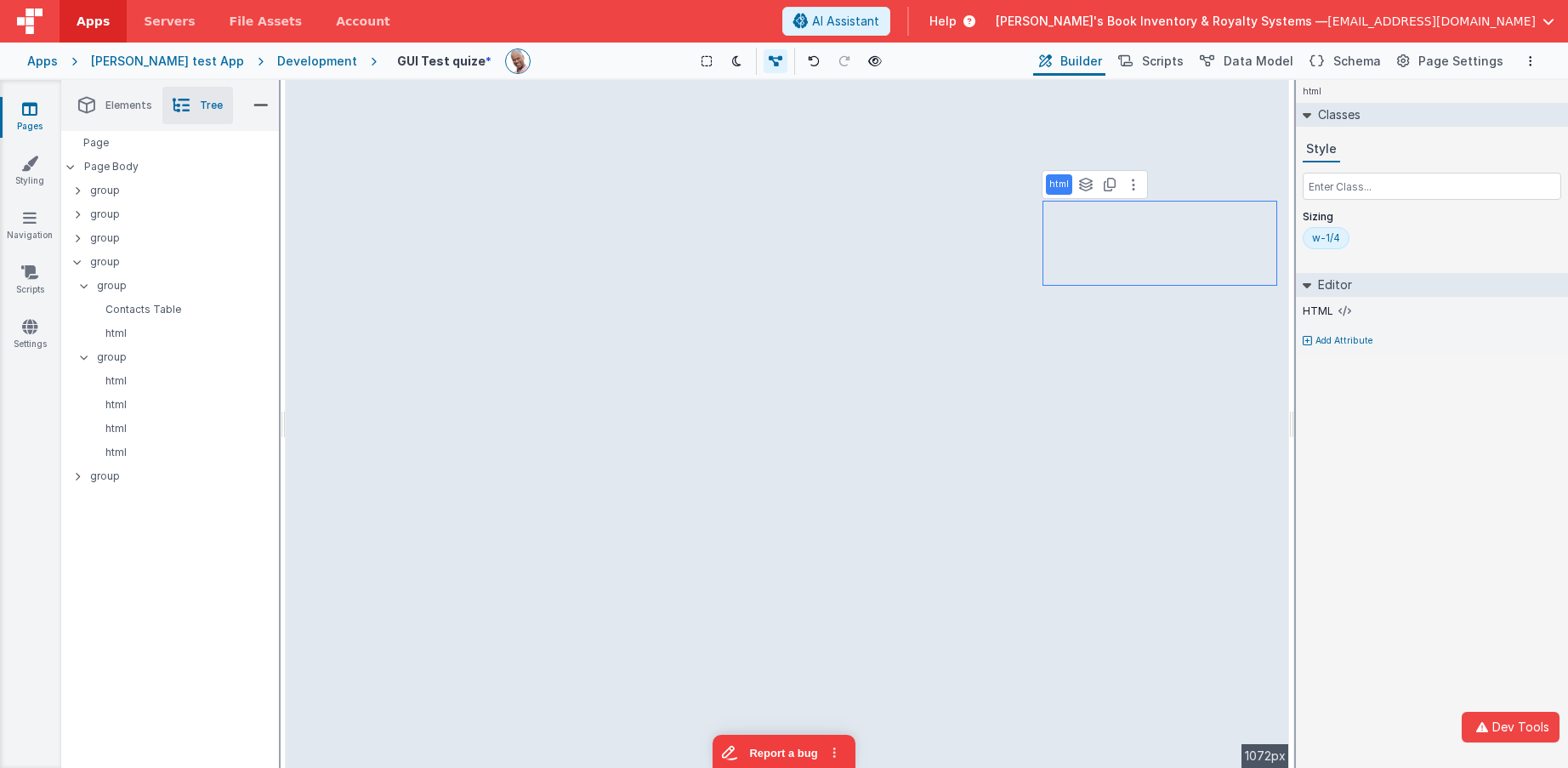
click at [1430, 425] on div "html Classes Style Sizing w-1/4 Editor HTML Add Attribute DEV: Focus DEV: build…" at bounding box center [1432, 423] width 272 height 688
select select "avatar"
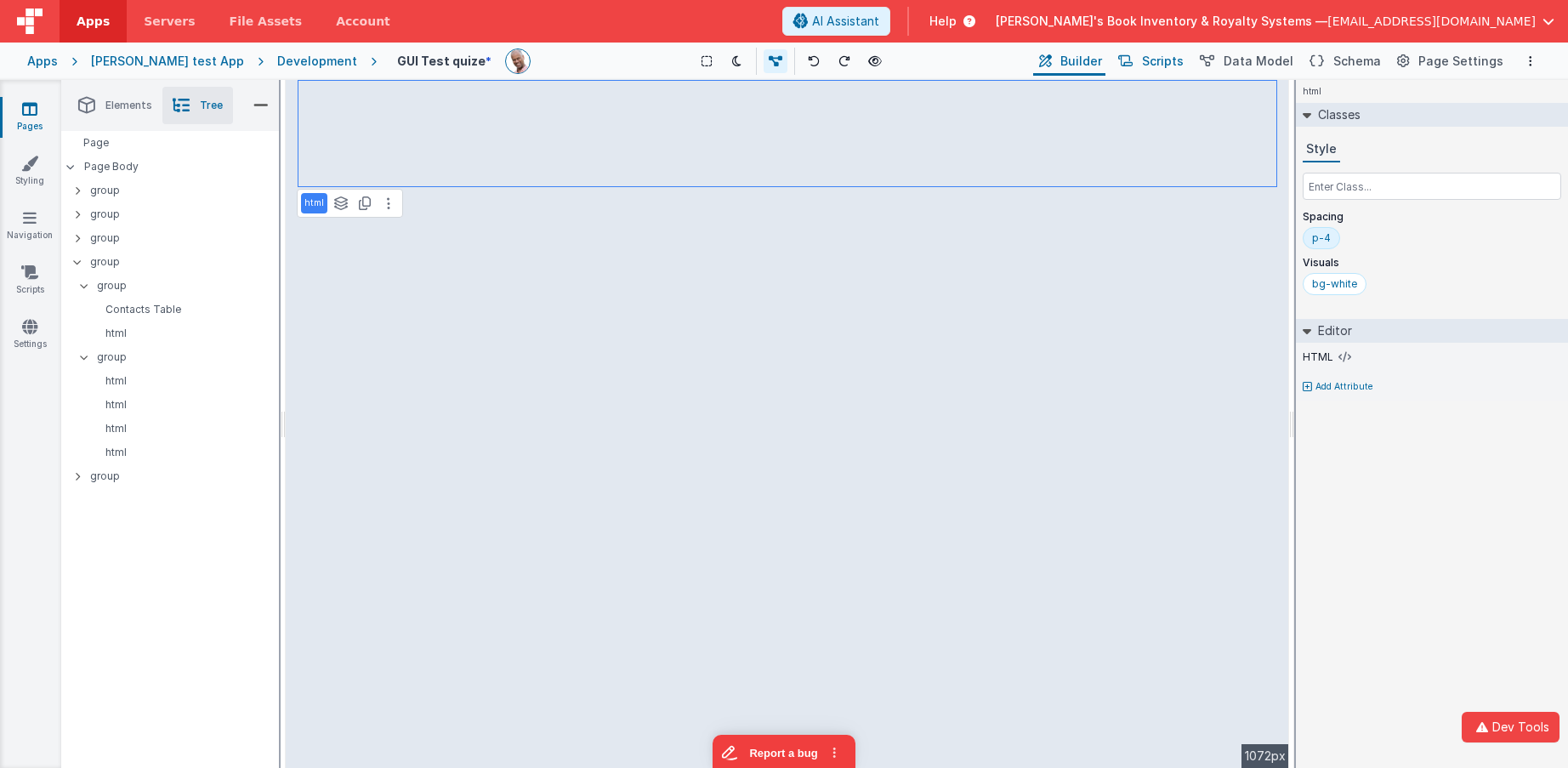
click at [1167, 64] on span "Scripts" at bounding box center [1163, 60] width 42 height 17
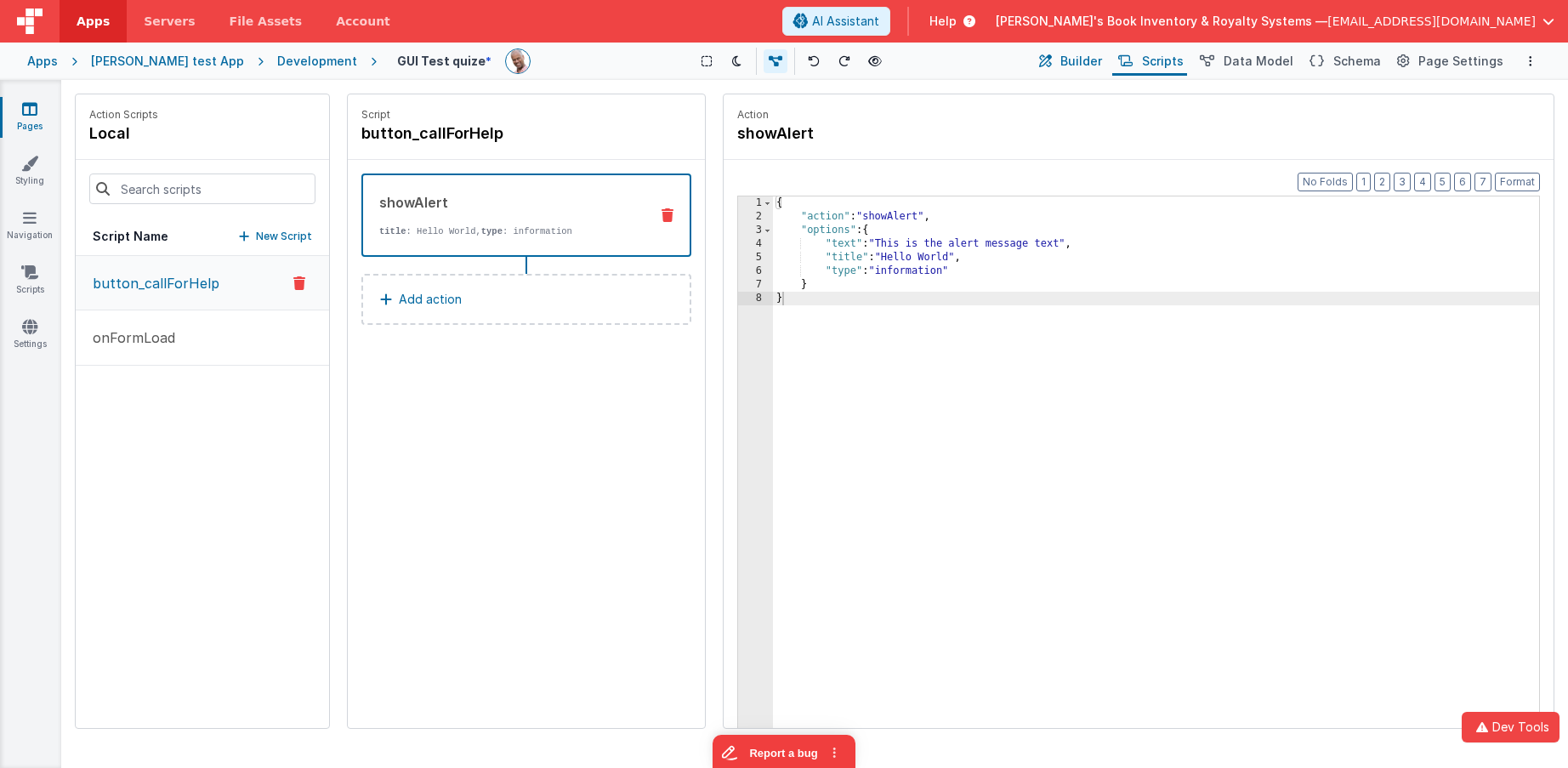
drag, startPoint x: 1086, startPoint y: 66, endPoint x: 1105, endPoint y: 64, distance: 19.1
click at [1086, 65] on span "Builder" at bounding box center [1082, 60] width 42 height 17
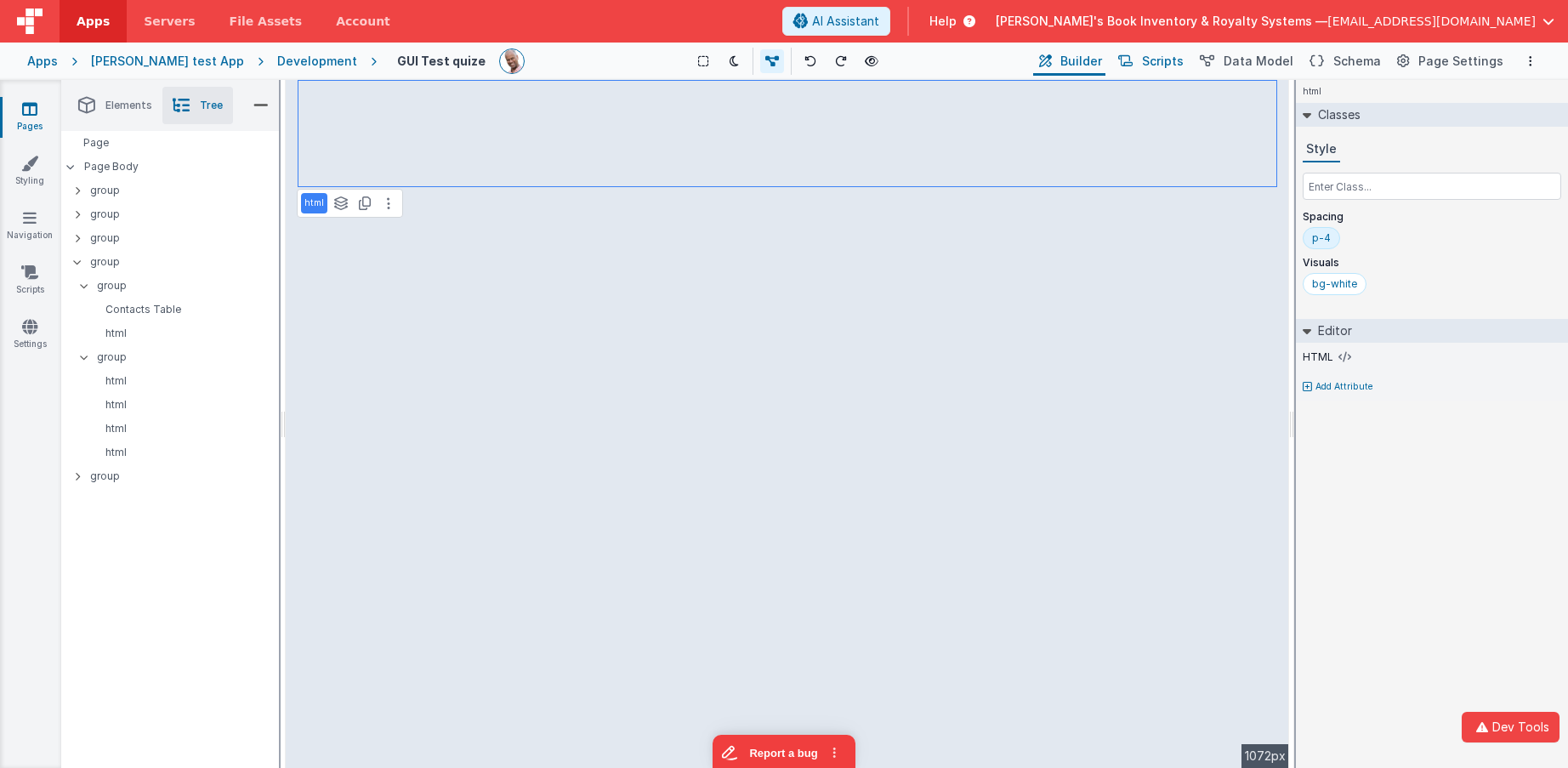
click at [1168, 62] on span "Scripts" at bounding box center [1163, 60] width 42 height 17
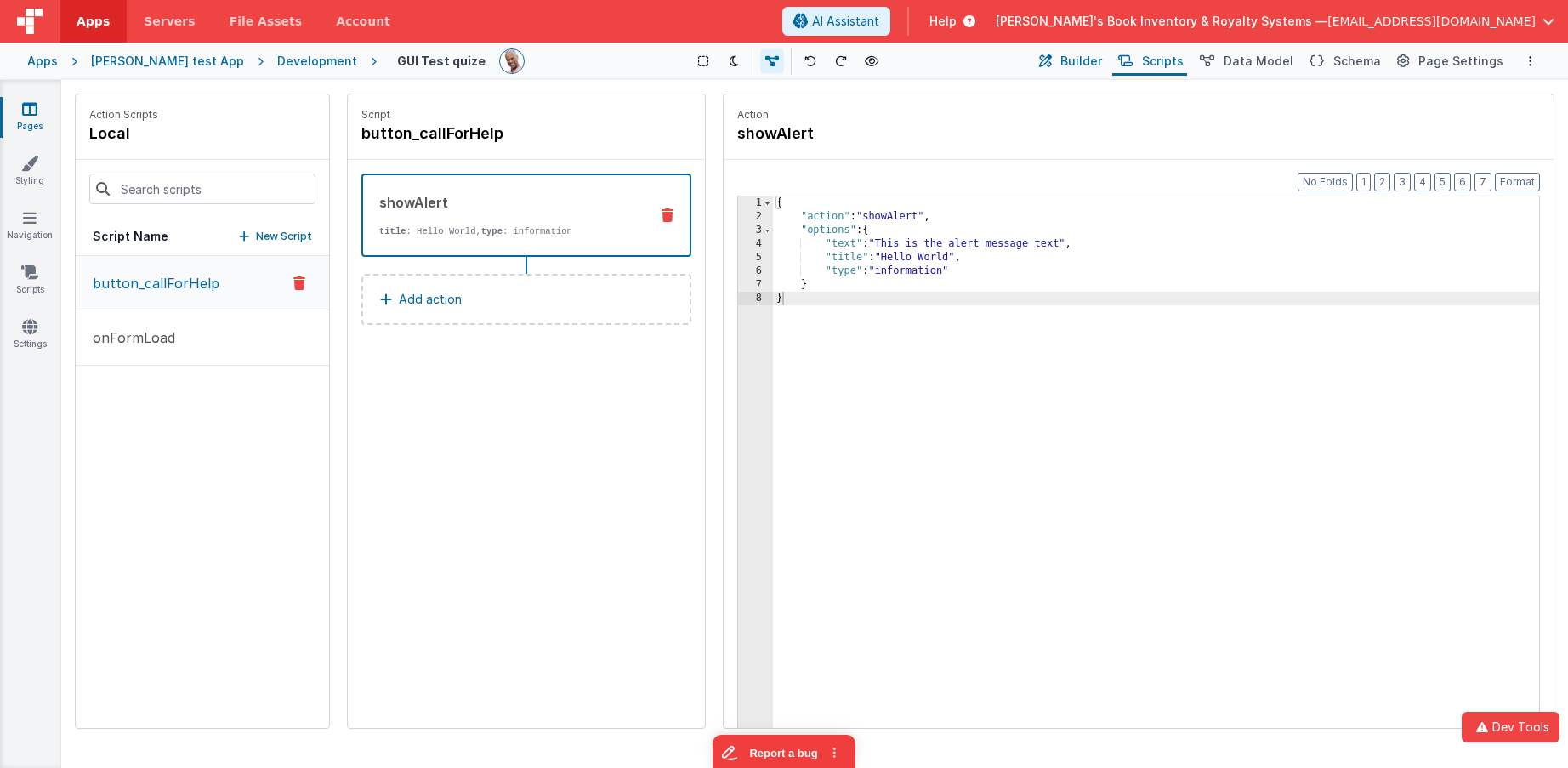
click at [1091, 61] on span "Builder" at bounding box center [1082, 60] width 42 height 17
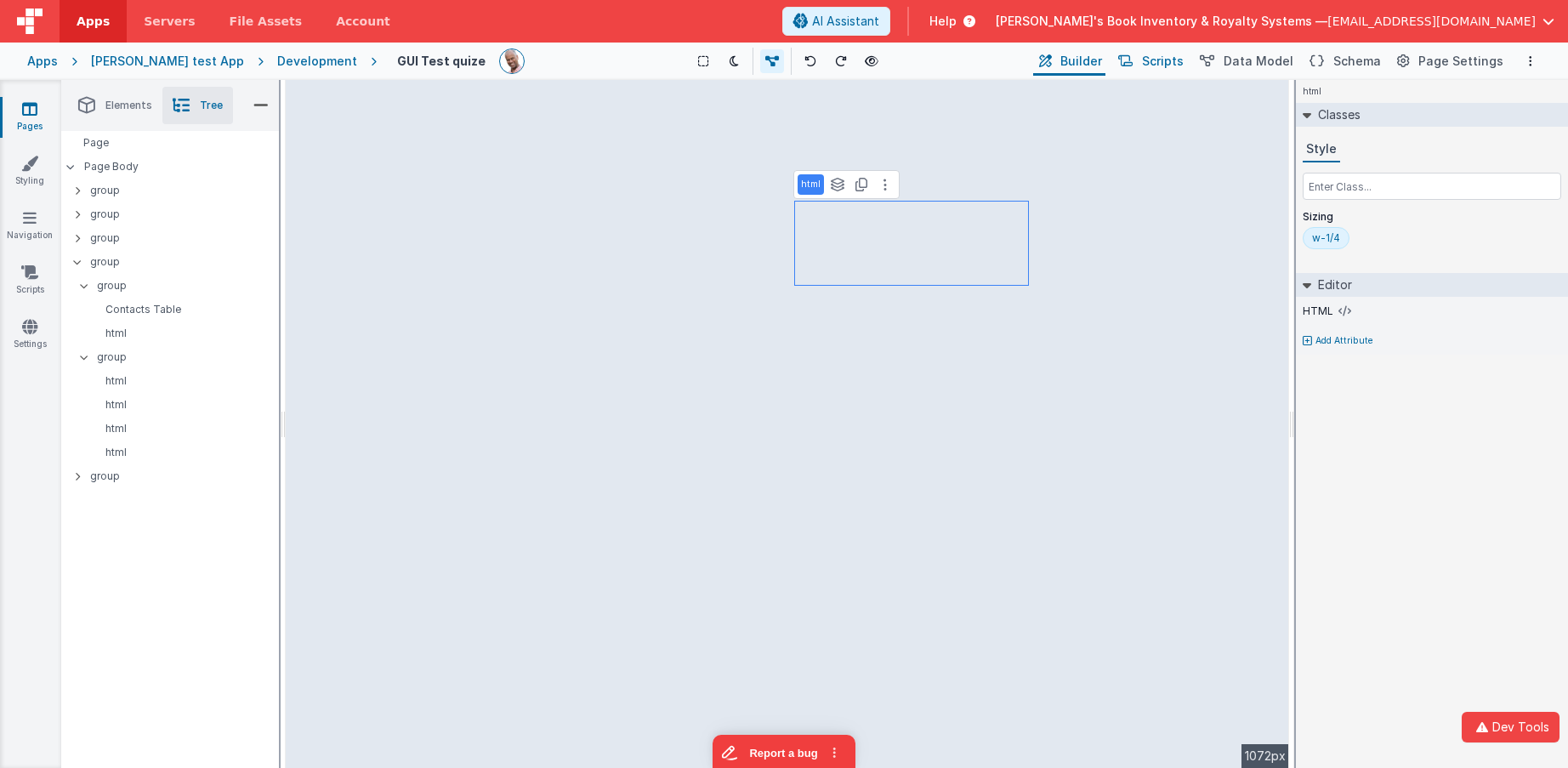
click at [1173, 65] on span "Scripts" at bounding box center [1163, 60] width 42 height 17
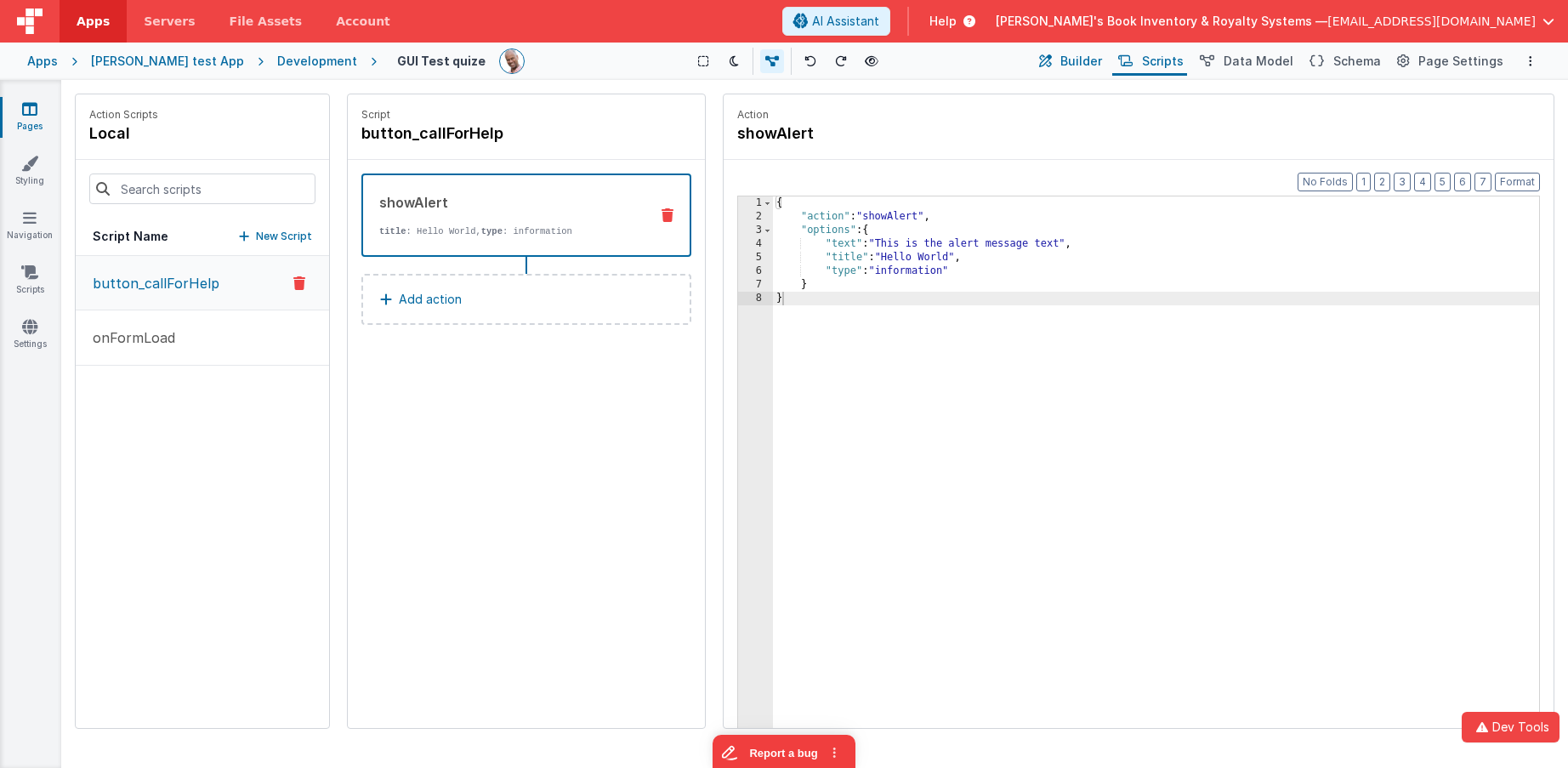
click at [1102, 66] on span "Builder" at bounding box center [1082, 60] width 42 height 17
